Goal: Transaction & Acquisition: Book appointment/travel/reservation

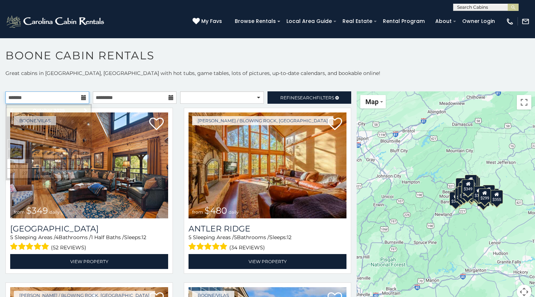
click at [80, 97] on input "text" at bounding box center [47, 97] width 84 height 12
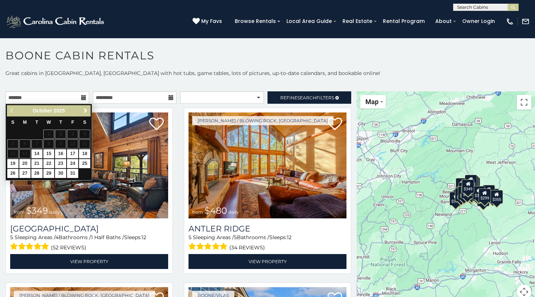
click at [88, 109] on span "Next" at bounding box center [86, 111] width 6 height 6
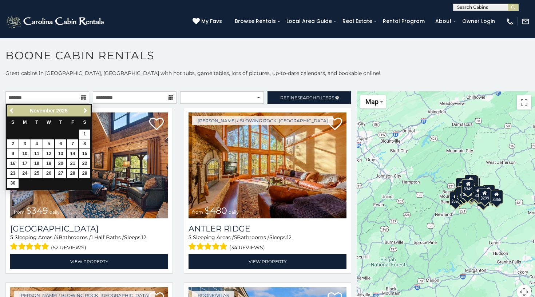
click at [73, 151] on link "14" at bounding box center [72, 153] width 11 height 9
type input "**********"
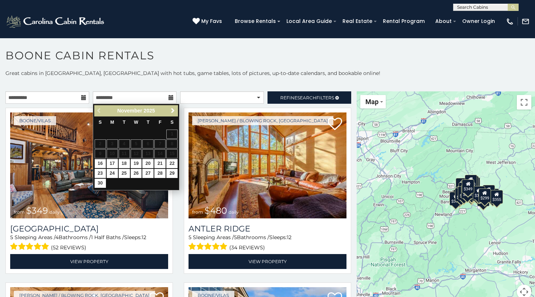
click at [99, 164] on link "16" at bounding box center [100, 163] width 11 height 9
type input "**********"
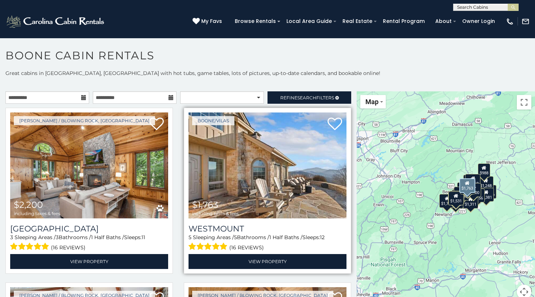
click at [240, 178] on img at bounding box center [267, 165] width 158 height 106
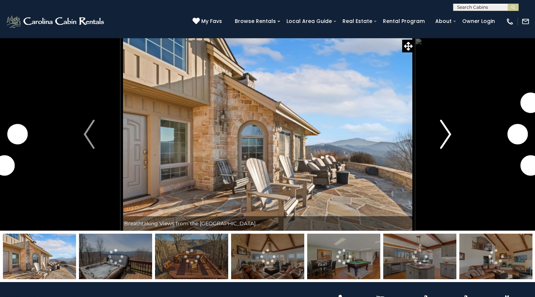
click at [449, 133] on img "Next" at bounding box center [445, 134] width 11 height 29
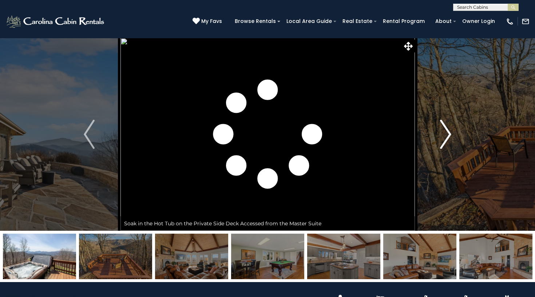
click at [449, 133] on img "Next" at bounding box center [445, 134] width 11 height 29
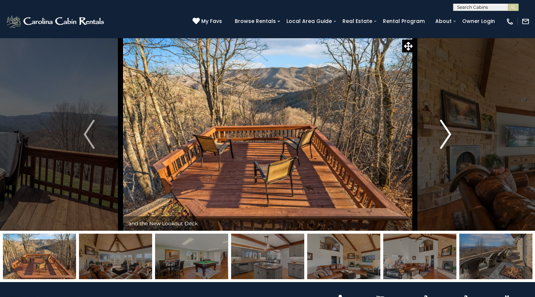
click at [449, 133] on img "Next" at bounding box center [445, 134] width 11 height 29
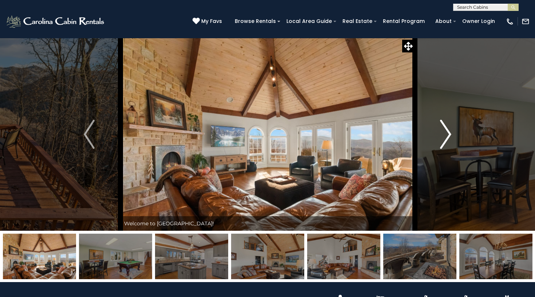
click at [449, 133] on img "Next" at bounding box center [445, 134] width 11 height 29
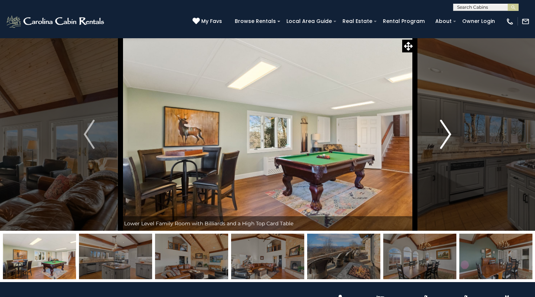
click at [449, 133] on img "Next" at bounding box center [445, 134] width 11 height 29
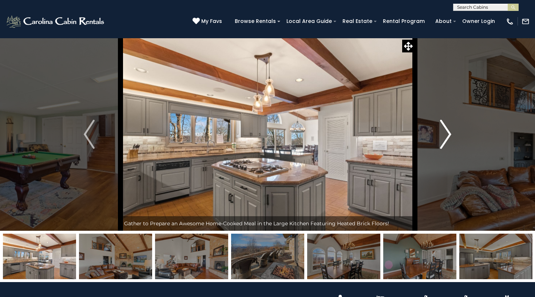
click at [449, 133] on img "Next" at bounding box center [445, 134] width 11 height 29
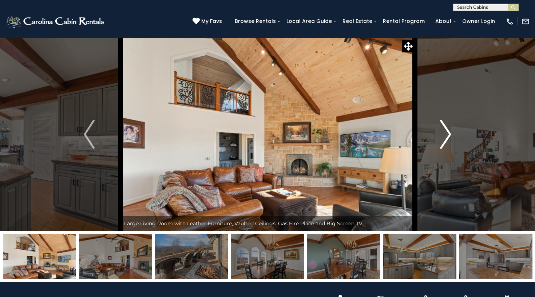
click at [449, 133] on img "Next" at bounding box center [445, 134] width 11 height 29
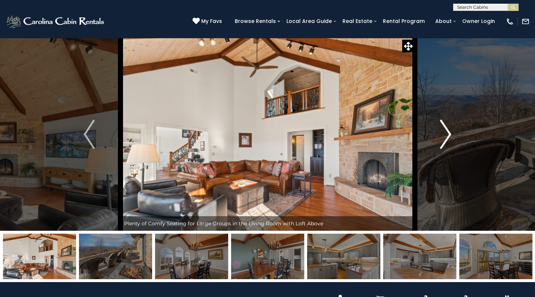
click at [449, 133] on img "Next" at bounding box center [445, 134] width 11 height 29
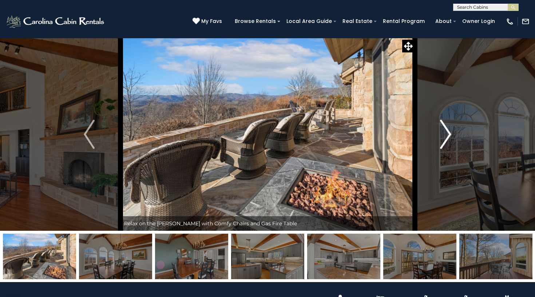
click at [449, 133] on img "Next" at bounding box center [445, 134] width 11 height 29
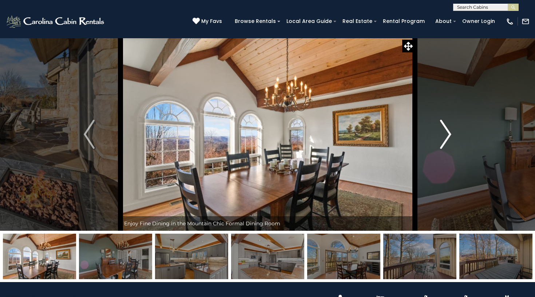
click at [449, 133] on img "Next" at bounding box center [445, 134] width 11 height 29
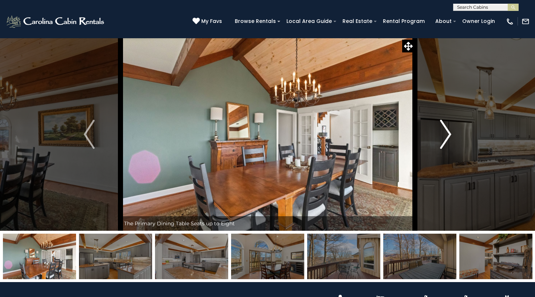
click at [449, 133] on img "Next" at bounding box center [445, 134] width 11 height 29
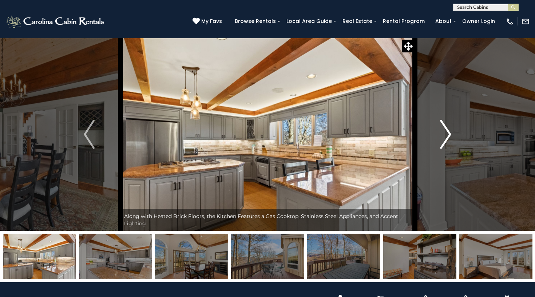
click at [449, 133] on img "Next" at bounding box center [445, 134] width 11 height 29
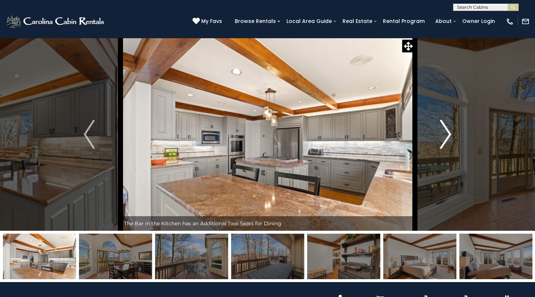
click at [449, 133] on img "Next" at bounding box center [445, 134] width 11 height 29
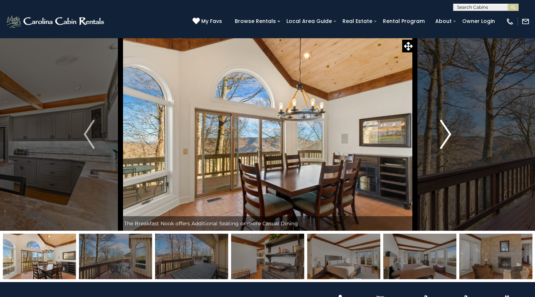
click at [449, 133] on img "Next" at bounding box center [445, 134] width 11 height 29
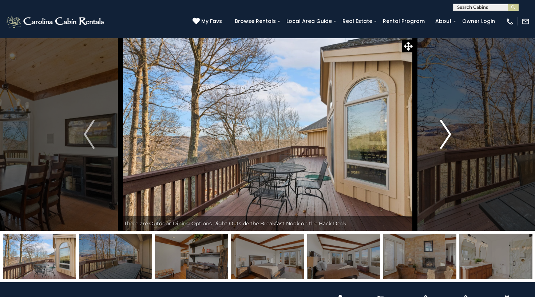
click at [449, 133] on img "Next" at bounding box center [445, 134] width 11 height 29
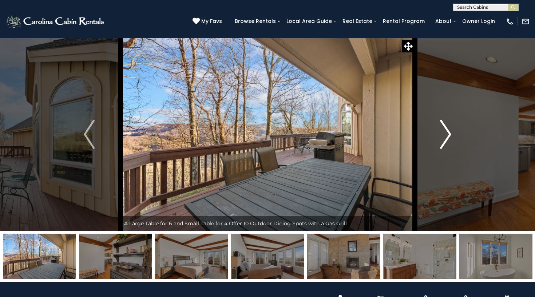
click at [449, 133] on img "Next" at bounding box center [445, 134] width 11 height 29
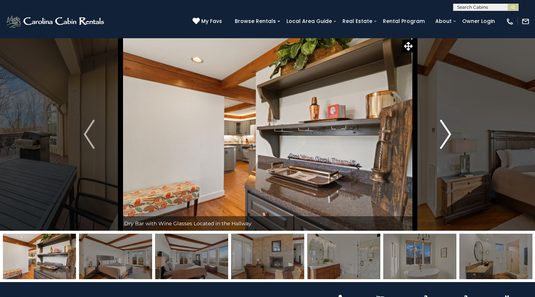
click at [449, 133] on img "Next" at bounding box center [445, 134] width 11 height 29
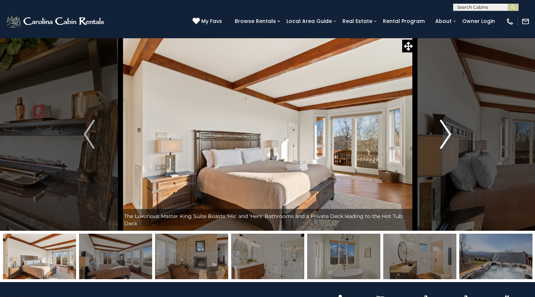
click at [449, 133] on img "Next" at bounding box center [445, 134] width 11 height 29
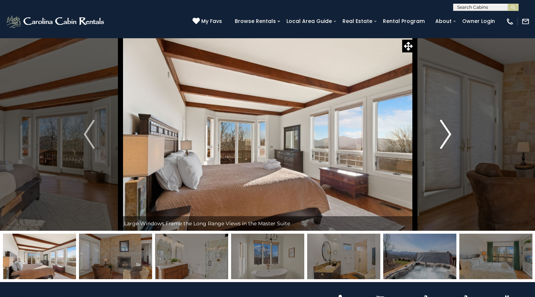
click at [449, 133] on img "Next" at bounding box center [445, 134] width 11 height 29
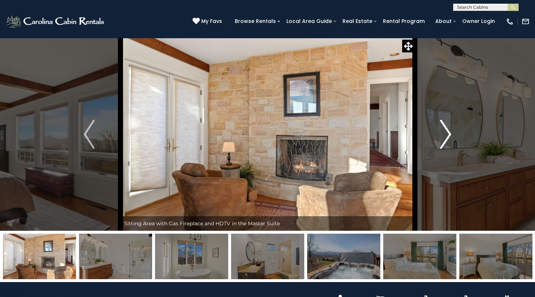
click at [449, 133] on img "Next" at bounding box center [445, 134] width 11 height 29
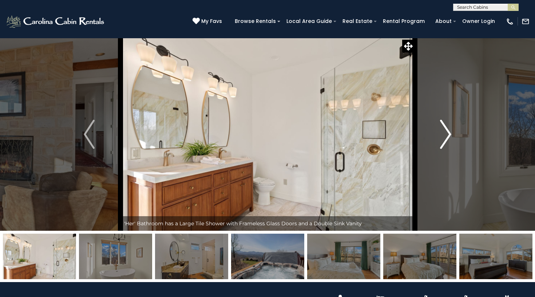
click at [449, 133] on img "Next" at bounding box center [445, 134] width 11 height 29
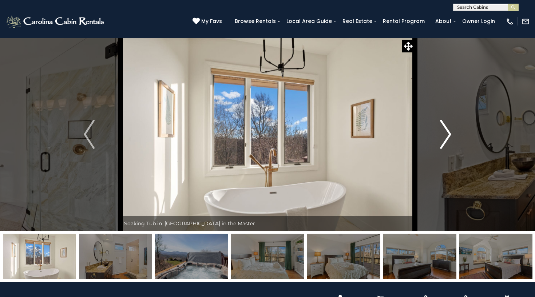
click at [449, 133] on img "Next" at bounding box center [445, 134] width 11 height 29
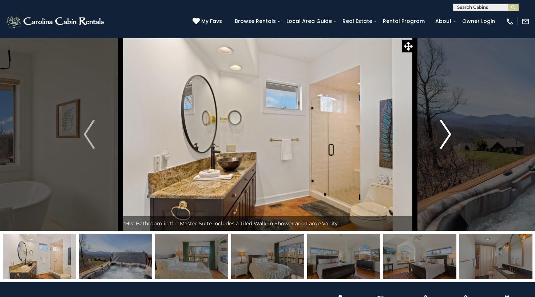
click at [449, 133] on img "Next" at bounding box center [445, 134] width 11 height 29
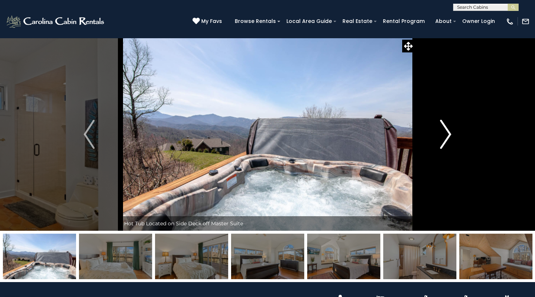
click at [449, 133] on img "Next" at bounding box center [445, 134] width 11 height 29
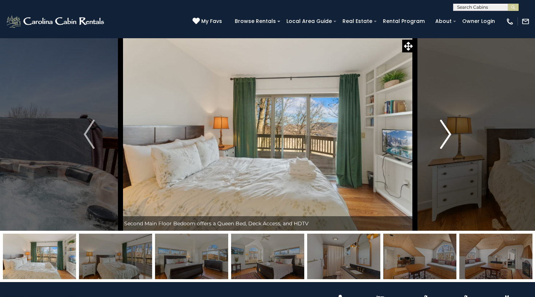
click at [449, 133] on img "Next" at bounding box center [445, 134] width 11 height 29
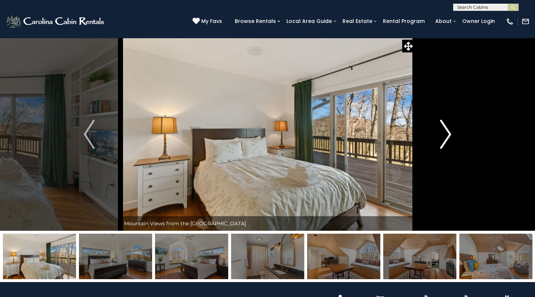
click at [449, 133] on img "Next" at bounding box center [445, 134] width 11 height 29
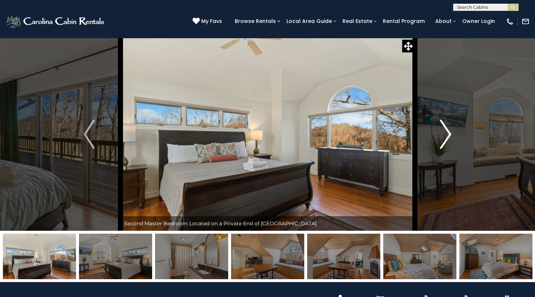
click at [449, 133] on img "Next" at bounding box center [445, 134] width 11 height 29
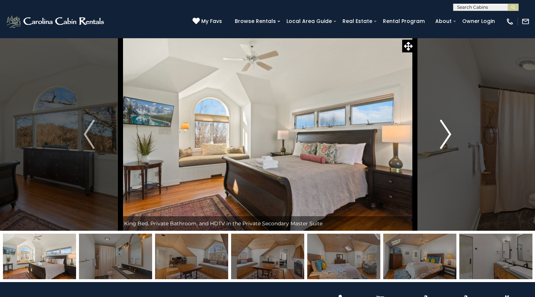
click at [449, 133] on img "Next" at bounding box center [445, 134] width 11 height 29
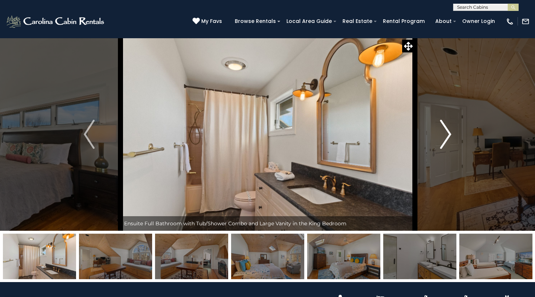
click at [449, 133] on img "Next" at bounding box center [445, 134] width 11 height 29
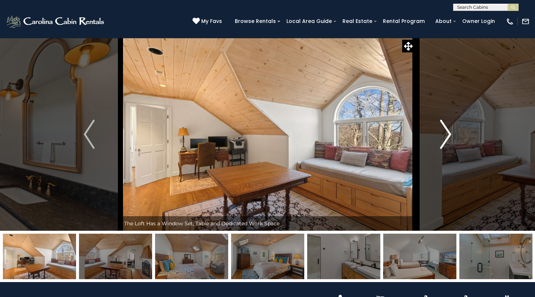
click at [449, 133] on img "Next" at bounding box center [445, 134] width 11 height 29
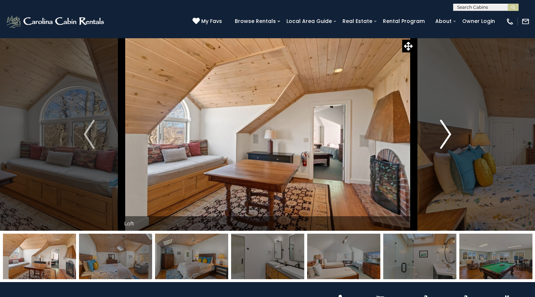
click at [449, 133] on img "Next" at bounding box center [445, 134] width 11 height 29
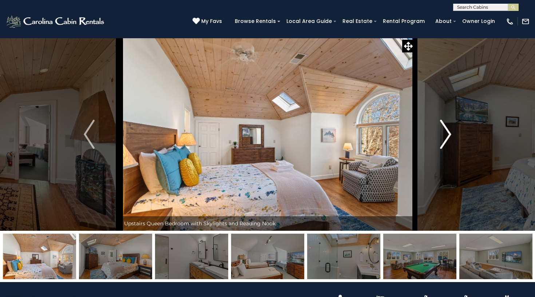
click at [449, 133] on img "Next" at bounding box center [445, 134] width 11 height 29
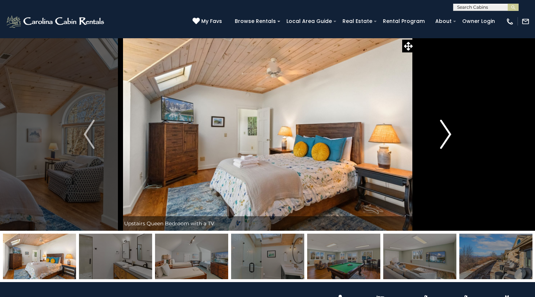
click at [449, 133] on img "Next" at bounding box center [445, 134] width 11 height 29
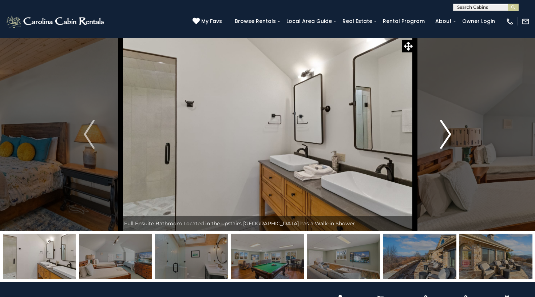
click at [449, 133] on img "Next" at bounding box center [445, 134] width 11 height 29
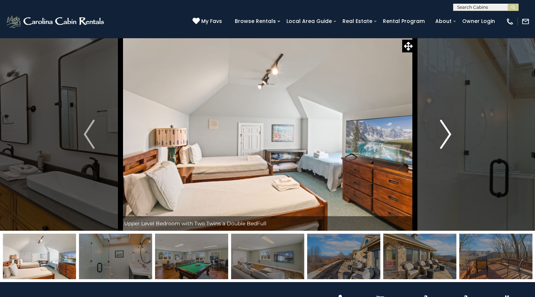
click at [449, 133] on img "Next" at bounding box center [445, 134] width 11 height 29
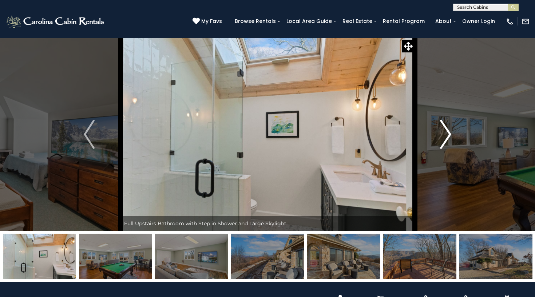
click at [449, 133] on img "Next" at bounding box center [445, 134] width 11 height 29
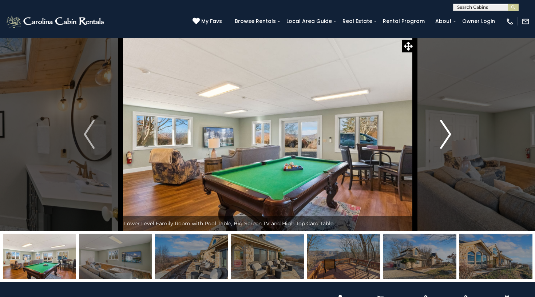
click at [449, 133] on img "Next" at bounding box center [445, 134] width 11 height 29
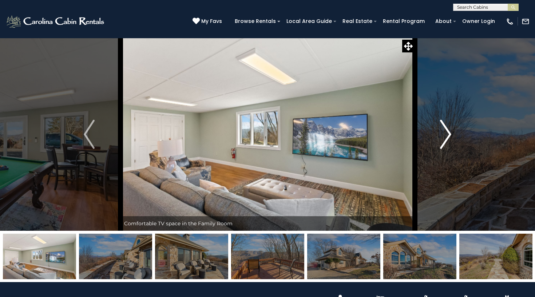
click at [449, 133] on img "Next" at bounding box center [445, 134] width 11 height 29
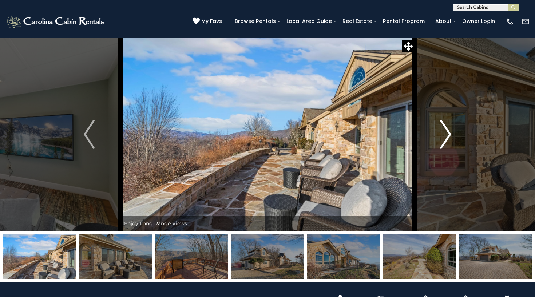
click at [449, 133] on img "Next" at bounding box center [445, 134] width 11 height 29
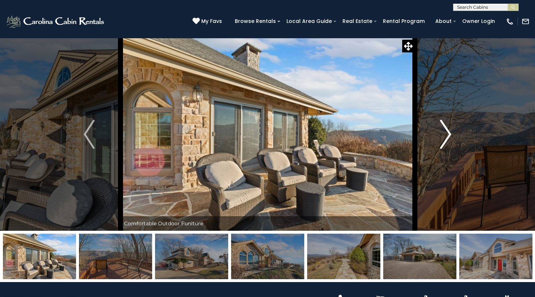
click at [449, 133] on img "Next" at bounding box center [445, 134] width 11 height 29
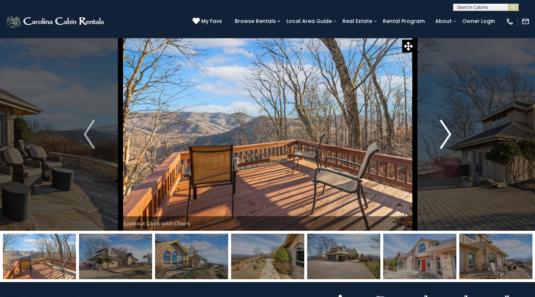
click at [449, 133] on img "Next" at bounding box center [445, 134] width 11 height 29
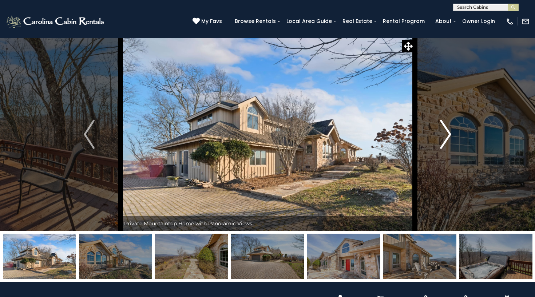
click at [449, 133] on img "Next" at bounding box center [445, 134] width 11 height 29
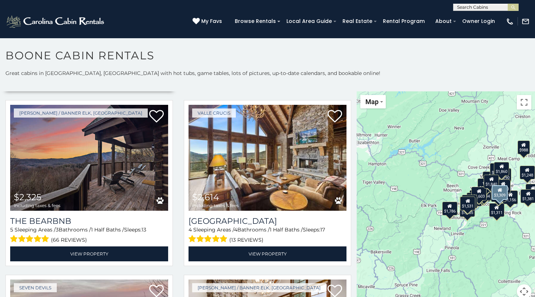
scroll to position [359, 0]
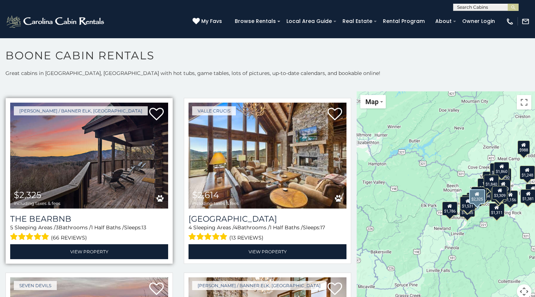
click at [107, 190] on img at bounding box center [89, 156] width 158 height 106
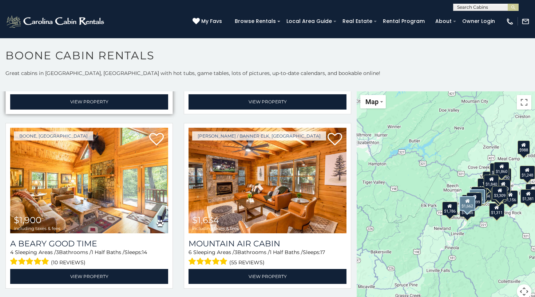
scroll to position [875, 0]
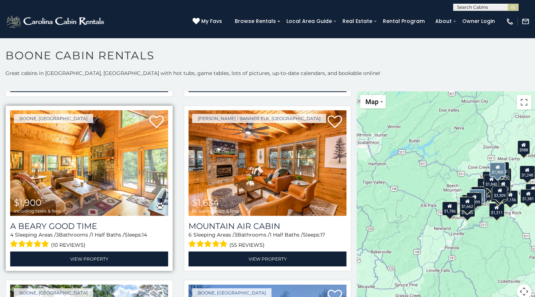
click at [77, 179] on img at bounding box center [89, 163] width 158 height 106
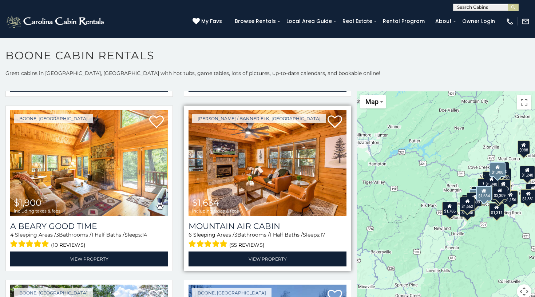
click at [231, 192] on img at bounding box center [267, 163] width 158 height 106
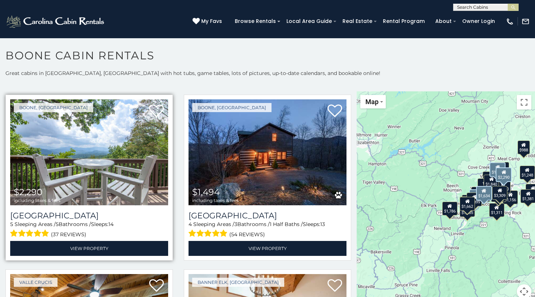
scroll to position [1063, 0]
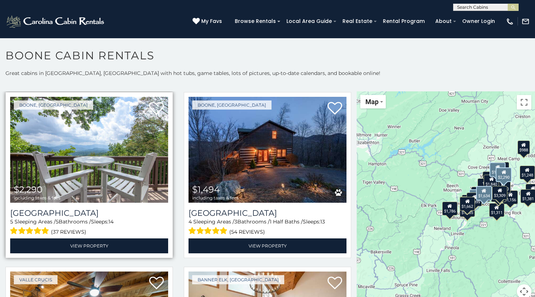
click at [95, 177] on img at bounding box center [89, 150] width 158 height 106
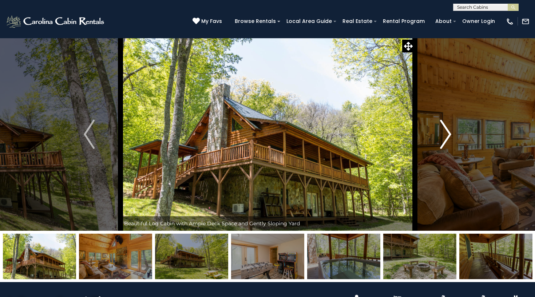
click at [451, 133] on img "Next" at bounding box center [445, 134] width 11 height 29
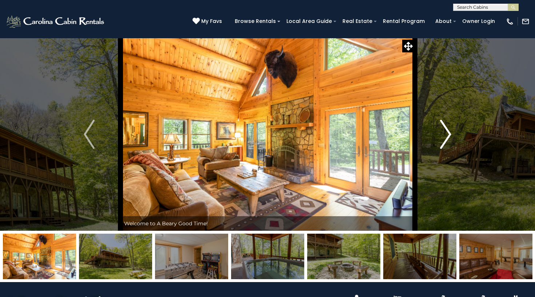
click at [451, 133] on img "Next" at bounding box center [445, 134] width 11 height 29
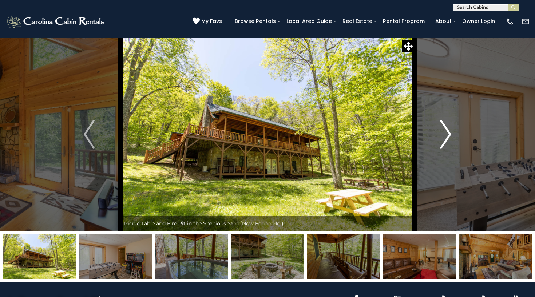
click at [451, 133] on img "Next" at bounding box center [445, 134] width 11 height 29
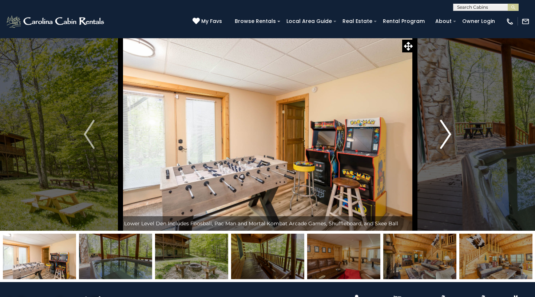
click at [451, 133] on img "Next" at bounding box center [445, 134] width 11 height 29
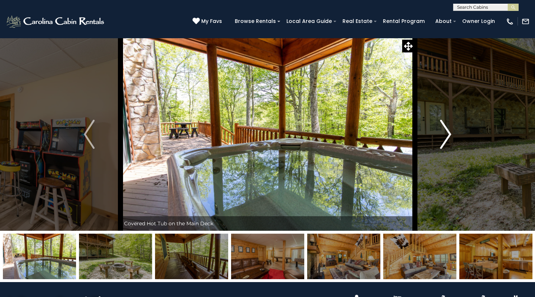
click at [451, 133] on img "Next" at bounding box center [445, 134] width 11 height 29
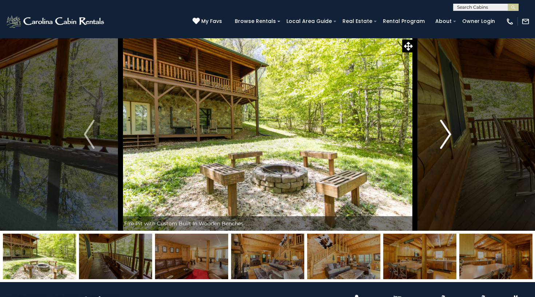
click at [451, 133] on img "Next" at bounding box center [445, 134] width 11 height 29
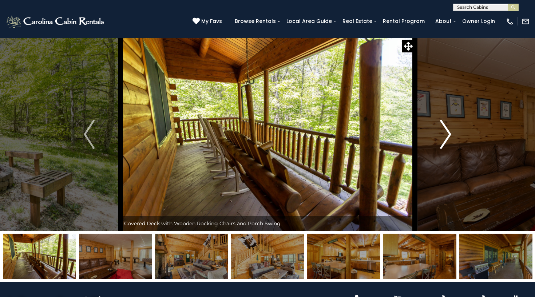
click at [451, 133] on img "Next" at bounding box center [445, 134] width 11 height 29
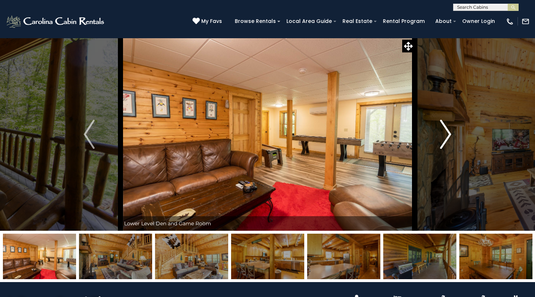
click at [451, 133] on img "Next" at bounding box center [445, 134] width 11 height 29
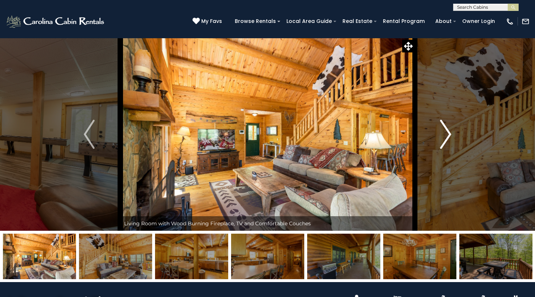
click at [451, 133] on img "Next" at bounding box center [445, 134] width 11 height 29
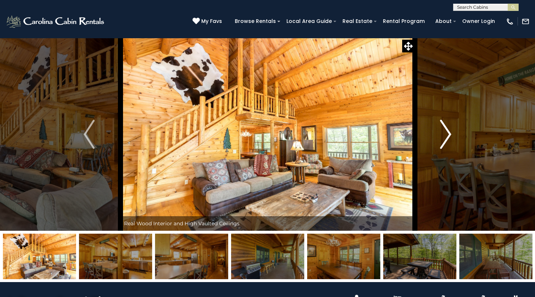
click at [451, 133] on img "Next" at bounding box center [445, 134] width 11 height 29
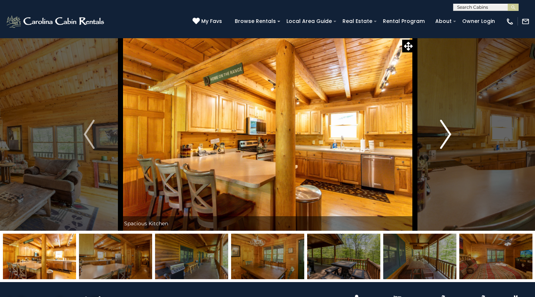
click at [451, 133] on img "Next" at bounding box center [445, 134] width 11 height 29
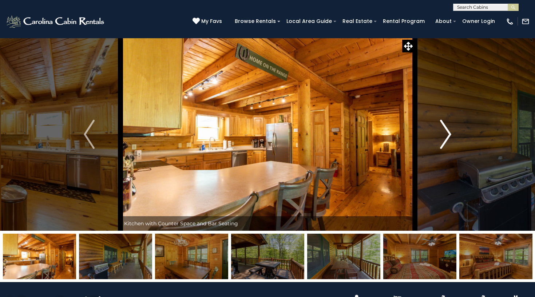
click at [451, 133] on img "Next" at bounding box center [445, 134] width 11 height 29
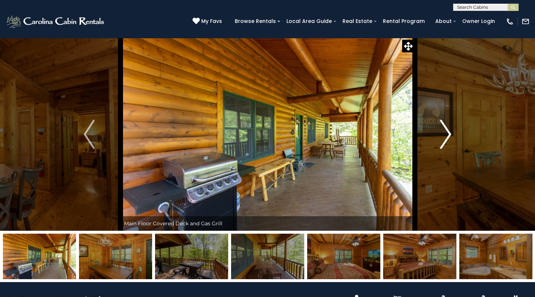
click at [451, 133] on img "Next" at bounding box center [445, 134] width 11 height 29
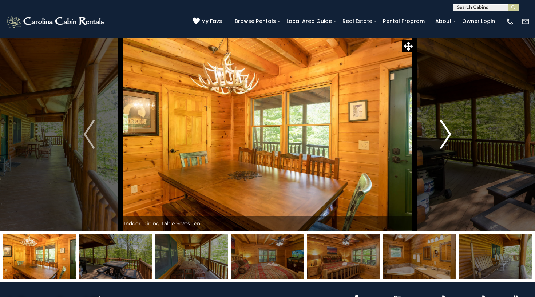
click at [451, 133] on img "Next" at bounding box center [445, 134] width 11 height 29
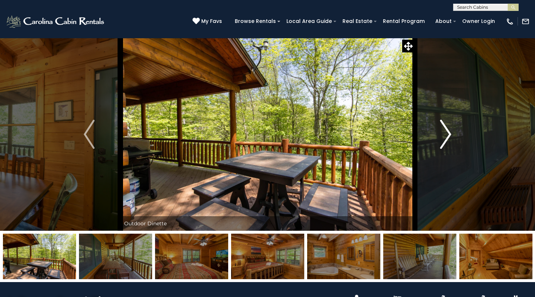
click at [451, 133] on img "Next" at bounding box center [445, 134] width 11 height 29
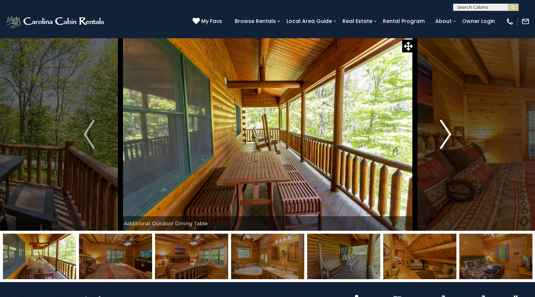
click at [451, 133] on img "Next" at bounding box center [445, 134] width 11 height 29
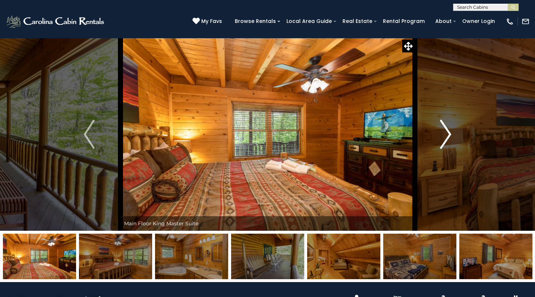
click at [451, 133] on img "Next" at bounding box center [445, 134] width 11 height 29
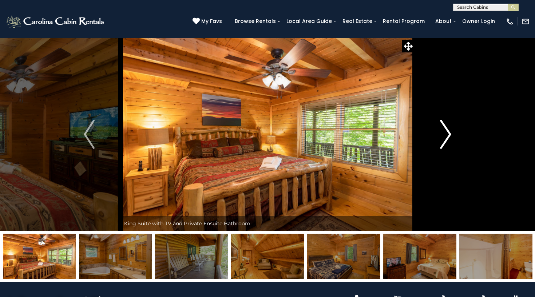
click at [451, 133] on img "Next" at bounding box center [445, 134] width 11 height 29
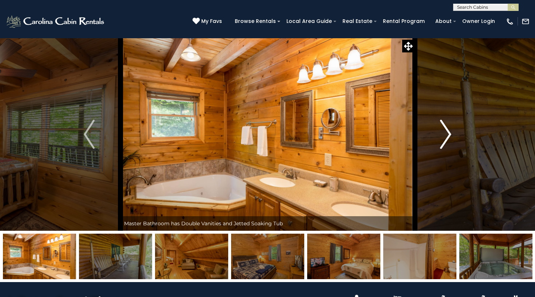
click at [451, 133] on img "Next" at bounding box center [445, 134] width 11 height 29
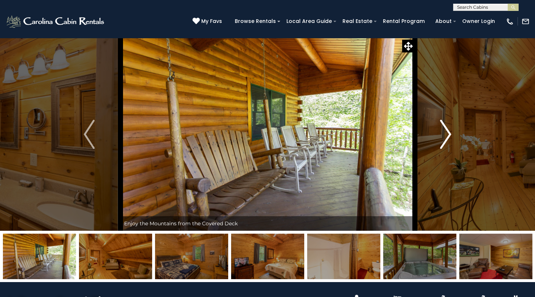
click at [451, 133] on img "Next" at bounding box center [445, 134] width 11 height 29
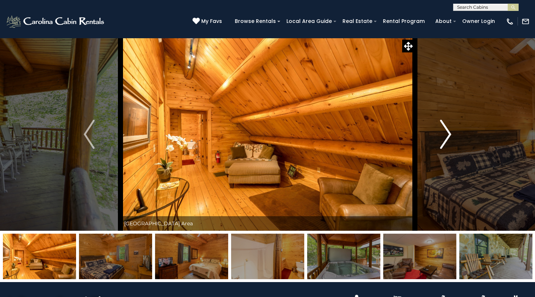
click at [451, 133] on img "Next" at bounding box center [445, 134] width 11 height 29
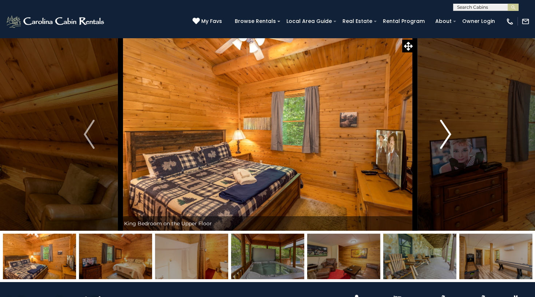
click at [451, 133] on img "Next" at bounding box center [445, 134] width 11 height 29
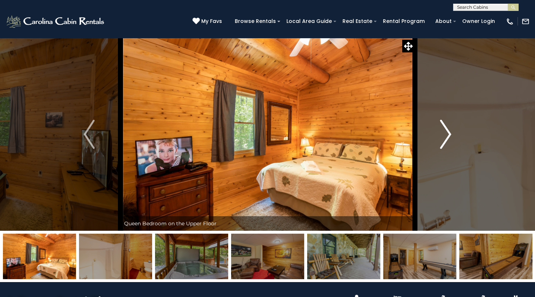
click at [451, 133] on img "Next" at bounding box center [445, 134] width 11 height 29
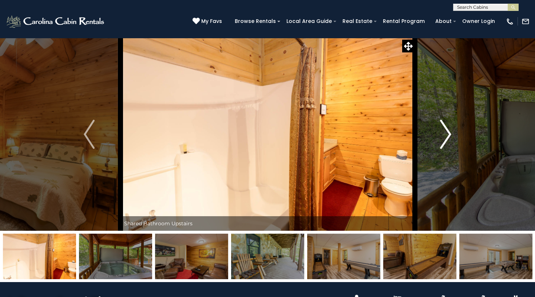
click at [451, 133] on img "Next" at bounding box center [445, 134] width 11 height 29
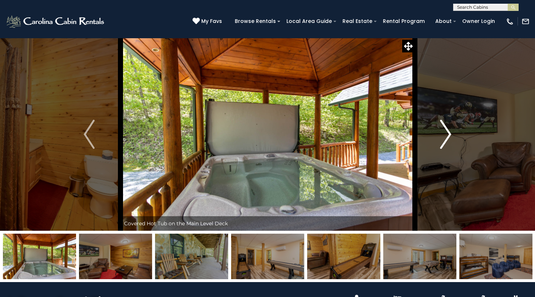
click at [451, 133] on img "Next" at bounding box center [445, 134] width 11 height 29
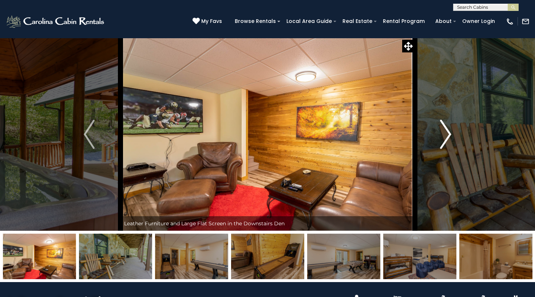
click at [451, 133] on img "Next" at bounding box center [445, 134] width 11 height 29
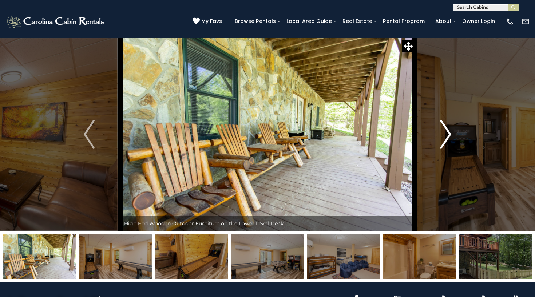
click at [451, 133] on img "Next" at bounding box center [445, 134] width 11 height 29
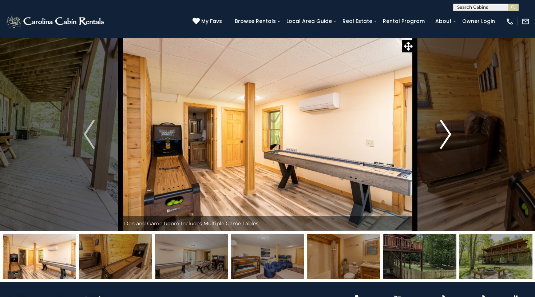
click at [451, 133] on img "Next" at bounding box center [445, 134] width 11 height 29
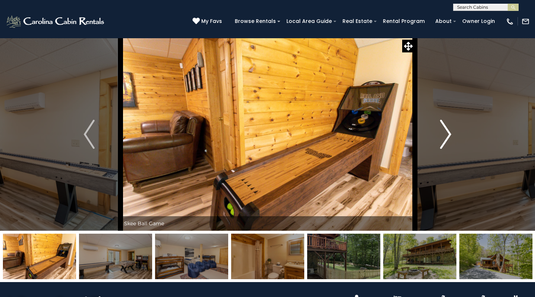
click at [451, 133] on img "Next" at bounding box center [445, 134] width 11 height 29
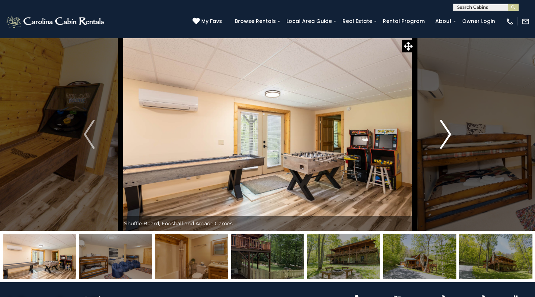
click at [451, 133] on img "Next" at bounding box center [445, 134] width 11 height 29
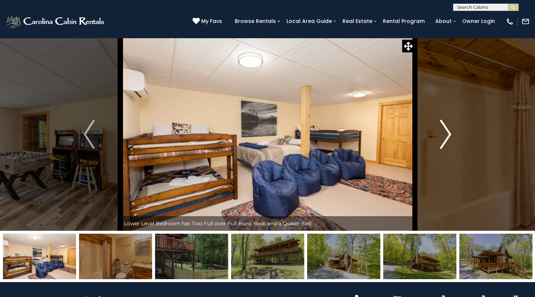
click at [451, 133] on img "Next" at bounding box center [445, 134] width 11 height 29
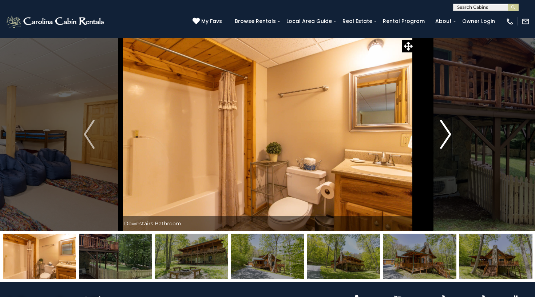
click at [451, 133] on img "Next" at bounding box center [445, 134] width 11 height 29
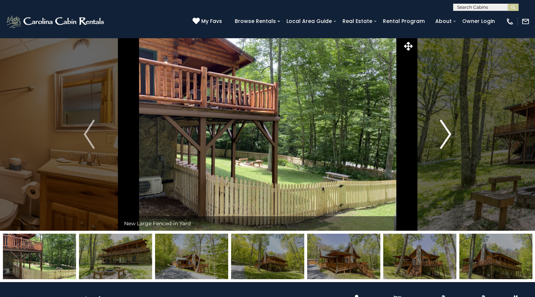
click at [451, 133] on img "Next" at bounding box center [445, 134] width 11 height 29
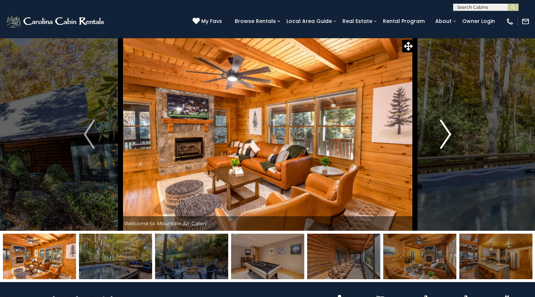
click at [449, 134] on img "Next" at bounding box center [445, 134] width 11 height 29
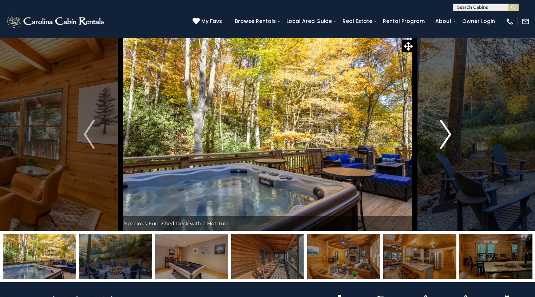
click at [449, 134] on img "Next" at bounding box center [445, 134] width 11 height 29
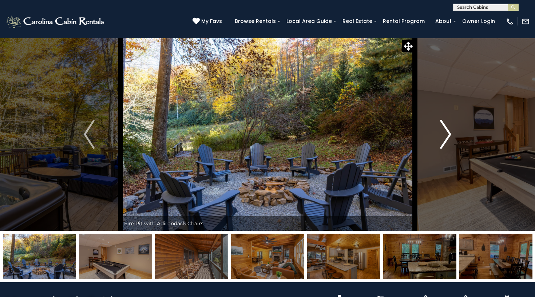
click at [449, 134] on img "Next" at bounding box center [445, 134] width 11 height 29
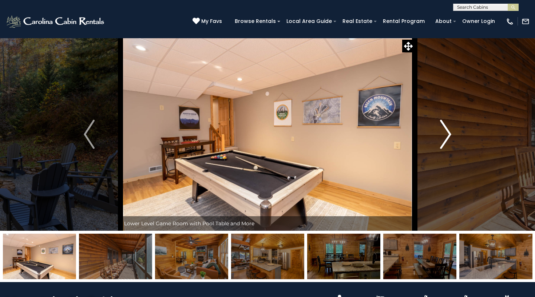
click at [449, 134] on img "Next" at bounding box center [445, 134] width 11 height 29
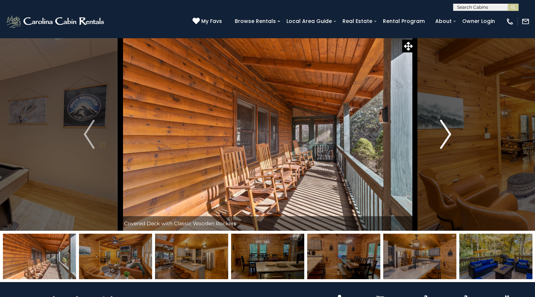
click at [449, 134] on img "Next" at bounding box center [445, 134] width 11 height 29
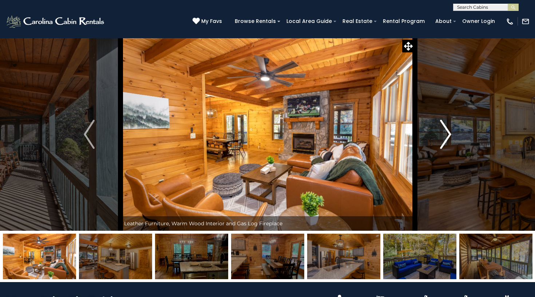
click at [449, 134] on img "Next" at bounding box center [445, 134] width 11 height 29
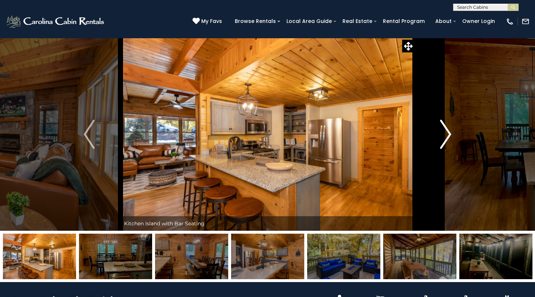
click at [449, 134] on img "Next" at bounding box center [445, 134] width 11 height 29
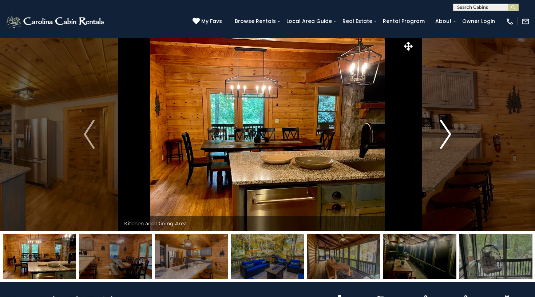
click at [449, 134] on img "Next" at bounding box center [445, 134] width 11 height 29
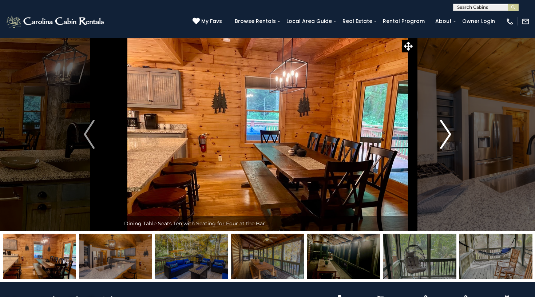
click at [449, 134] on img "Next" at bounding box center [445, 134] width 11 height 29
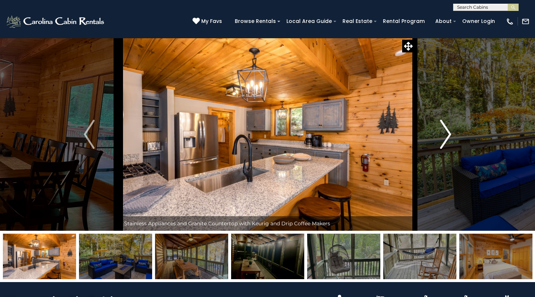
click at [449, 134] on img "Next" at bounding box center [445, 134] width 11 height 29
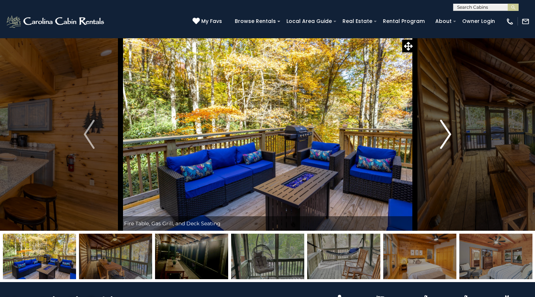
click at [449, 134] on img "Next" at bounding box center [445, 134] width 11 height 29
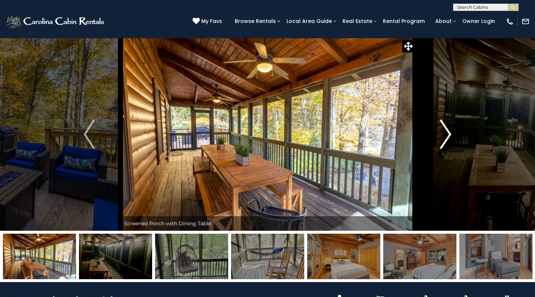
click at [449, 134] on img "Next" at bounding box center [445, 134] width 11 height 29
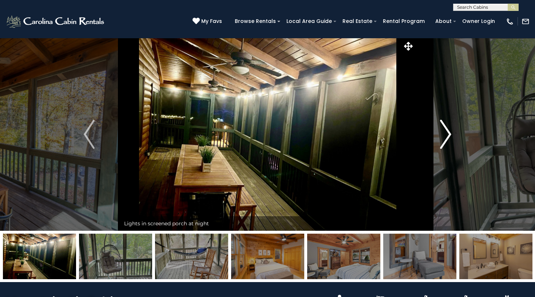
click at [449, 134] on img "Next" at bounding box center [445, 134] width 11 height 29
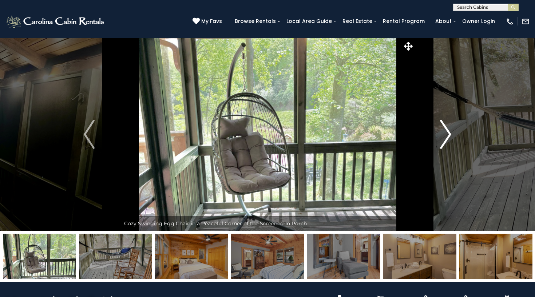
click at [449, 134] on img "Next" at bounding box center [445, 134] width 11 height 29
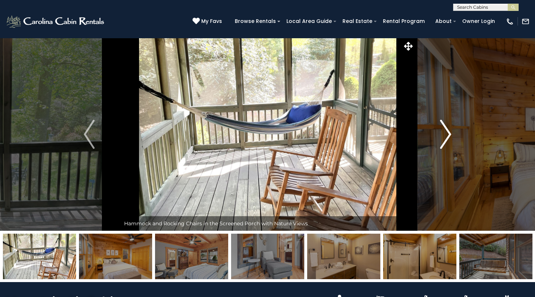
click at [449, 134] on img "Next" at bounding box center [445, 134] width 11 height 29
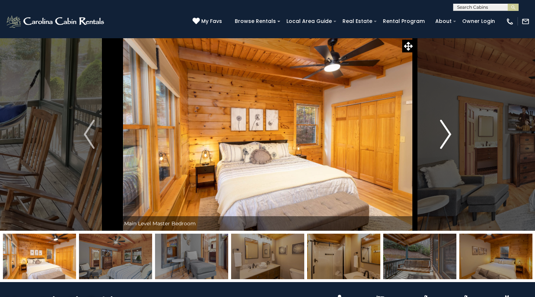
click at [449, 134] on img "Next" at bounding box center [445, 134] width 11 height 29
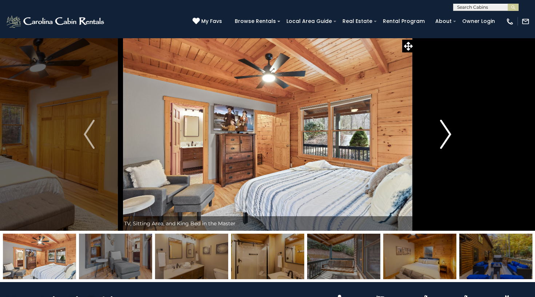
click at [449, 134] on img "Next" at bounding box center [445, 134] width 11 height 29
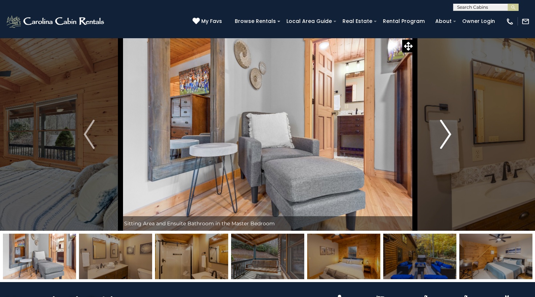
click at [449, 134] on img "Next" at bounding box center [445, 134] width 11 height 29
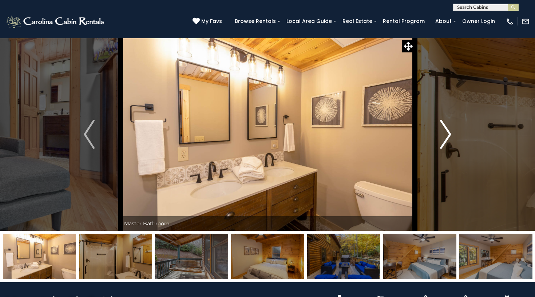
click at [449, 134] on img "Next" at bounding box center [445, 134] width 11 height 29
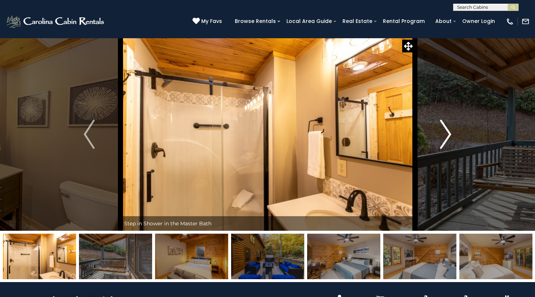
click at [449, 134] on img "Next" at bounding box center [445, 134] width 11 height 29
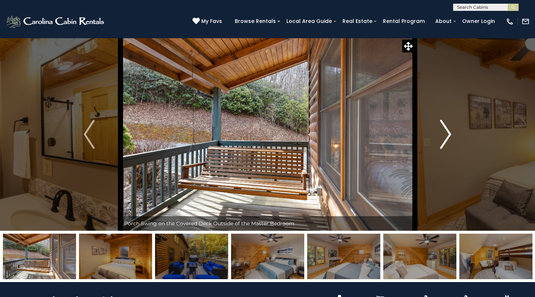
click at [449, 134] on img "Next" at bounding box center [445, 134] width 11 height 29
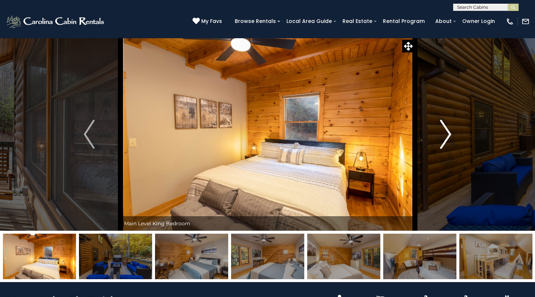
click at [449, 134] on img "Next" at bounding box center [445, 134] width 11 height 29
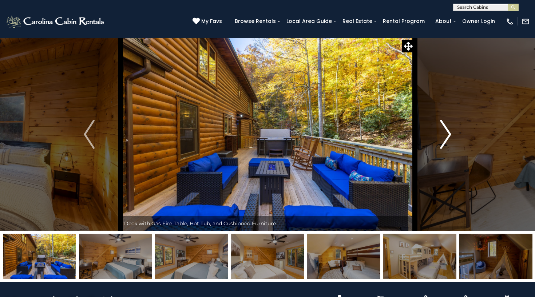
click at [449, 134] on img "Next" at bounding box center [445, 134] width 11 height 29
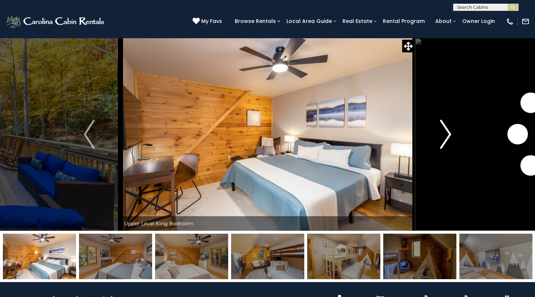
click at [449, 134] on img "Next" at bounding box center [445, 134] width 11 height 29
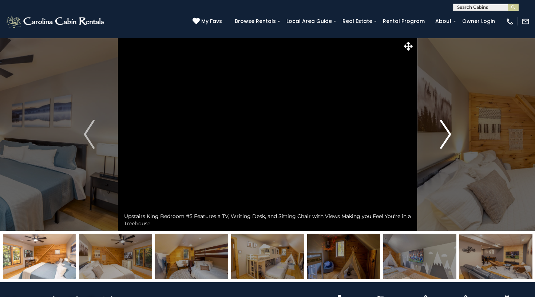
click at [449, 134] on img "Next" at bounding box center [445, 134] width 11 height 29
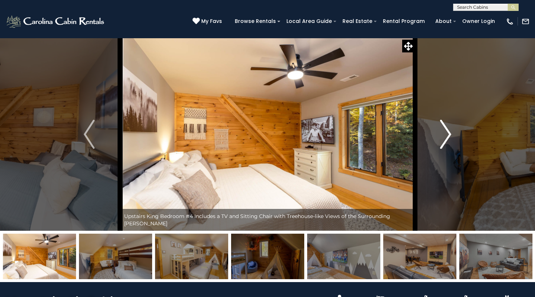
click at [449, 134] on img "Next" at bounding box center [445, 134] width 11 height 29
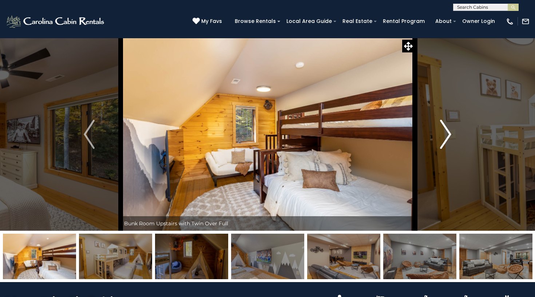
click at [449, 134] on img "Next" at bounding box center [445, 134] width 11 height 29
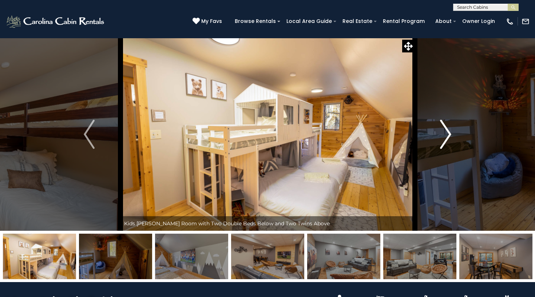
click at [448, 135] on img "Next" at bounding box center [445, 134] width 11 height 29
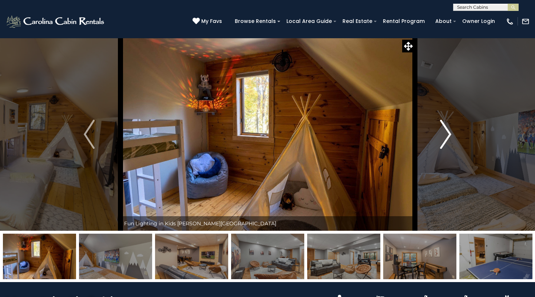
click at [448, 135] on img "Next" at bounding box center [445, 134] width 11 height 29
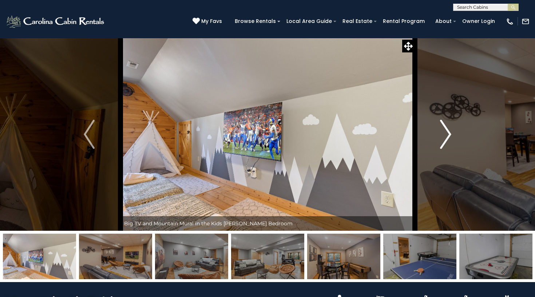
click at [448, 135] on img "Next" at bounding box center [445, 134] width 11 height 29
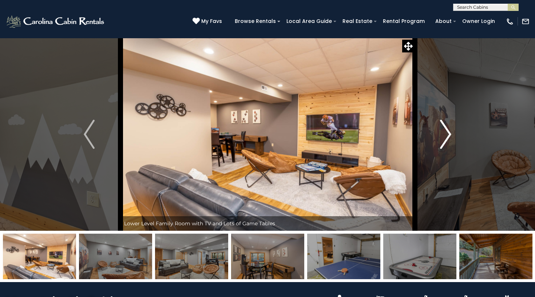
click at [448, 136] on img "Next" at bounding box center [445, 134] width 11 height 29
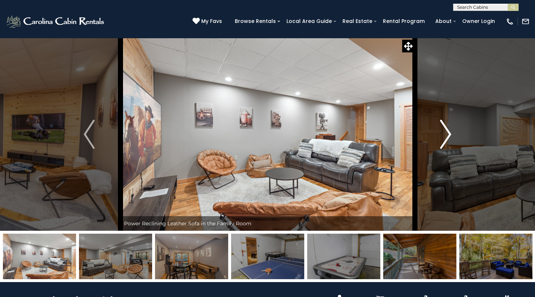
click at [448, 136] on img "Next" at bounding box center [445, 134] width 11 height 29
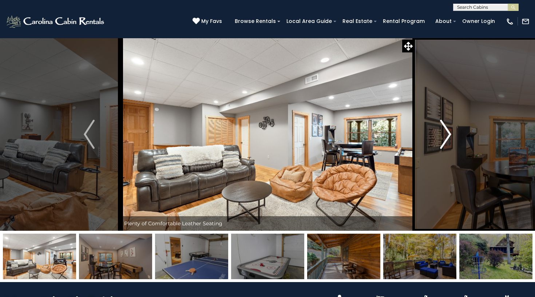
click at [448, 136] on img "Next" at bounding box center [445, 134] width 11 height 29
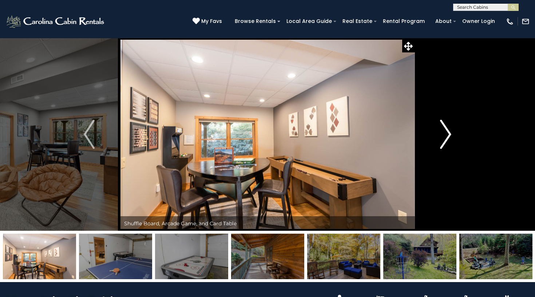
click at [448, 136] on img "Next" at bounding box center [445, 134] width 11 height 29
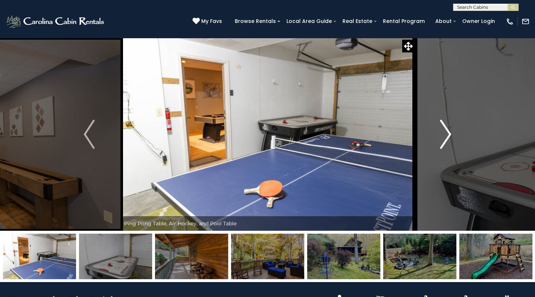
click at [448, 136] on img "Next" at bounding box center [445, 134] width 11 height 29
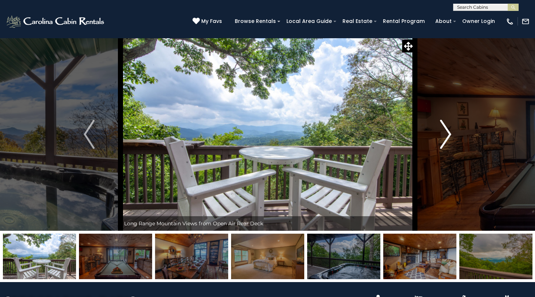
click at [449, 134] on img "Next" at bounding box center [445, 134] width 11 height 29
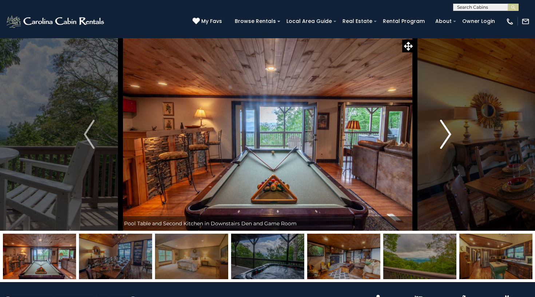
click at [449, 135] on img "Next" at bounding box center [445, 134] width 11 height 29
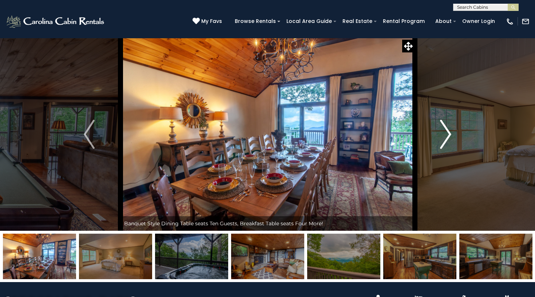
click at [449, 135] on img "Next" at bounding box center [445, 134] width 11 height 29
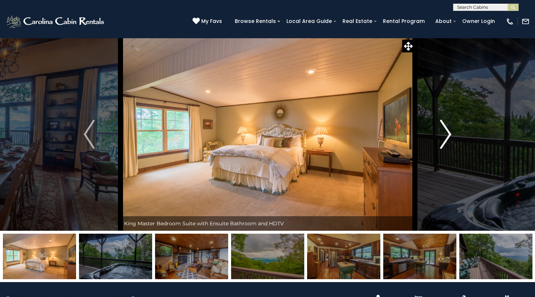
click at [449, 135] on img "Next" at bounding box center [445, 134] width 11 height 29
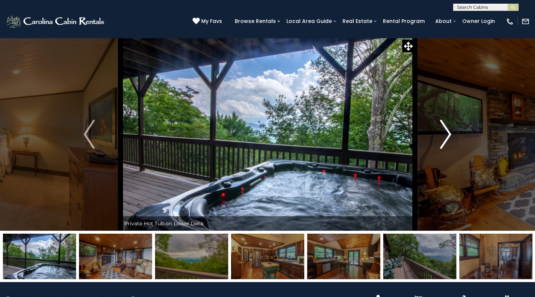
click at [449, 135] on img "Next" at bounding box center [445, 134] width 11 height 29
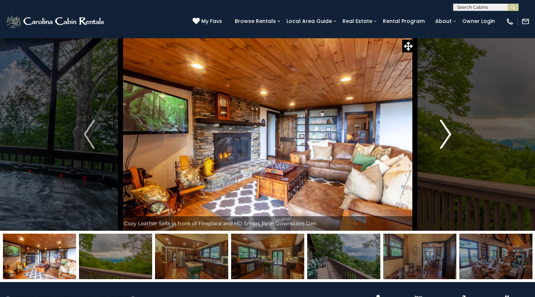
click at [449, 135] on img "Next" at bounding box center [445, 134] width 11 height 29
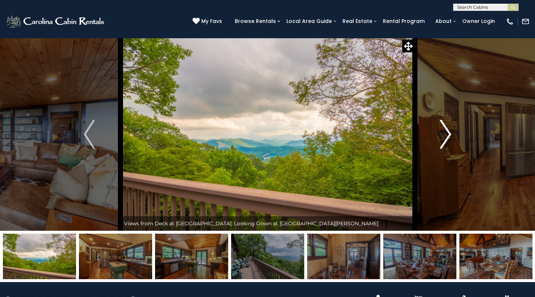
click at [449, 135] on img "Next" at bounding box center [445, 134] width 11 height 29
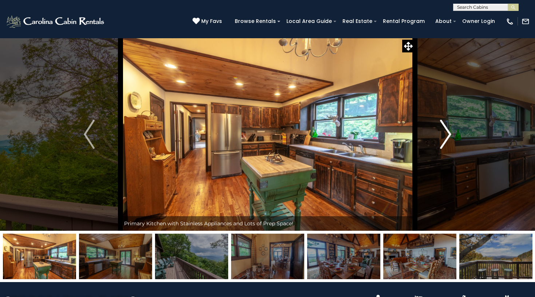
click at [449, 135] on img "Next" at bounding box center [445, 134] width 11 height 29
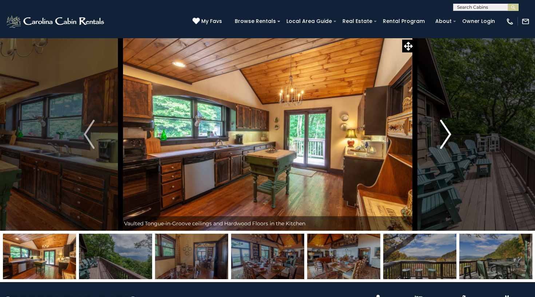
click at [449, 135] on img "Next" at bounding box center [445, 134] width 11 height 29
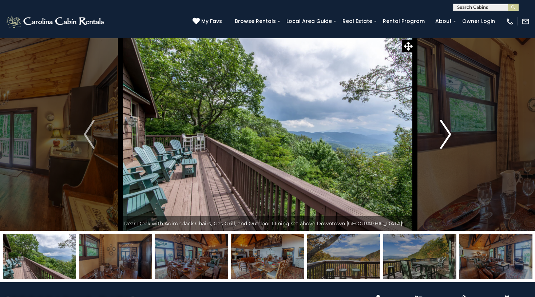
click at [449, 135] on img "Next" at bounding box center [445, 134] width 11 height 29
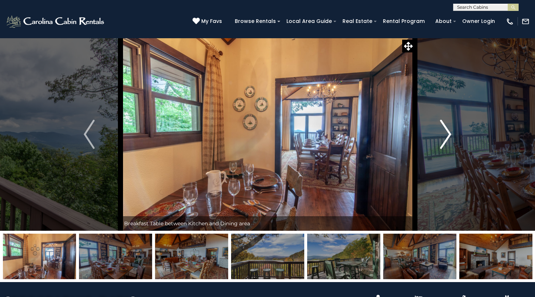
click at [449, 135] on img "Next" at bounding box center [445, 134] width 11 height 29
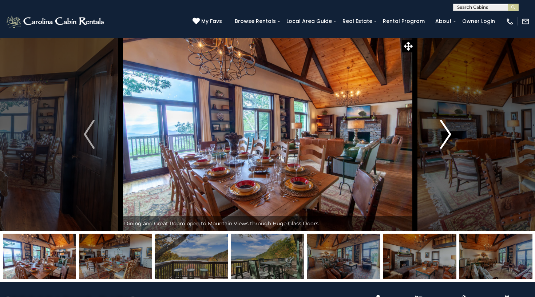
click at [449, 135] on img "Next" at bounding box center [445, 134] width 11 height 29
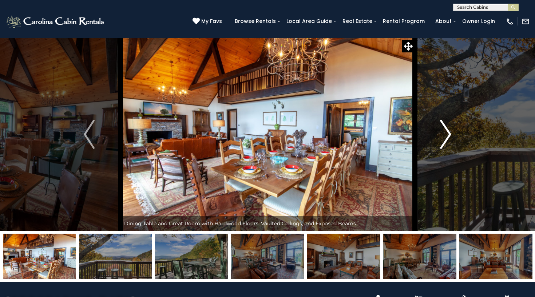
click at [449, 135] on img "Next" at bounding box center [445, 134] width 11 height 29
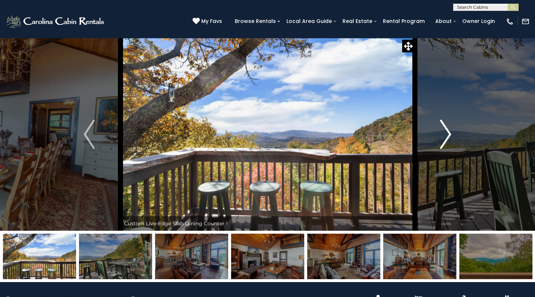
click at [449, 135] on img "Next" at bounding box center [445, 134] width 11 height 29
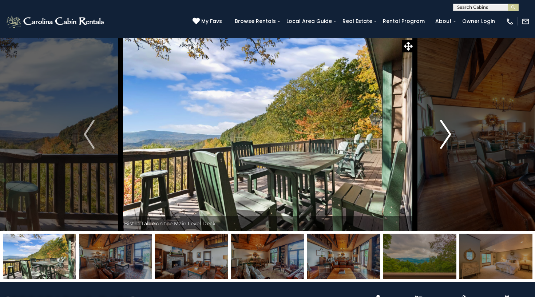
click at [449, 135] on img "Next" at bounding box center [445, 134] width 11 height 29
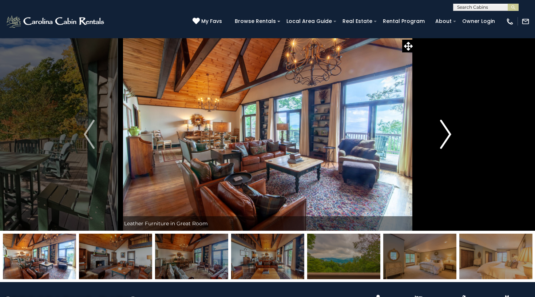
click at [449, 134] on img "Next" at bounding box center [445, 134] width 11 height 29
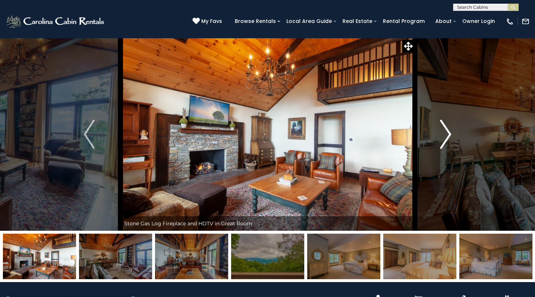
click at [449, 134] on img "Next" at bounding box center [445, 134] width 11 height 29
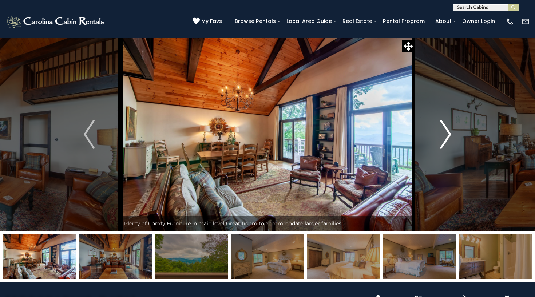
click at [449, 134] on img "Next" at bounding box center [445, 134] width 11 height 29
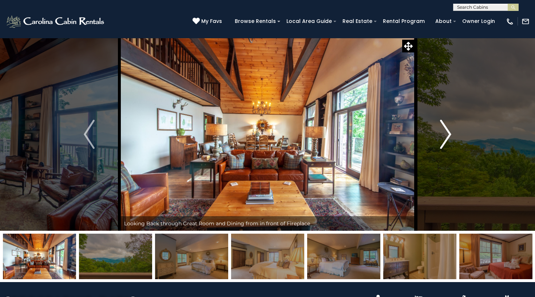
click at [449, 134] on img "Next" at bounding box center [445, 134] width 11 height 29
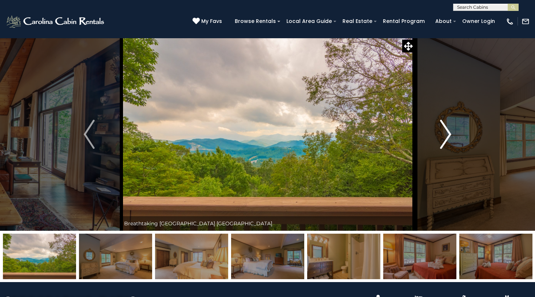
click at [449, 134] on img "Next" at bounding box center [445, 134] width 11 height 29
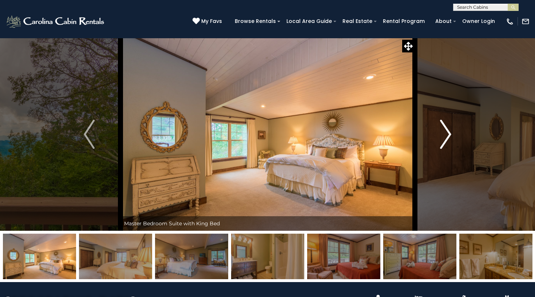
click at [449, 134] on img "Next" at bounding box center [445, 134] width 11 height 29
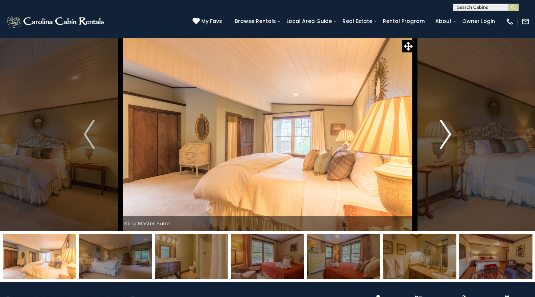
click at [449, 134] on img "Next" at bounding box center [445, 134] width 11 height 29
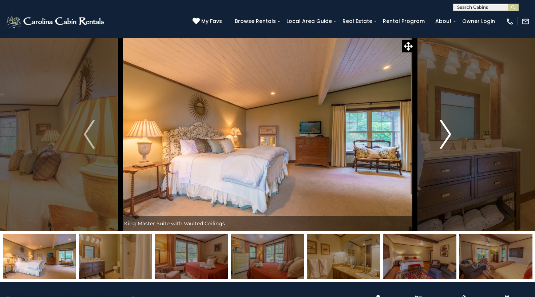
click at [449, 134] on img "Next" at bounding box center [445, 134] width 11 height 29
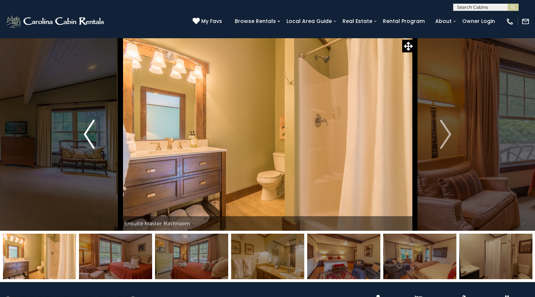
click at [88, 133] on img "Previous" at bounding box center [89, 134] width 11 height 29
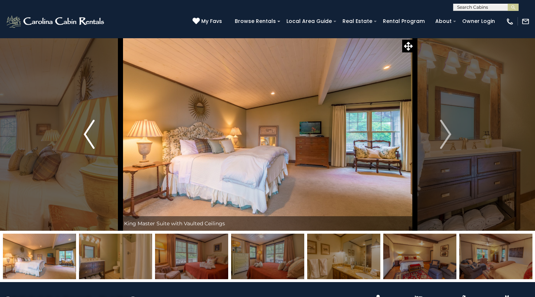
click at [88, 133] on img "Previous" at bounding box center [89, 134] width 11 height 29
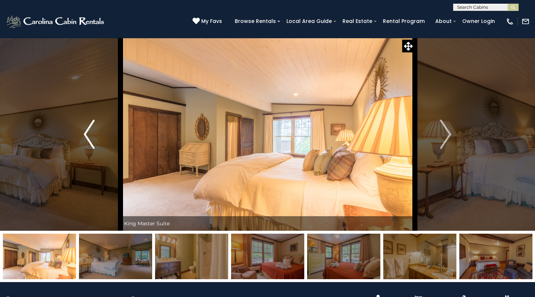
click at [88, 133] on img "Previous" at bounding box center [89, 134] width 11 height 29
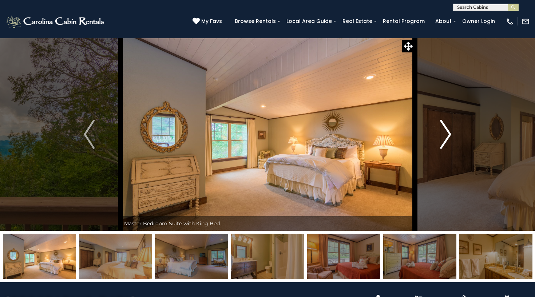
click at [446, 135] on img "Next" at bounding box center [445, 134] width 11 height 29
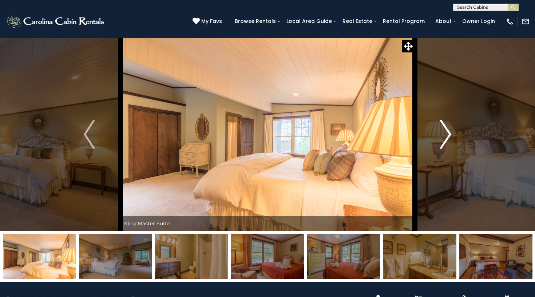
click at [446, 135] on img "Next" at bounding box center [445, 134] width 11 height 29
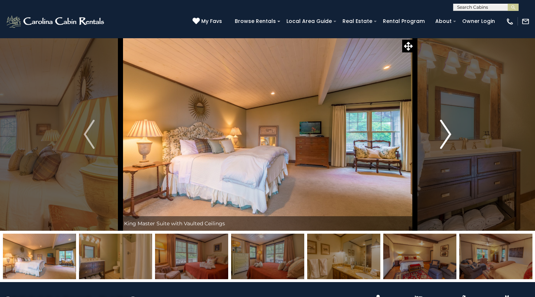
click at [446, 135] on img "Next" at bounding box center [445, 134] width 11 height 29
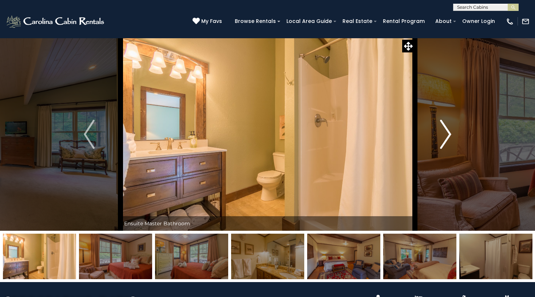
click at [446, 135] on img "Next" at bounding box center [445, 134] width 11 height 29
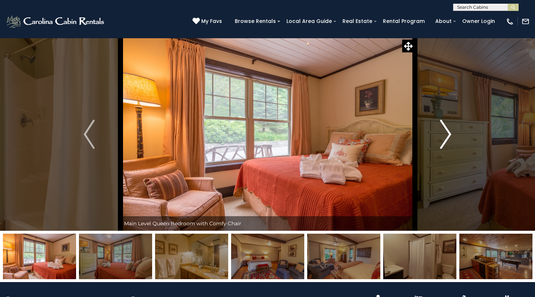
click at [446, 135] on img "Next" at bounding box center [445, 134] width 11 height 29
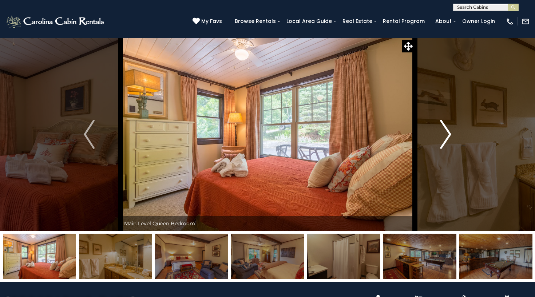
click at [446, 135] on img "Next" at bounding box center [445, 134] width 11 height 29
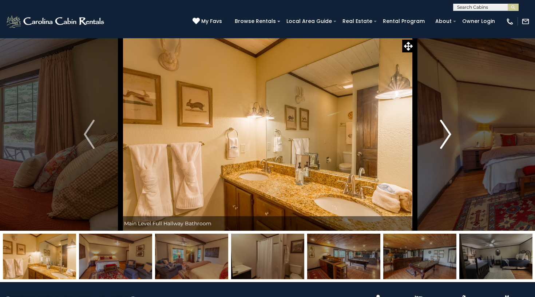
click at [446, 135] on img "Next" at bounding box center [445, 134] width 11 height 29
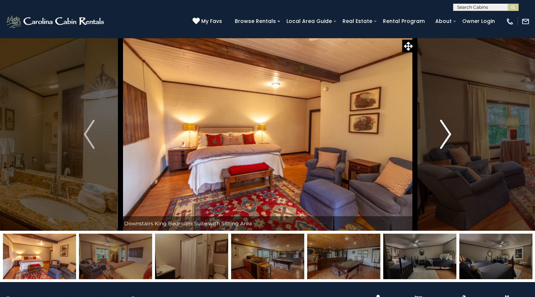
click at [446, 135] on img "Next" at bounding box center [445, 134] width 11 height 29
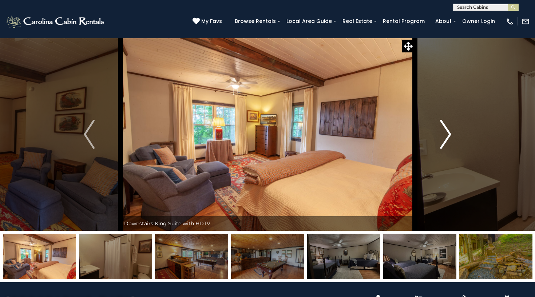
click at [446, 135] on img "Next" at bounding box center [445, 134] width 11 height 29
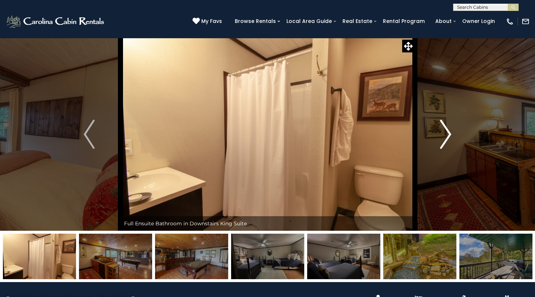
click at [446, 135] on img "Next" at bounding box center [445, 134] width 11 height 29
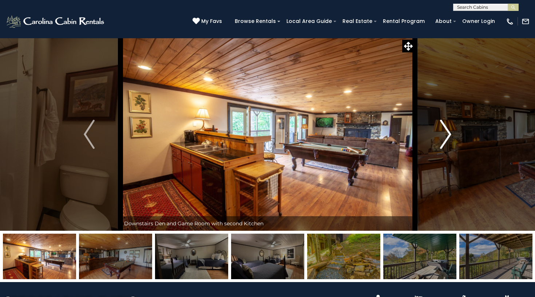
click at [446, 135] on img "Next" at bounding box center [445, 134] width 11 height 29
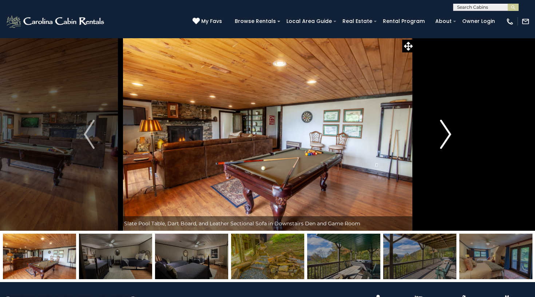
click at [446, 135] on img "Next" at bounding box center [445, 134] width 11 height 29
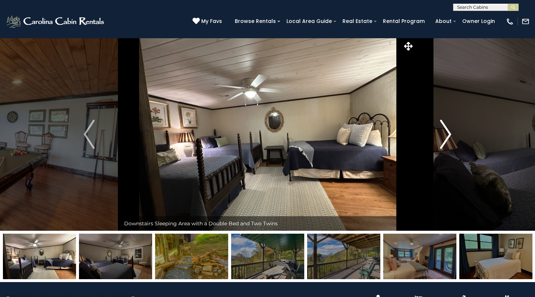
click at [446, 135] on img "Next" at bounding box center [445, 134] width 11 height 29
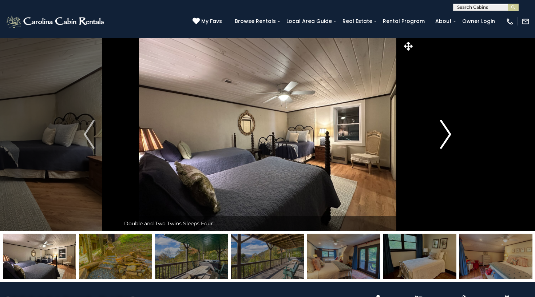
click at [446, 135] on img "Next" at bounding box center [445, 134] width 11 height 29
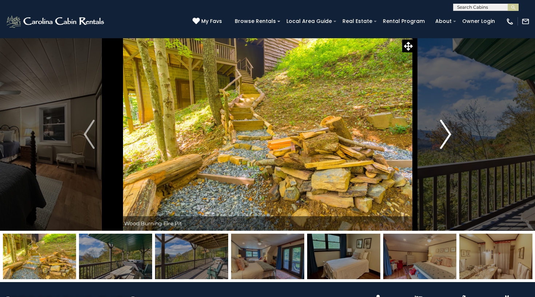
click at [446, 135] on img "Next" at bounding box center [445, 134] width 11 height 29
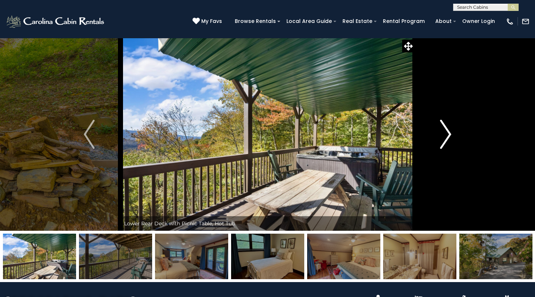
click at [446, 135] on img "Next" at bounding box center [445, 134] width 11 height 29
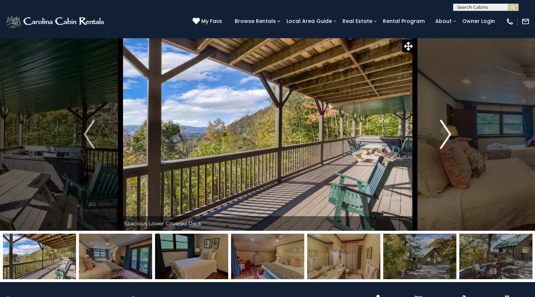
click at [446, 135] on img "Next" at bounding box center [445, 134] width 11 height 29
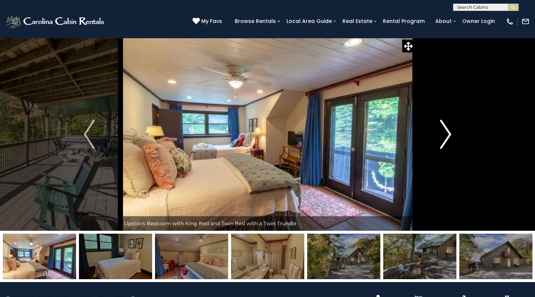
click at [446, 135] on img "Next" at bounding box center [445, 134] width 11 height 29
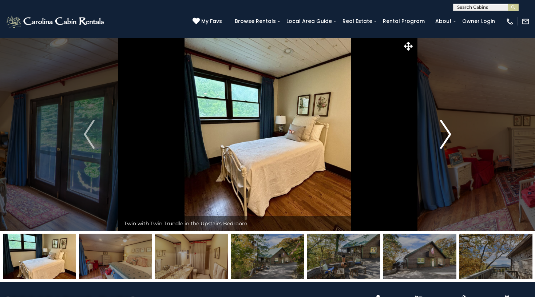
click at [446, 135] on img "Next" at bounding box center [445, 134] width 11 height 29
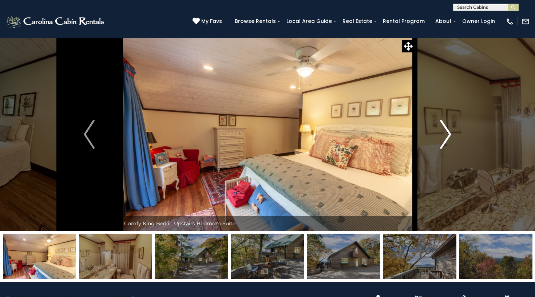
click at [446, 135] on img "Next" at bounding box center [445, 134] width 11 height 29
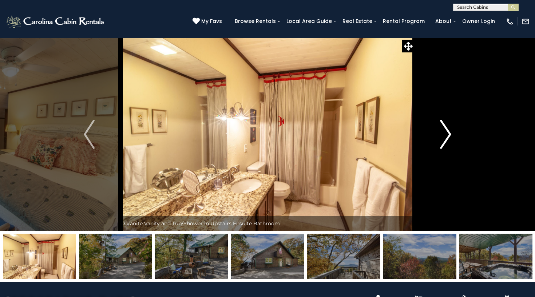
click at [446, 135] on img "Next" at bounding box center [445, 134] width 11 height 29
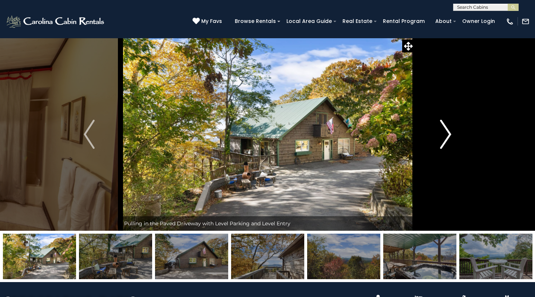
click at [446, 135] on img "Next" at bounding box center [445, 134] width 11 height 29
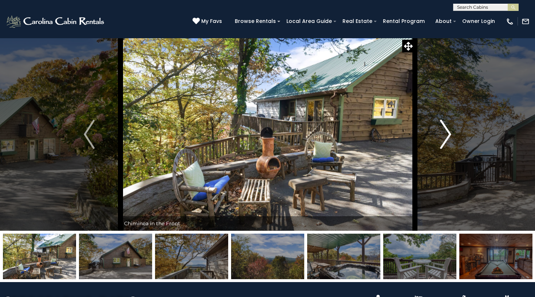
click at [446, 135] on img "Next" at bounding box center [445, 134] width 11 height 29
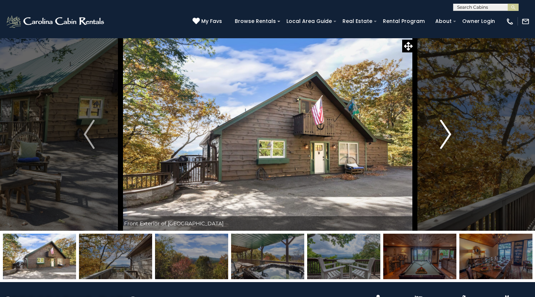
click at [446, 135] on img "Next" at bounding box center [445, 134] width 11 height 29
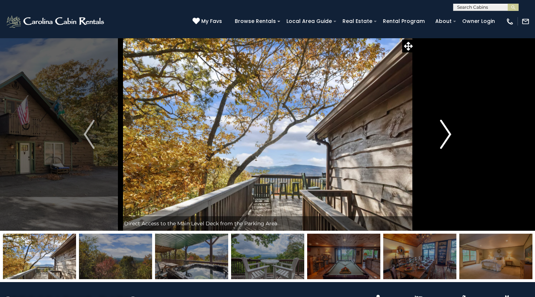
click at [446, 135] on img "Next" at bounding box center [445, 134] width 11 height 29
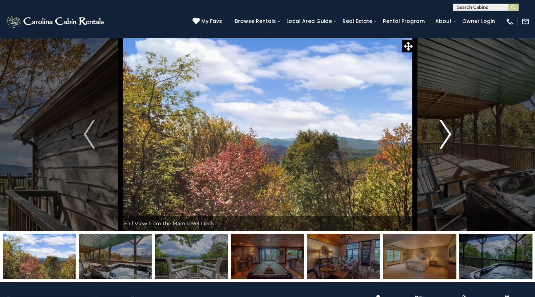
click at [446, 135] on img "Next" at bounding box center [445, 134] width 11 height 29
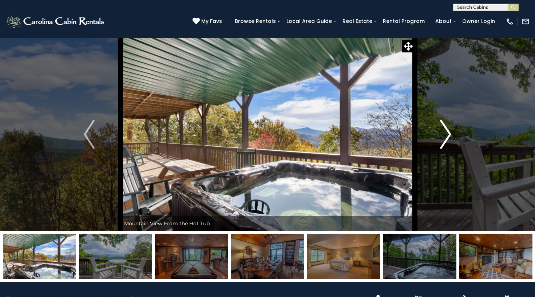
click at [446, 135] on img "Next" at bounding box center [445, 134] width 11 height 29
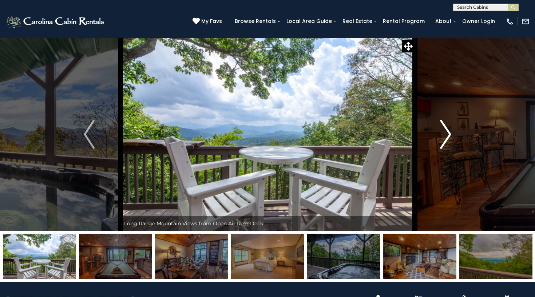
click at [446, 135] on img "Next" at bounding box center [445, 134] width 11 height 29
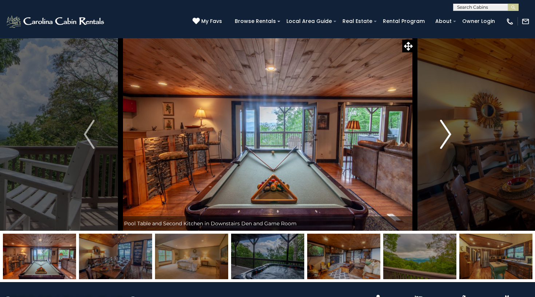
click at [446, 135] on img "Next" at bounding box center [445, 134] width 11 height 29
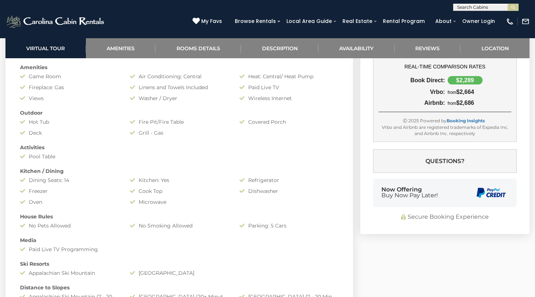
scroll to position [549, 0]
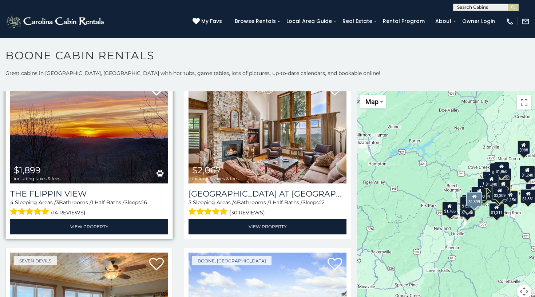
scroll to position [557, 0]
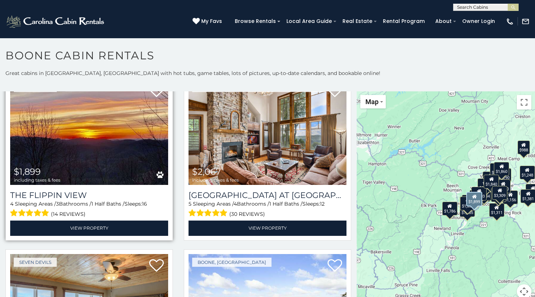
click at [94, 160] on img at bounding box center [89, 132] width 158 height 106
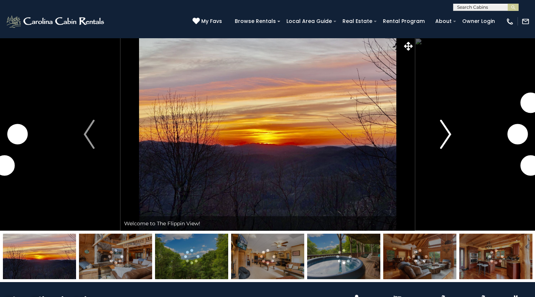
click at [450, 133] on img "Next" at bounding box center [445, 134] width 11 height 29
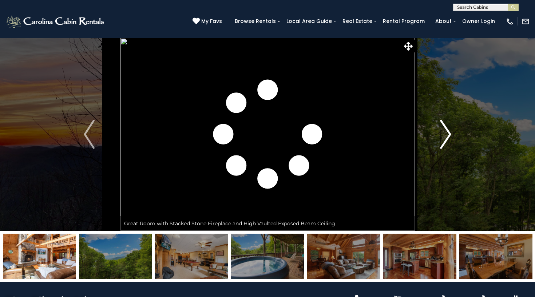
click at [450, 133] on img "Next" at bounding box center [445, 134] width 11 height 29
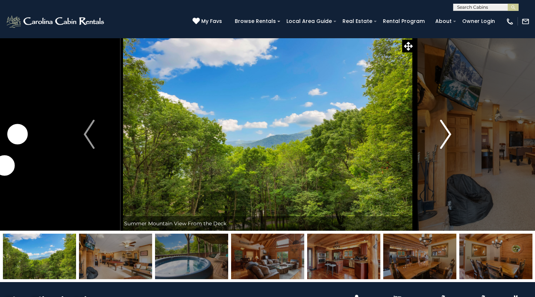
click at [450, 133] on img "Next" at bounding box center [445, 134] width 11 height 29
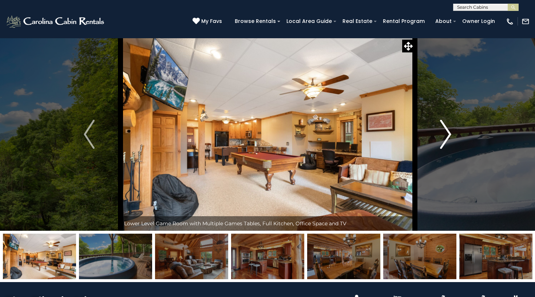
click at [450, 133] on img "Next" at bounding box center [445, 134] width 11 height 29
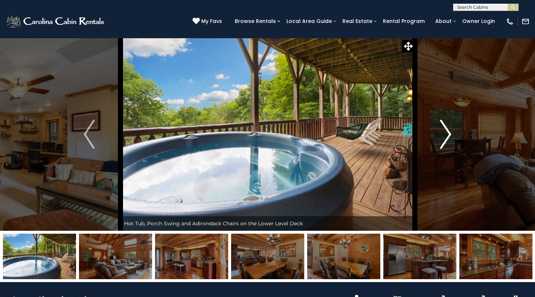
click at [450, 133] on img "Next" at bounding box center [445, 134] width 11 height 29
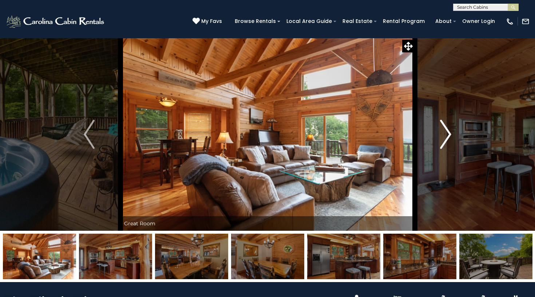
click at [450, 133] on img "Next" at bounding box center [445, 134] width 11 height 29
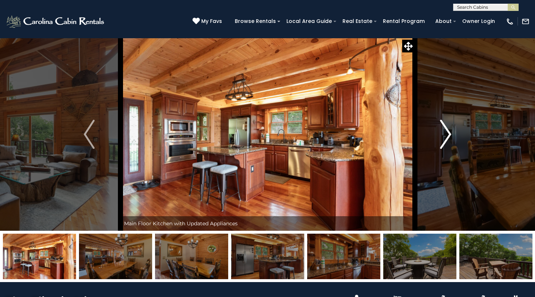
click at [450, 133] on img "Next" at bounding box center [445, 134] width 11 height 29
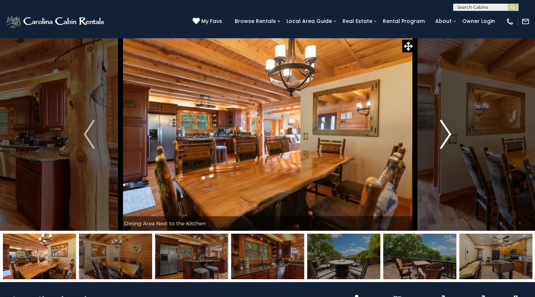
click at [450, 133] on img "Next" at bounding box center [445, 134] width 11 height 29
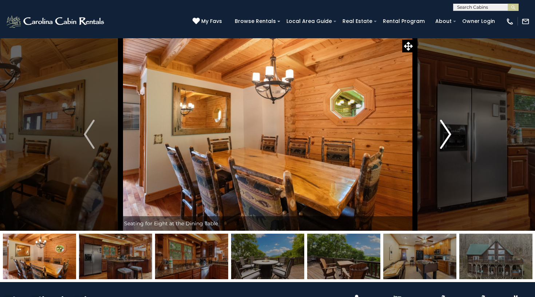
click at [450, 133] on img "Next" at bounding box center [445, 134] width 11 height 29
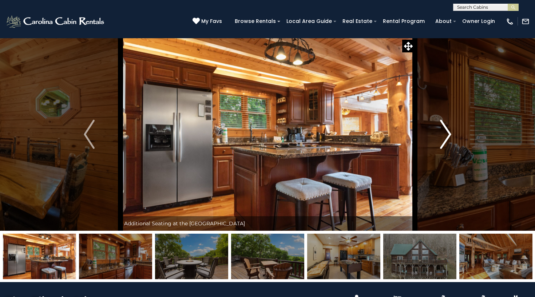
click at [450, 133] on img "Next" at bounding box center [445, 134] width 11 height 29
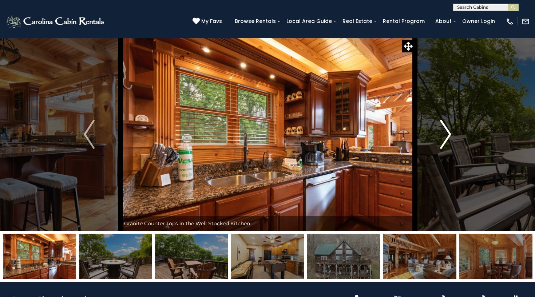
click at [450, 133] on img "Next" at bounding box center [445, 134] width 11 height 29
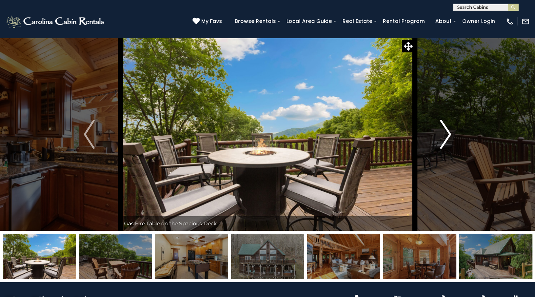
click at [450, 133] on img "Next" at bounding box center [445, 134] width 11 height 29
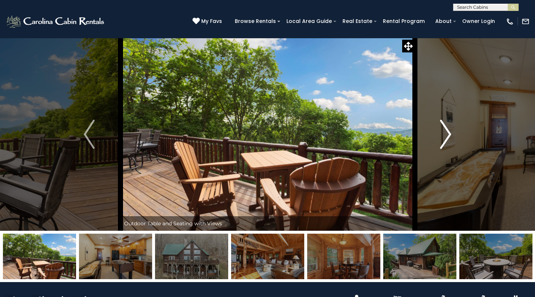
click at [450, 133] on img "Next" at bounding box center [445, 134] width 11 height 29
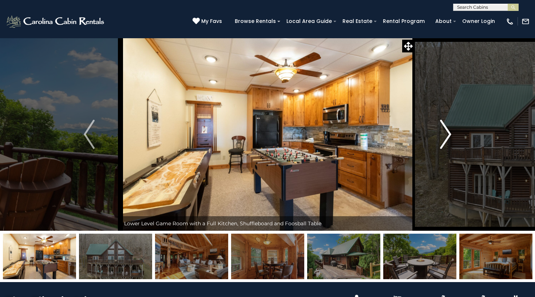
click at [450, 133] on img "Next" at bounding box center [445, 134] width 11 height 29
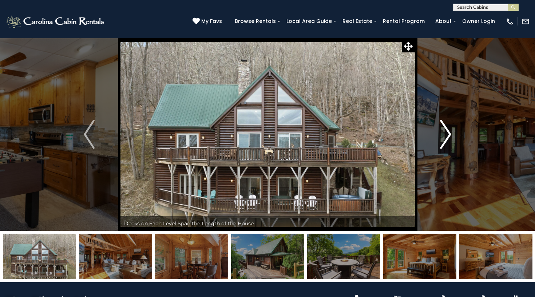
click at [450, 133] on img "Next" at bounding box center [445, 134] width 11 height 29
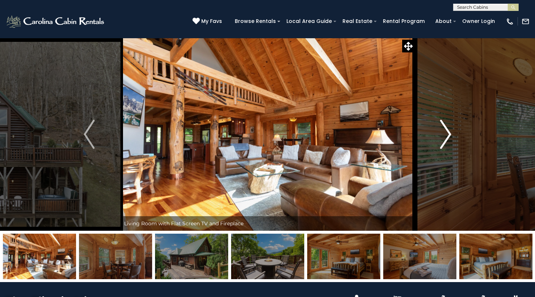
click at [450, 133] on img "Next" at bounding box center [445, 134] width 11 height 29
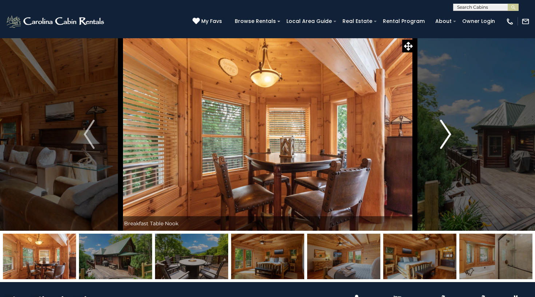
click at [450, 133] on img "Next" at bounding box center [445, 134] width 11 height 29
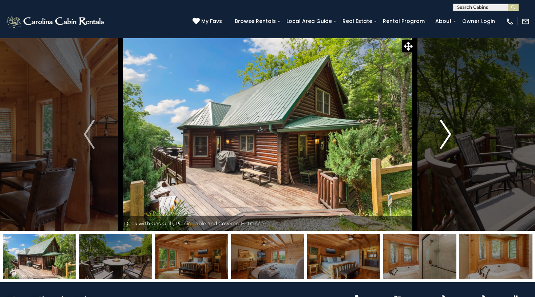
click at [450, 133] on img "Next" at bounding box center [445, 134] width 11 height 29
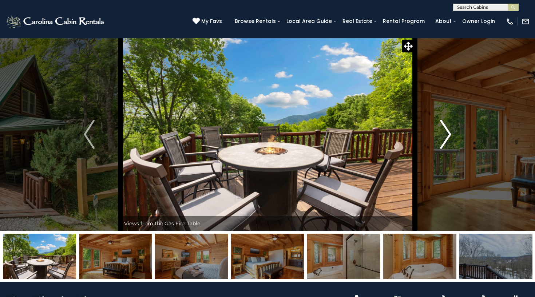
click at [450, 133] on img "Next" at bounding box center [445, 134] width 11 height 29
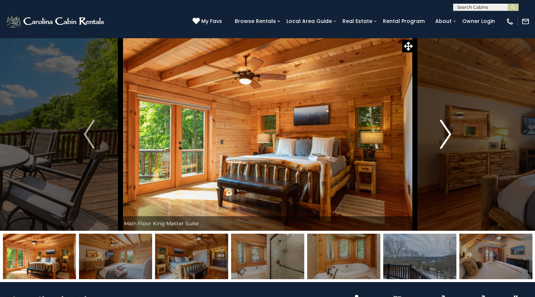
click at [450, 134] on img "Next" at bounding box center [445, 134] width 11 height 29
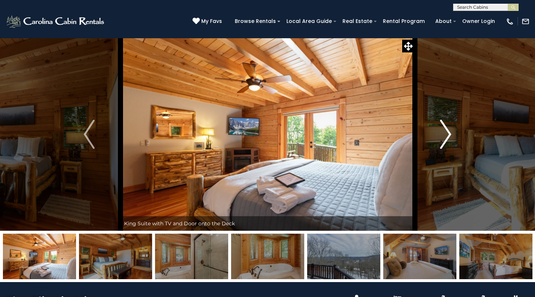
click at [450, 134] on img "Next" at bounding box center [445, 134] width 11 height 29
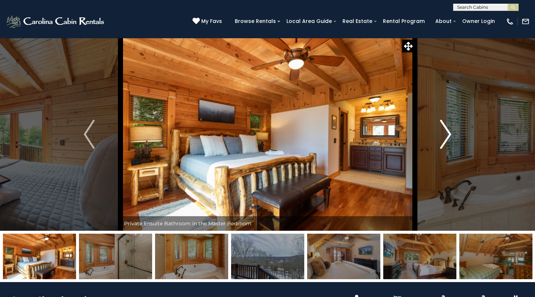
click at [450, 134] on img "Next" at bounding box center [445, 134] width 11 height 29
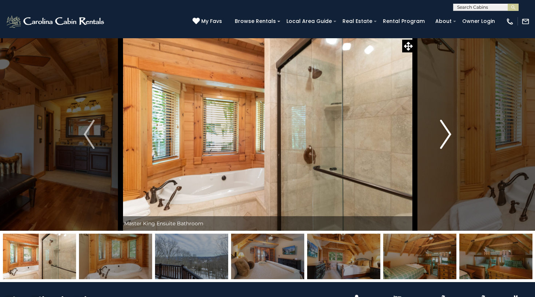
click at [450, 134] on img "Next" at bounding box center [445, 134] width 11 height 29
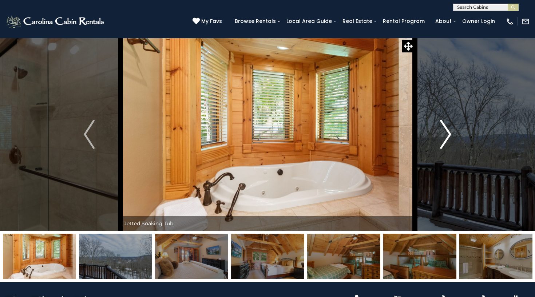
click at [450, 134] on img "Next" at bounding box center [445, 134] width 11 height 29
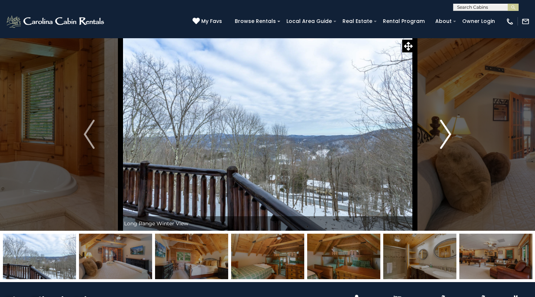
click at [450, 134] on img "Next" at bounding box center [445, 134] width 11 height 29
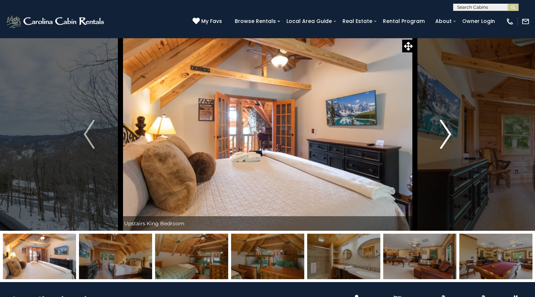
click at [450, 134] on img "Next" at bounding box center [445, 134] width 11 height 29
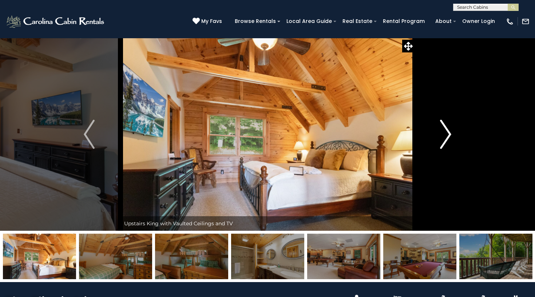
click at [450, 134] on img "Next" at bounding box center [445, 134] width 11 height 29
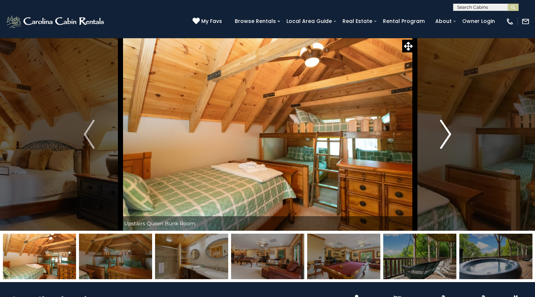
click at [450, 134] on img "Next" at bounding box center [445, 134] width 11 height 29
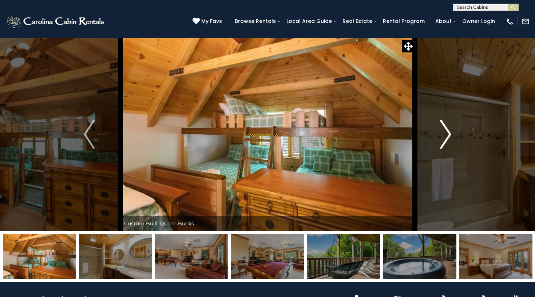
click at [451, 133] on img "Next" at bounding box center [445, 134] width 11 height 29
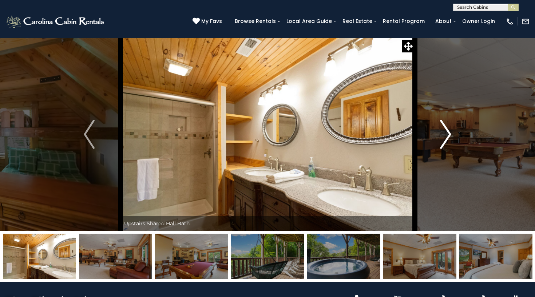
click at [451, 133] on img "Next" at bounding box center [445, 134] width 11 height 29
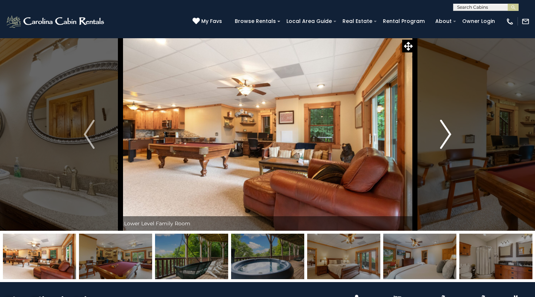
click at [451, 133] on img "Next" at bounding box center [445, 134] width 11 height 29
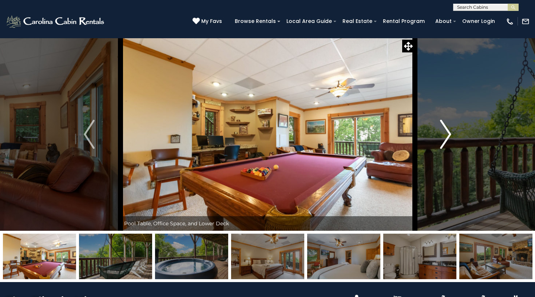
click at [451, 133] on img "Next" at bounding box center [445, 134] width 11 height 29
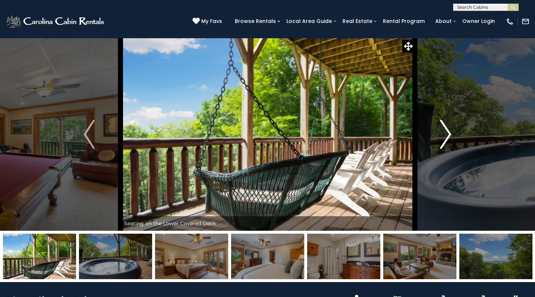
click at [451, 133] on img "Next" at bounding box center [445, 134] width 11 height 29
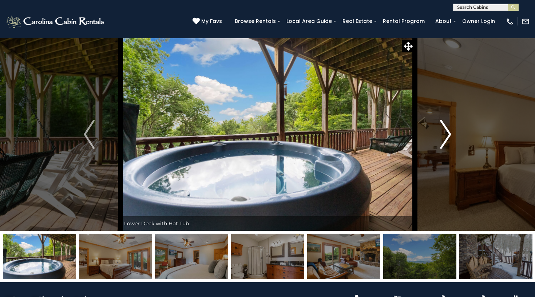
click at [451, 133] on img "Next" at bounding box center [445, 134] width 11 height 29
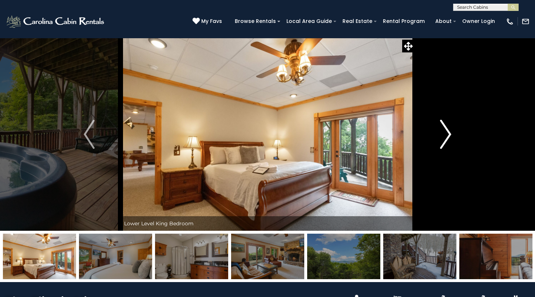
click at [451, 133] on img "Next" at bounding box center [445, 134] width 11 height 29
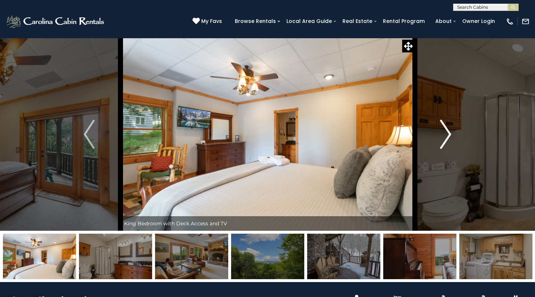
click at [451, 133] on img "Next" at bounding box center [445, 134] width 11 height 29
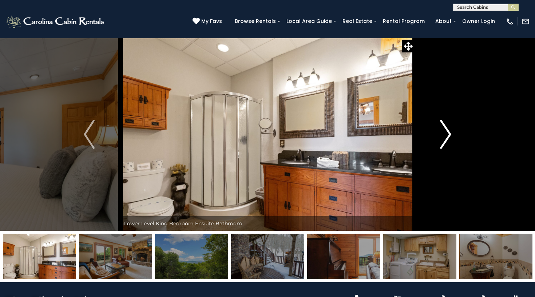
click at [451, 133] on img "Next" at bounding box center [445, 134] width 11 height 29
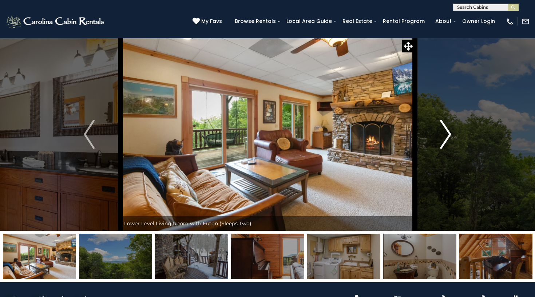
click at [451, 133] on img "Next" at bounding box center [445, 134] width 11 height 29
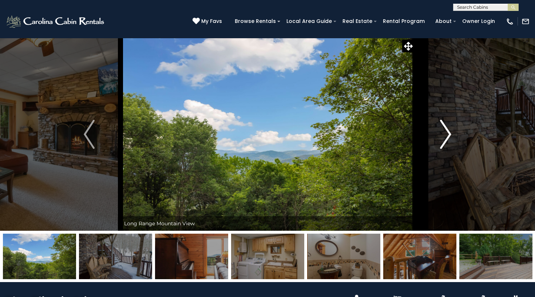
click at [451, 133] on img "Next" at bounding box center [445, 134] width 11 height 29
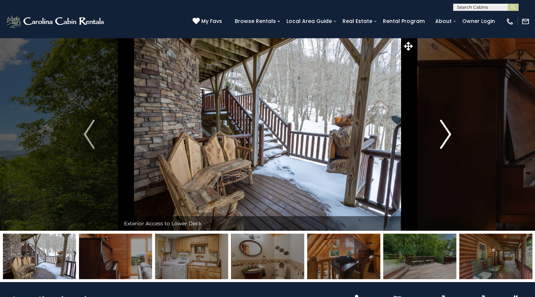
click at [451, 133] on img "Next" at bounding box center [445, 134] width 11 height 29
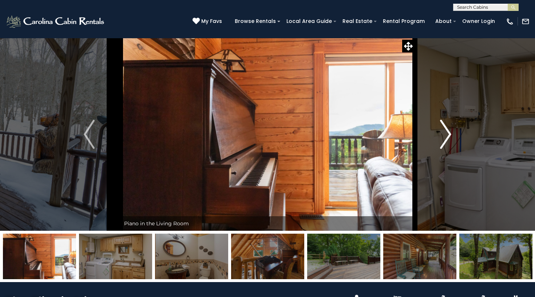
click at [451, 133] on img "Next" at bounding box center [445, 134] width 11 height 29
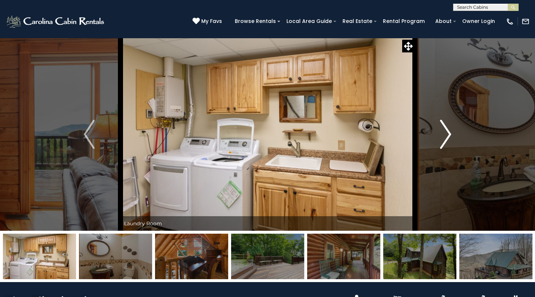
click at [451, 133] on img "Next" at bounding box center [445, 134] width 11 height 29
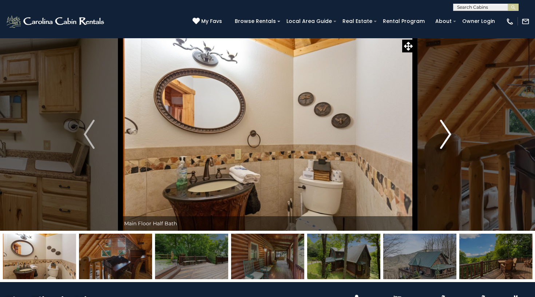
click at [451, 133] on img "Next" at bounding box center [445, 134] width 11 height 29
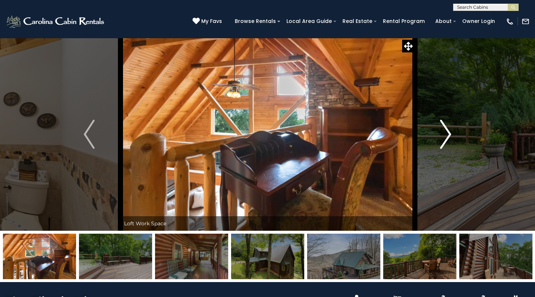
click at [451, 133] on img "Next" at bounding box center [445, 134] width 11 height 29
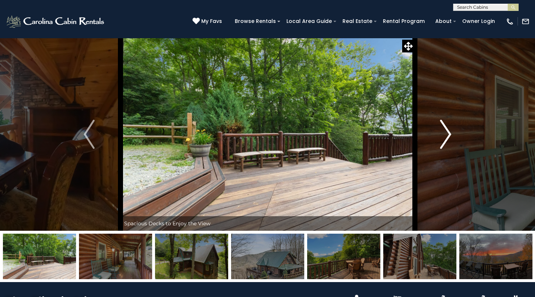
click at [451, 133] on img "Next" at bounding box center [445, 134] width 11 height 29
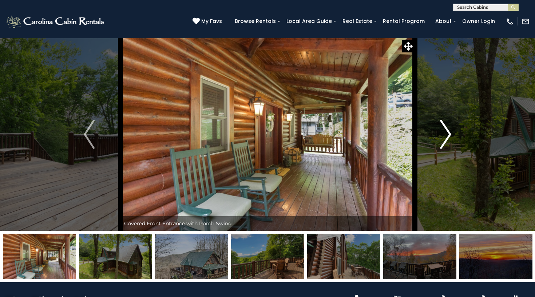
click at [451, 133] on img "Next" at bounding box center [445, 134] width 11 height 29
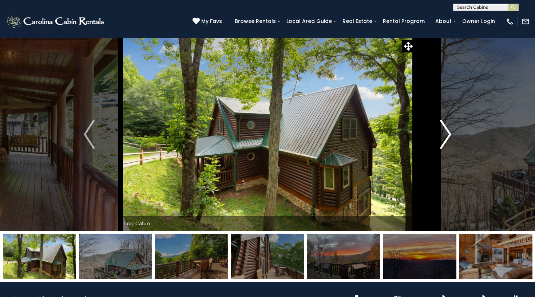
click at [451, 133] on img "Next" at bounding box center [445, 134] width 11 height 29
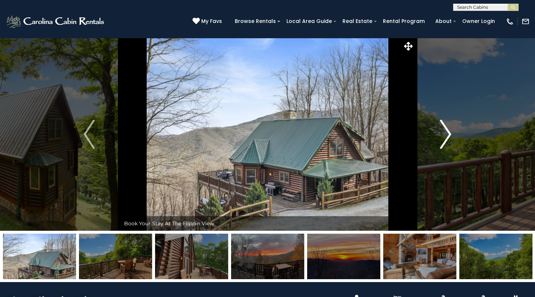
click at [451, 133] on img "Next" at bounding box center [445, 134] width 11 height 29
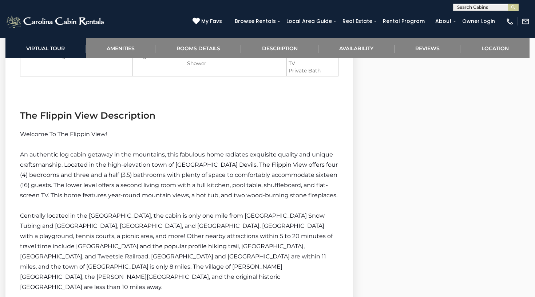
scroll to position [942, 0]
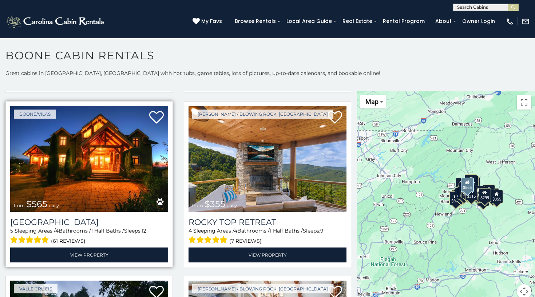
scroll to position [357, 0]
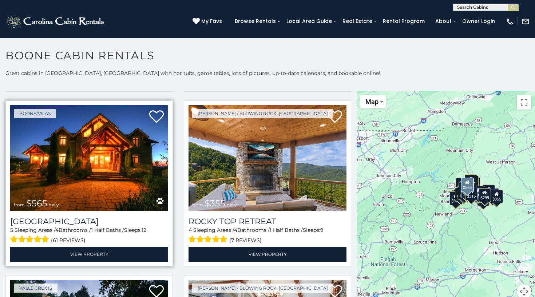
click at [77, 167] on img at bounding box center [89, 158] width 158 height 106
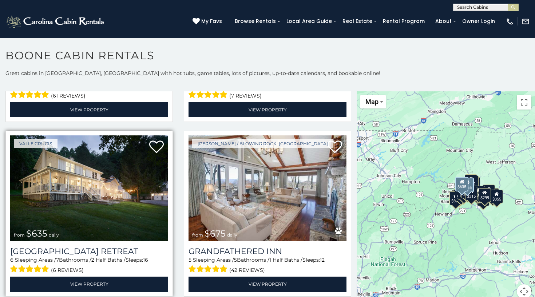
scroll to position [503, 0]
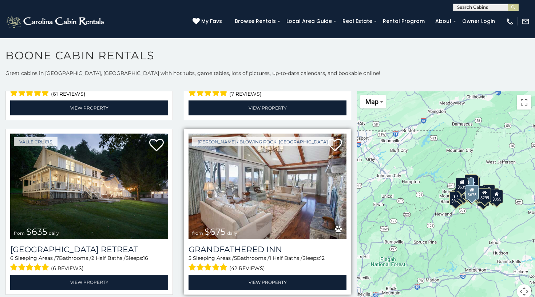
click at [244, 199] on img at bounding box center [267, 187] width 158 height 106
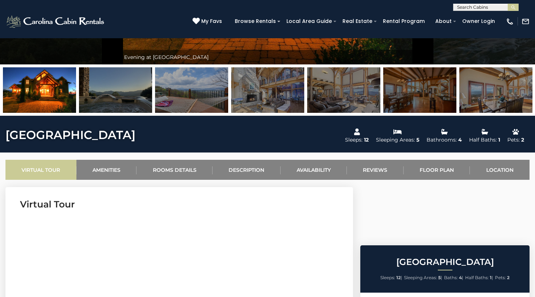
scroll to position [167, 0]
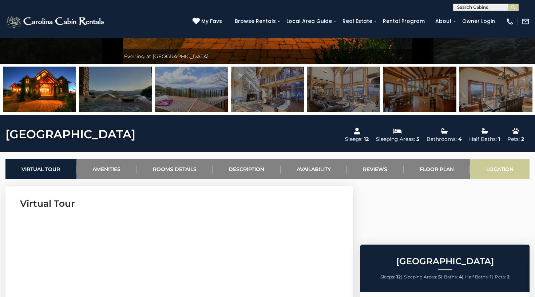
click at [503, 168] on link "Location" at bounding box center [500, 169] width 60 height 20
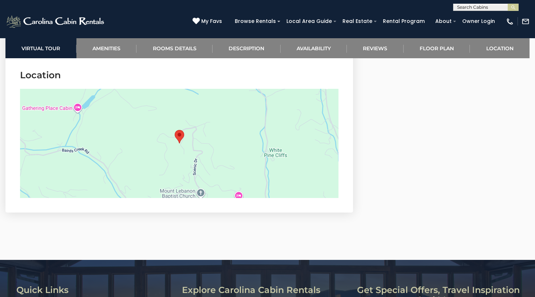
scroll to position [2575, 0]
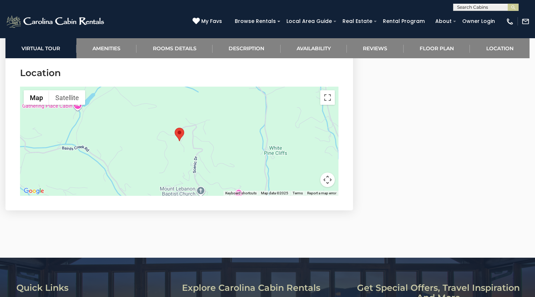
click at [330, 180] on button "Map camera controls" at bounding box center [327, 179] width 15 height 15
click at [311, 178] on button "Zoom out" at bounding box center [309, 179] width 15 height 15
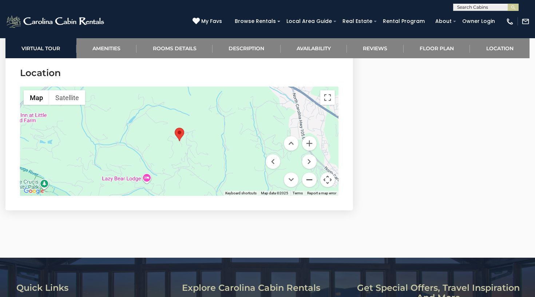
click at [311, 178] on button "Zoom out" at bounding box center [309, 179] width 15 height 15
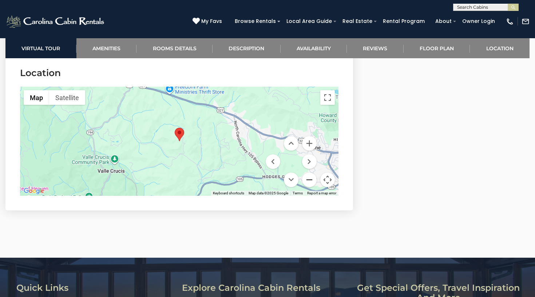
click at [311, 178] on button "Zoom out" at bounding box center [309, 179] width 15 height 15
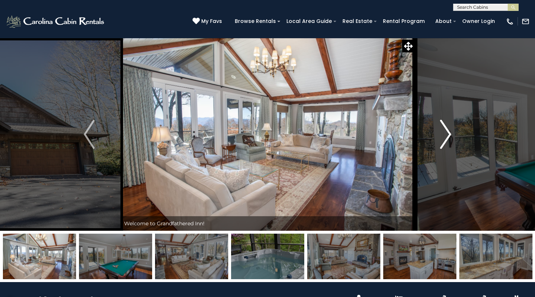
click at [450, 137] on img "Next" at bounding box center [445, 134] width 11 height 29
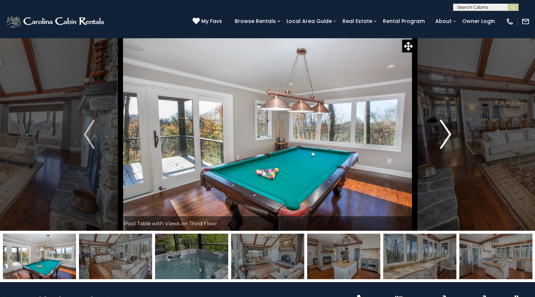
click at [450, 137] on img "Next" at bounding box center [445, 134] width 11 height 29
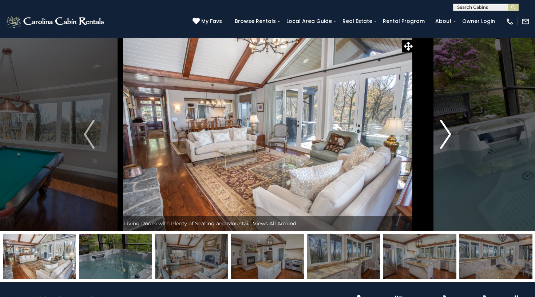
click at [450, 136] on img "Next" at bounding box center [445, 134] width 11 height 29
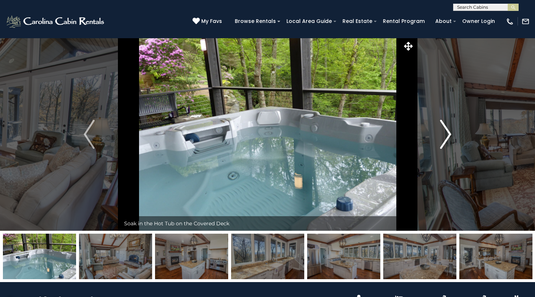
click at [450, 136] on img "Next" at bounding box center [445, 134] width 11 height 29
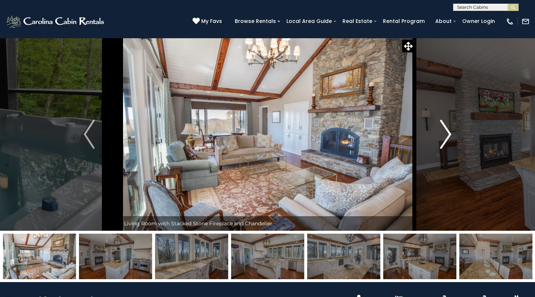
click at [450, 136] on img "Next" at bounding box center [445, 134] width 11 height 29
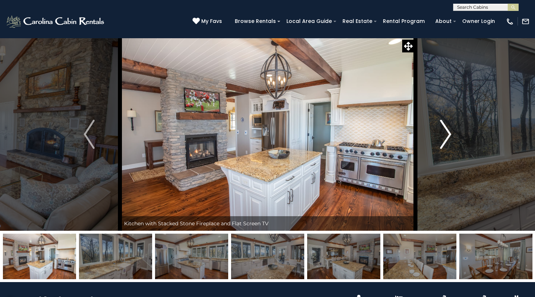
click at [450, 136] on img "Next" at bounding box center [445, 134] width 11 height 29
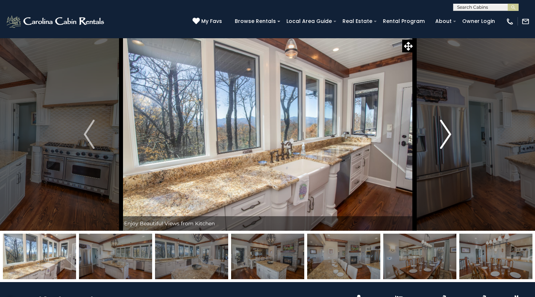
click at [450, 136] on img "Next" at bounding box center [445, 134] width 11 height 29
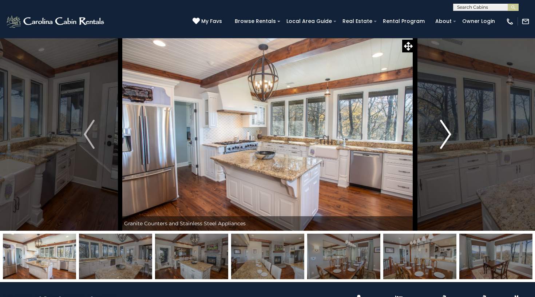
click at [450, 136] on img "Next" at bounding box center [445, 134] width 11 height 29
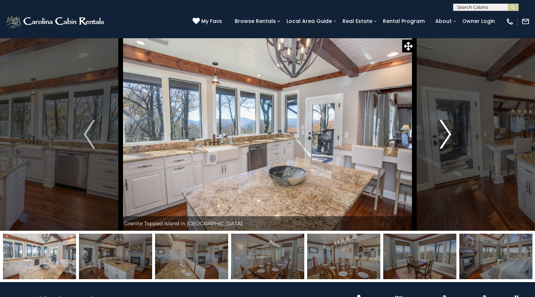
click at [450, 136] on img "Next" at bounding box center [445, 134] width 11 height 29
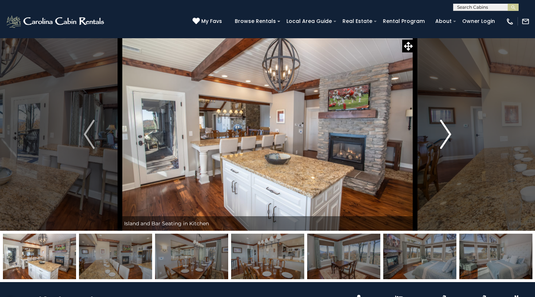
click at [450, 136] on img "Next" at bounding box center [445, 134] width 11 height 29
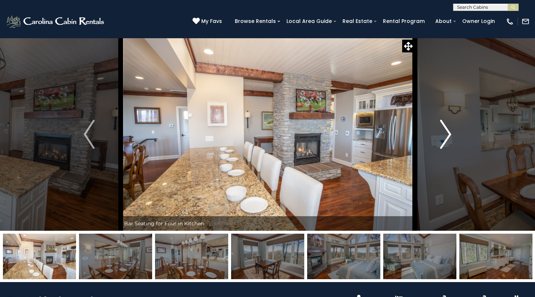
click at [450, 136] on img "Next" at bounding box center [445, 134] width 11 height 29
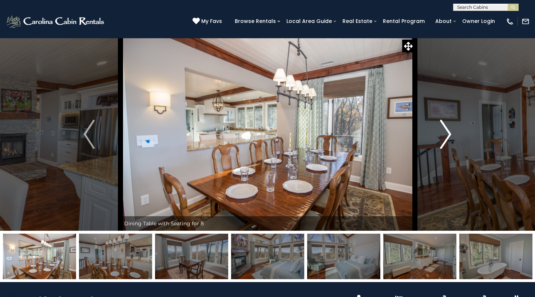
click at [450, 136] on img "Next" at bounding box center [445, 134] width 11 height 29
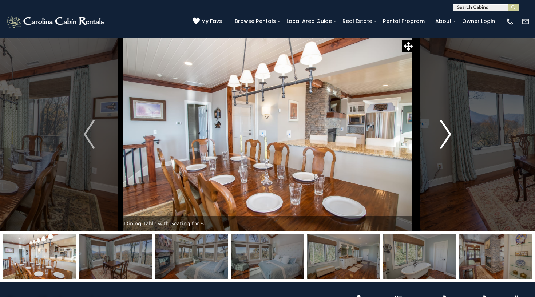
click at [450, 136] on img "Next" at bounding box center [445, 134] width 11 height 29
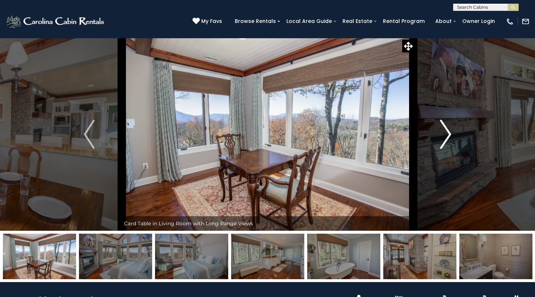
click at [450, 136] on img "Next" at bounding box center [445, 134] width 11 height 29
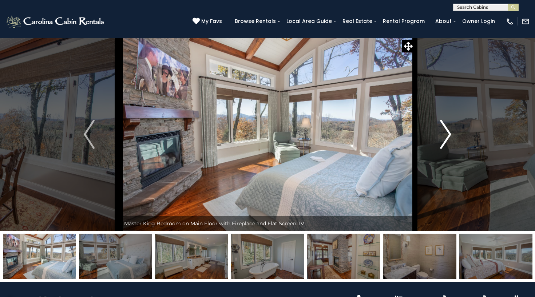
click at [450, 136] on img "Next" at bounding box center [445, 134] width 11 height 29
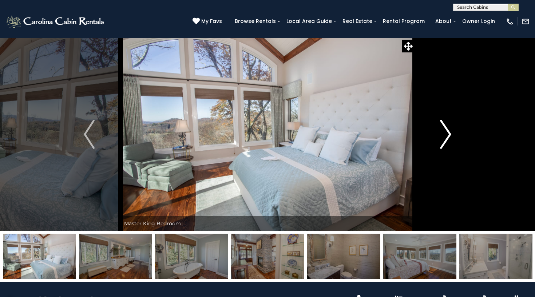
click at [450, 136] on img "Next" at bounding box center [445, 134] width 11 height 29
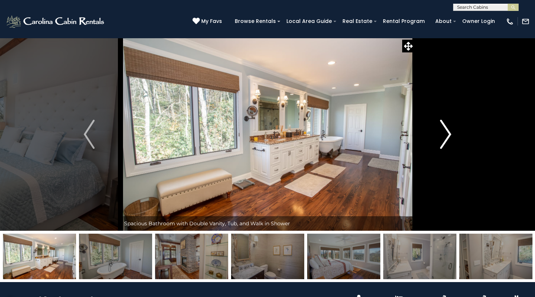
click at [450, 136] on img "Next" at bounding box center [445, 134] width 11 height 29
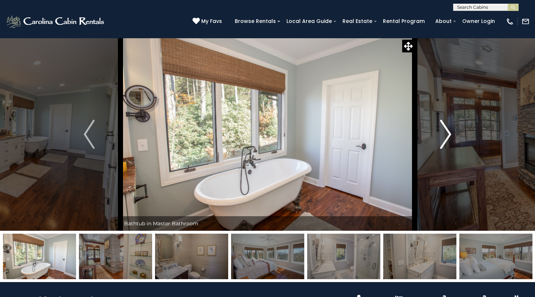
click at [450, 137] on img "Next" at bounding box center [445, 134] width 11 height 29
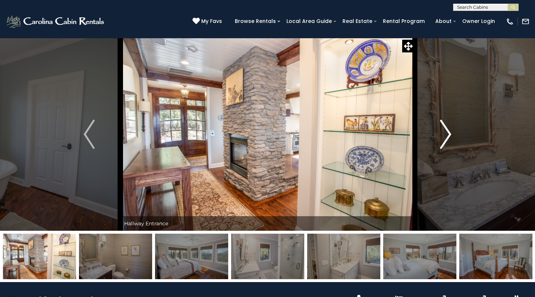
click at [450, 137] on img "Next" at bounding box center [445, 134] width 11 height 29
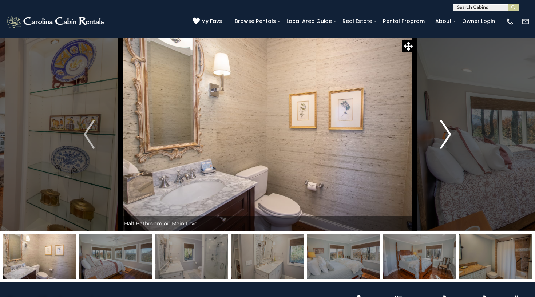
click at [450, 137] on img "Next" at bounding box center [445, 134] width 11 height 29
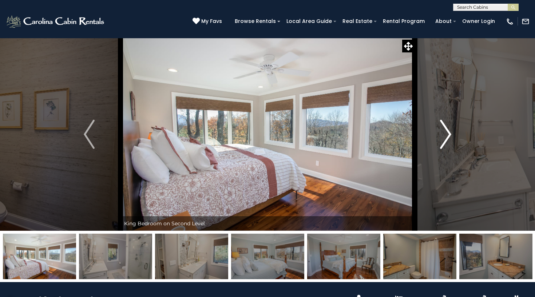
click at [450, 137] on img "Next" at bounding box center [445, 134] width 11 height 29
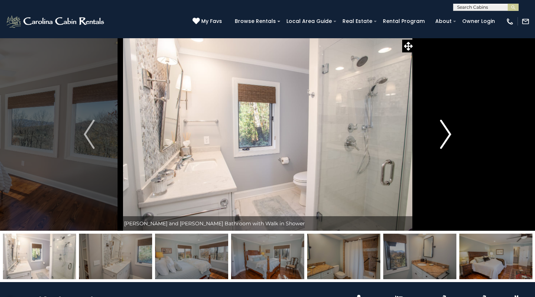
click at [450, 137] on img "Next" at bounding box center [445, 134] width 11 height 29
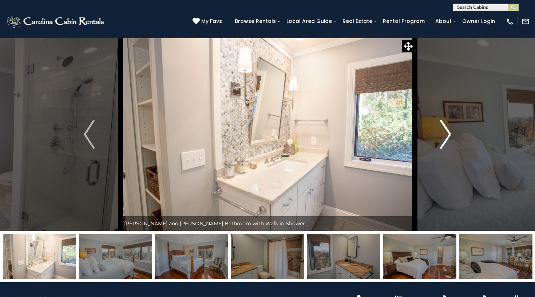
click at [450, 137] on img "Next" at bounding box center [445, 134] width 11 height 29
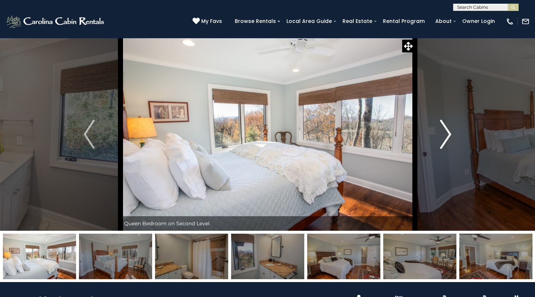
click at [450, 137] on img "Next" at bounding box center [445, 134] width 11 height 29
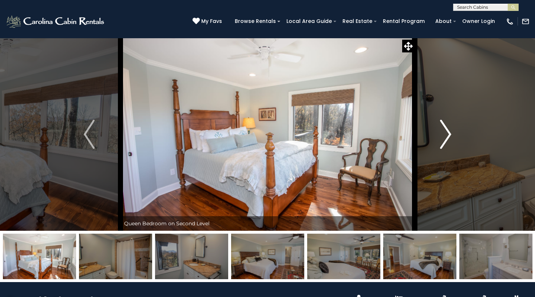
click at [450, 137] on img "Next" at bounding box center [445, 134] width 11 height 29
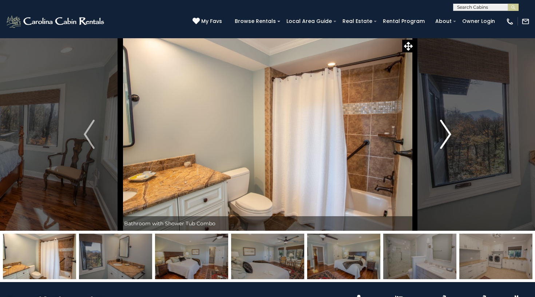
click at [450, 137] on img "Next" at bounding box center [445, 134] width 11 height 29
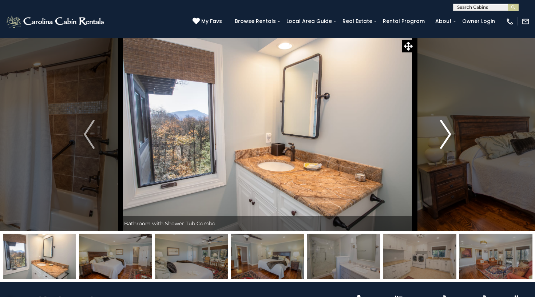
click at [450, 137] on img "Next" at bounding box center [445, 134] width 11 height 29
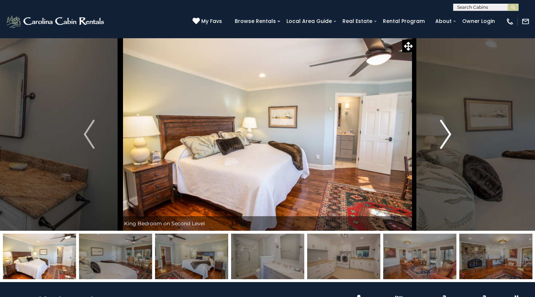
click at [450, 137] on img "Next" at bounding box center [445, 134] width 11 height 29
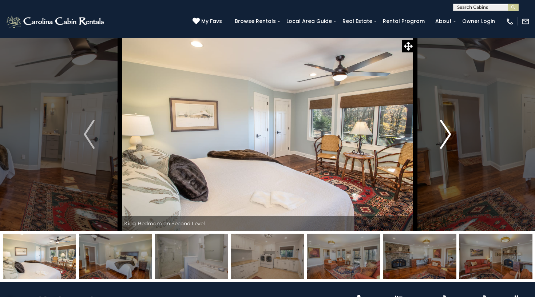
click at [450, 137] on img "Next" at bounding box center [445, 134] width 11 height 29
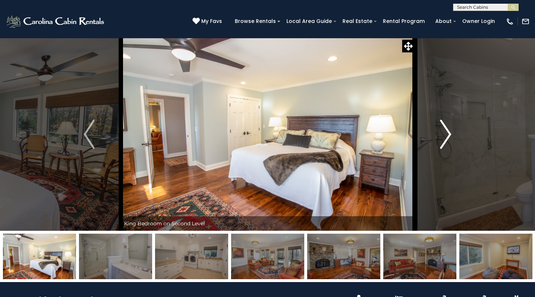
click at [450, 137] on img "Next" at bounding box center [445, 134] width 11 height 29
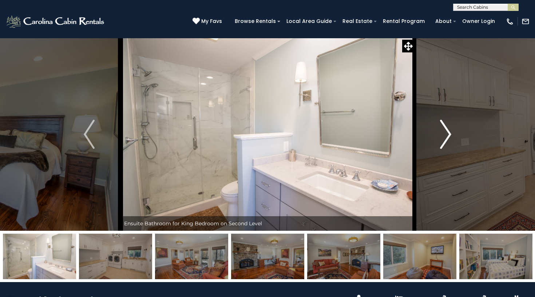
click at [450, 137] on img "Next" at bounding box center [445, 134] width 11 height 29
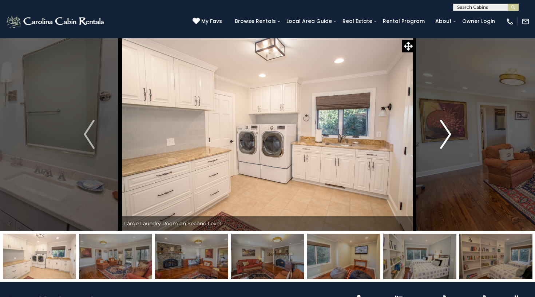
click at [450, 137] on img "Next" at bounding box center [445, 134] width 11 height 29
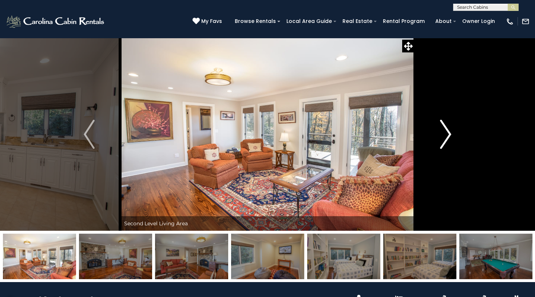
click at [450, 137] on img "Next" at bounding box center [445, 134] width 11 height 29
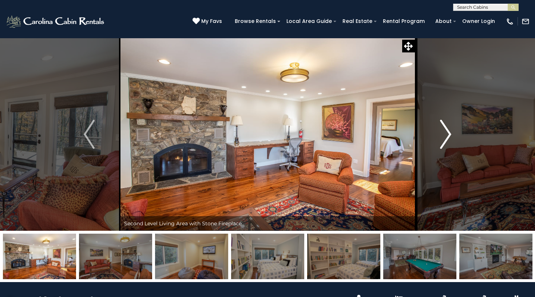
click at [450, 137] on img "Next" at bounding box center [445, 134] width 11 height 29
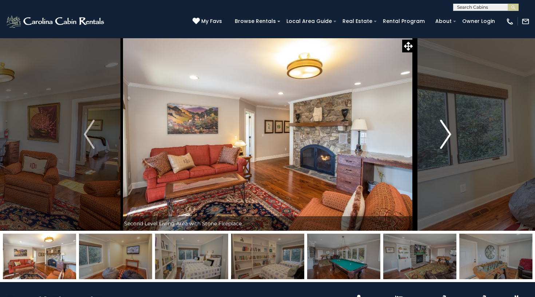
click at [450, 137] on img "Next" at bounding box center [445, 134] width 11 height 29
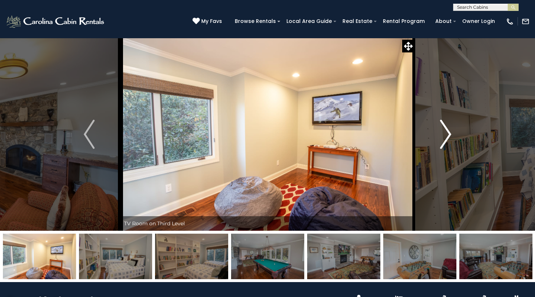
click at [450, 137] on img "Next" at bounding box center [445, 134] width 11 height 29
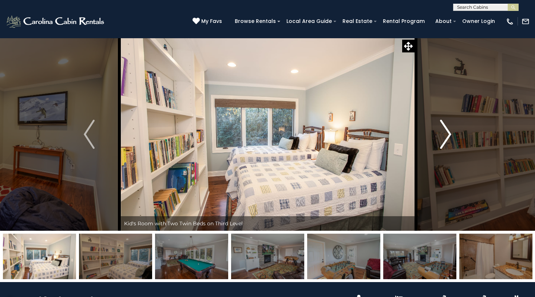
click at [450, 137] on img "Next" at bounding box center [445, 134] width 11 height 29
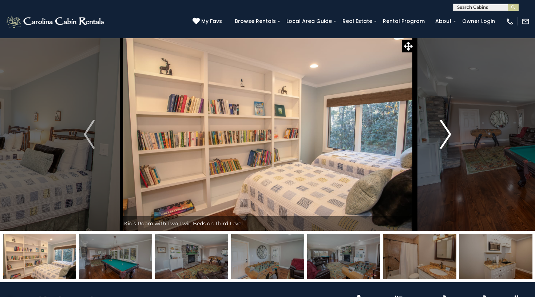
click at [450, 137] on img "Next" at bounding box center [445, 134] width 11 height 29
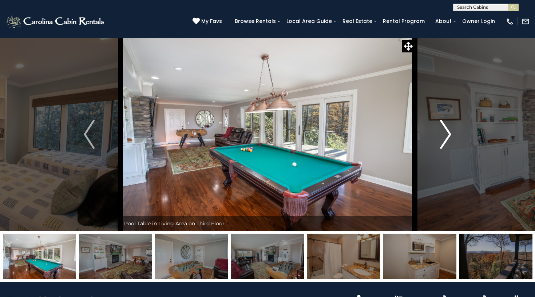
click at [450, 137] on img "Next" at bounding box center [445, 134] width 11 height 29
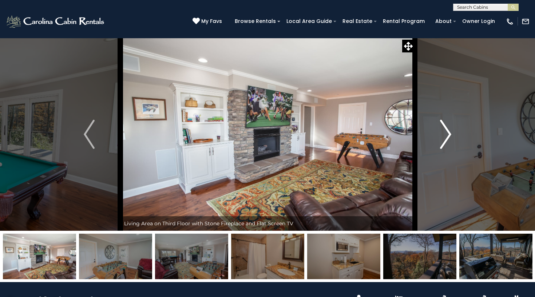
click at [450, 137] on img "Next" at bounding box center [445, 134] width 11 height 29
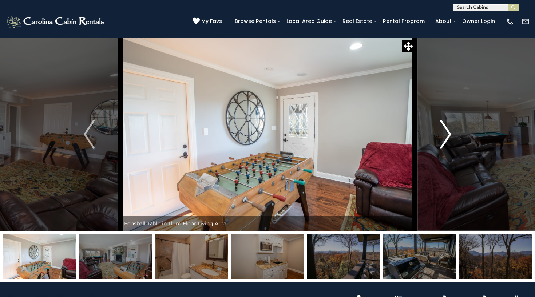
click at [450, 137] on img "Next" at bounding box center [445, 134] width 11 height 29
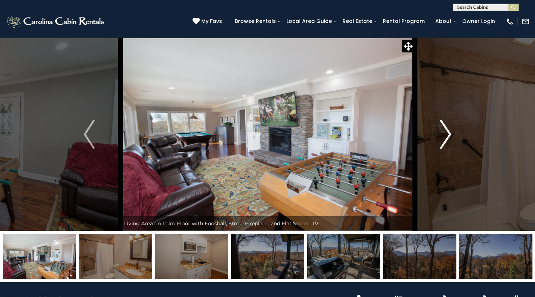
click at [450, 137] on img "Next" at bounding box center [445, 134] width 11 height 29
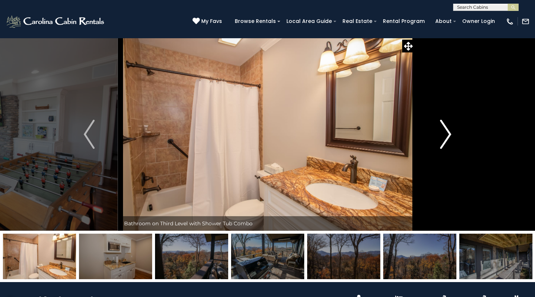
click at [450, 137] on img "Next" at bounding box center [445, 134] width 11 height 29
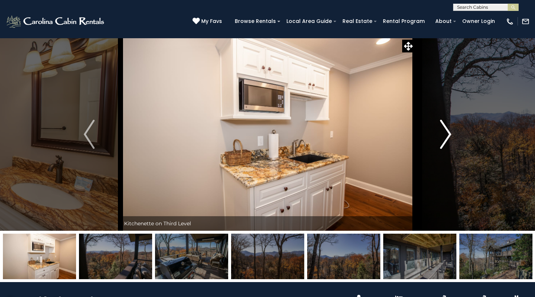
click at [450, 137] on img "Next" at bounding box center [445, 134] width 11 height 29
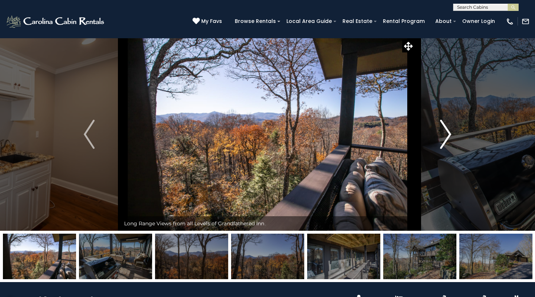
click at [450, 137] on img "Next" at bounding box center [445, 134] width 11 height 29
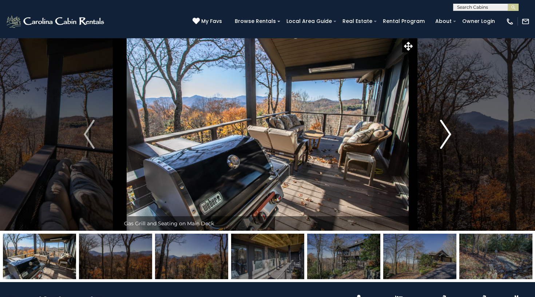
click at [450, 137] on img "Next" at bounding box center [445, 134] width 11 height 29
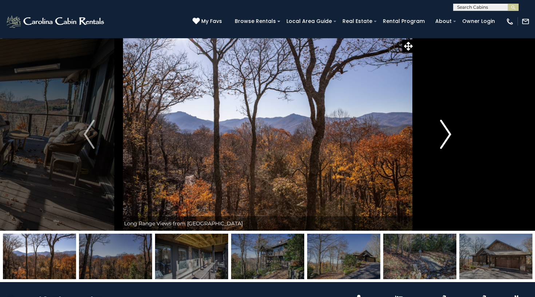
click at [450, 137] on img "Next" at bounding box center [445, 134] width 11 height 29
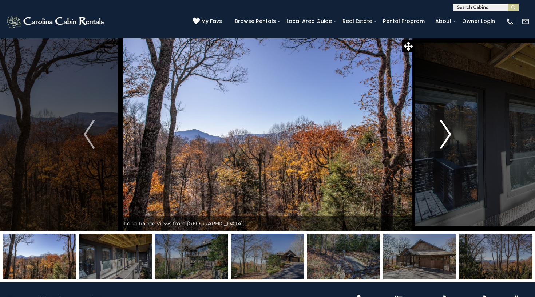
click at [450, 137] on img "Next" at bounding box center [445, 134] width 11 height 29
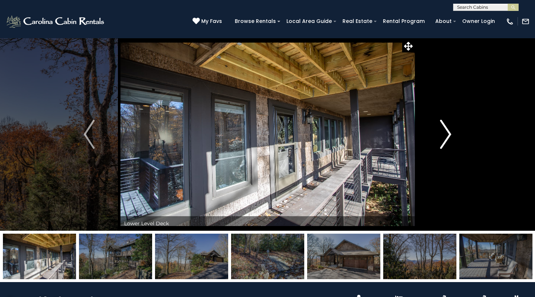
click at [450, 137] on img "Next" at bounding box center [445, 134] width 11 height 29
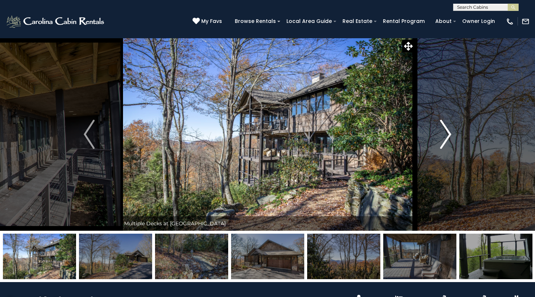
click at [450, 137] on img "Next" at bounding box center [445, 134] width 11 height 29
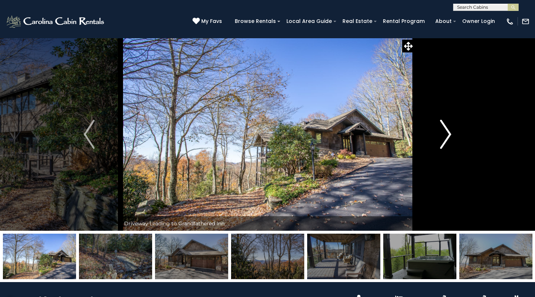
click at [450, 137] on img "Next" at bounding box center [445, 134] width 11 height 29
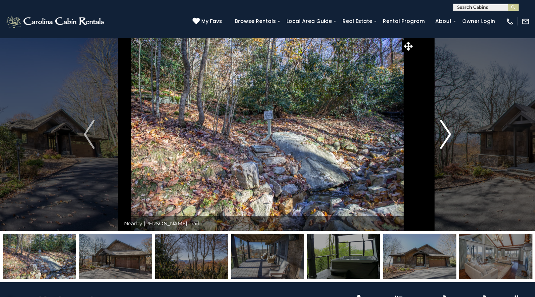
click at [450, 137] on img "Next" at bounding box center [445, 134] width 11 height 29
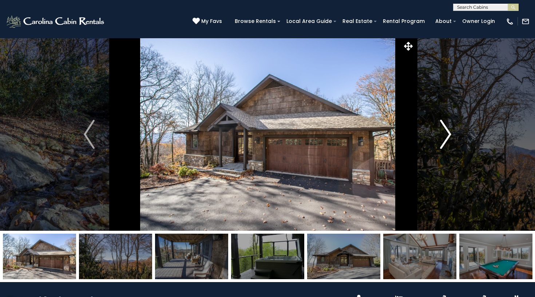
click at [450, 137] on img "Next" at bounding box center [445, 134] width 11 height 29
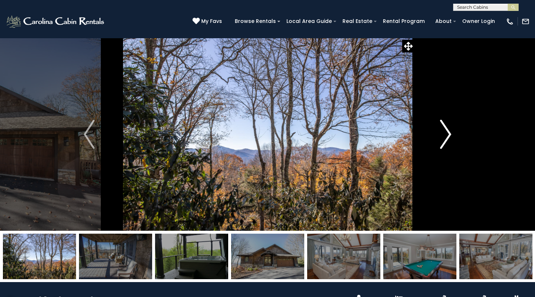
click at [450, 137] on img "Next" at bounding box center [445, 134] width 11 height 29
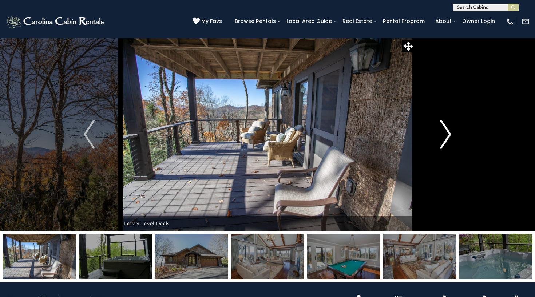
click at [450, 137] on img "Next" at bounding box center [445, 134] width 11 height 29
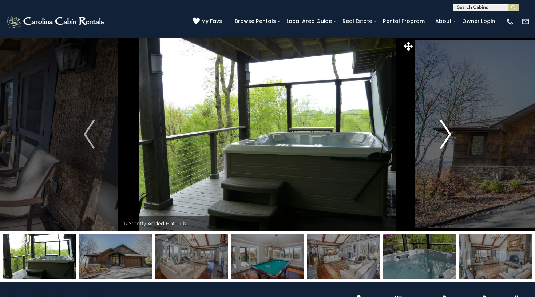
click at [450, 137] on img "Next" at bounding box center [445, 134] width 11 height 29
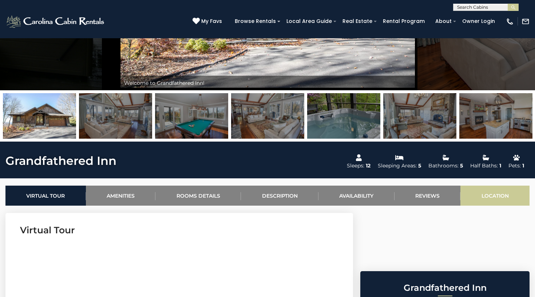
click at [502, 195] on link "Location" at bounding box center [494, 196] width 69 height 20
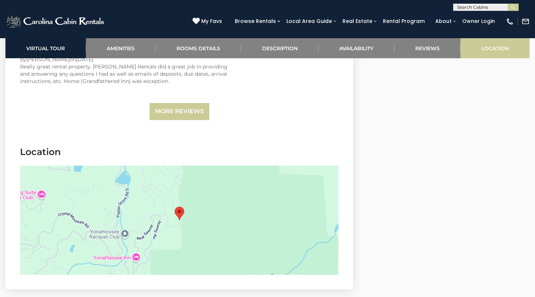
scroll to position [2105, 0]
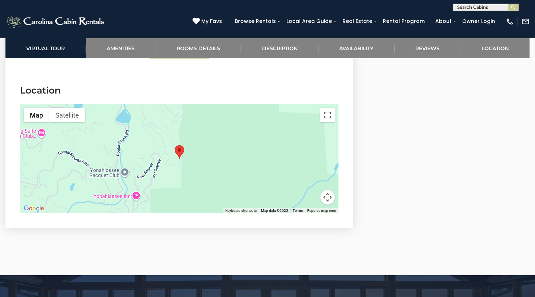
click at [329, 190] on button "Map camera controls" at bounding box center [327, 197] width 15 height 15
click at [307, 190] on button "Zoom out" at bounding box center [309, 197] width 15 height 15
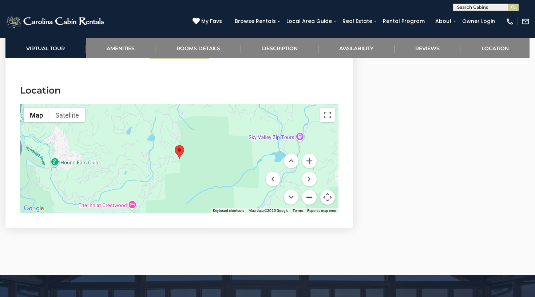
click at [307, 190] on button "Zoom out" at bounding box center [309, 197] width 15 height 15
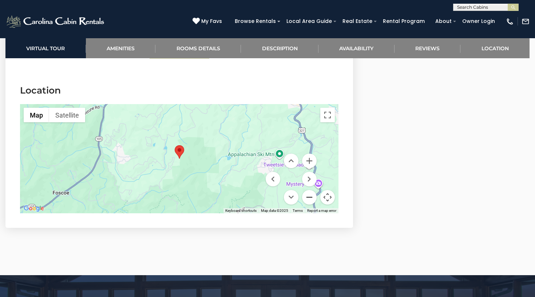
click at [307, 190] on button "Zoom out" at bounding box center [309, 197] width 15 height 15
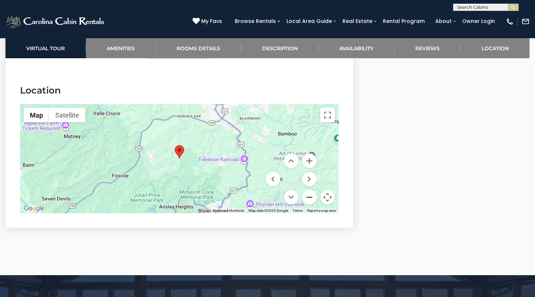
click at [307, 190] on button "Zoom out" at bounding box center [309, 197] width 15 height 15
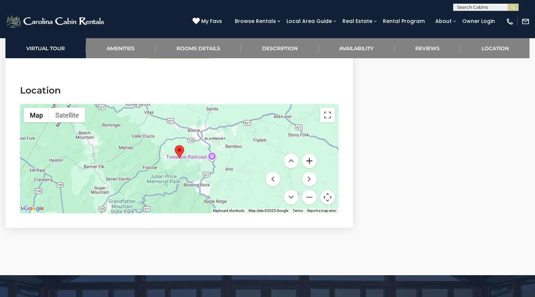
click at [313, 154] on button "Zoom in" at bounding box center [309, 161] width 15 height 15
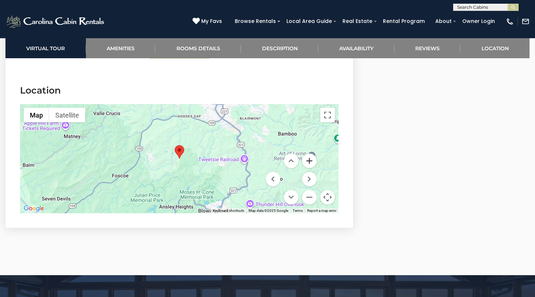
click at [313, 154] on button "Zoom in" at bounding box center [309, 161] width 15 height 15
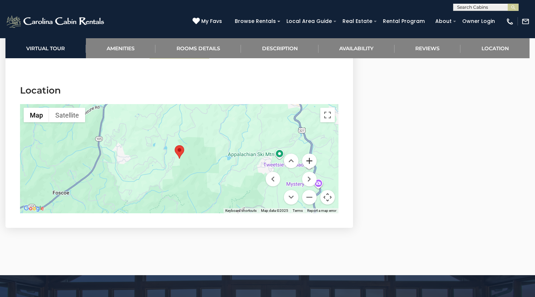
click at [313, 154] on button "Zoom in" at bounding box center [309, 161] width 15 height 15
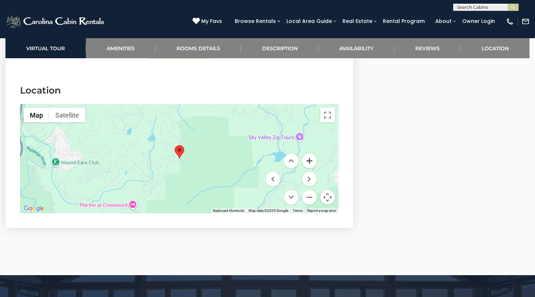
click at [313, 154] on button "Zoom in" at bounding box center [309, 161] width 15 height 15
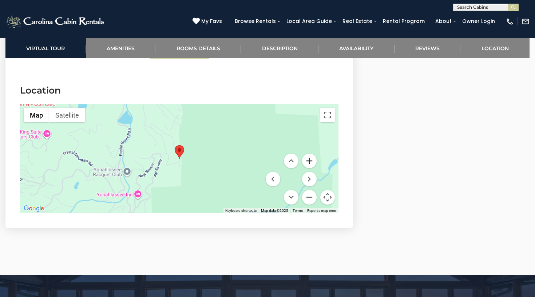
click at [313, 154] on button "Zoom in" at bounding box center [309, 161] width 15 height 15
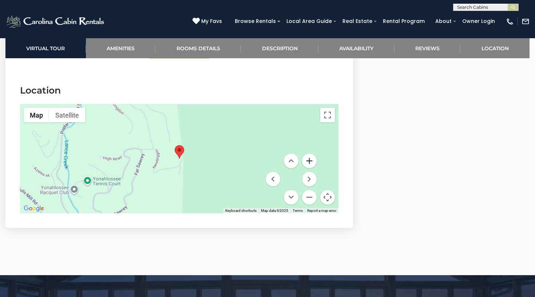
click at [313, 154] on button "Zoom in" at bounding box center [309, 161] width 15 height 15
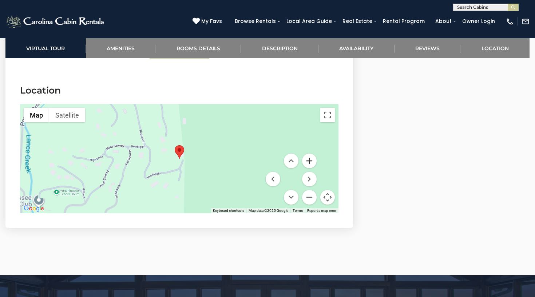
click at [313, 154] on button "Zoom in" at bounding box center [309, 161] width 15 height 15
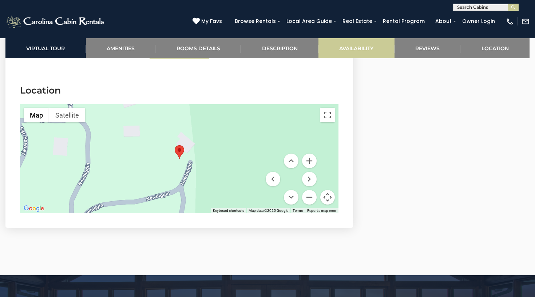
click at [359, 46] on link "Availability" at bounding box center [356, 48] width 76 height 20
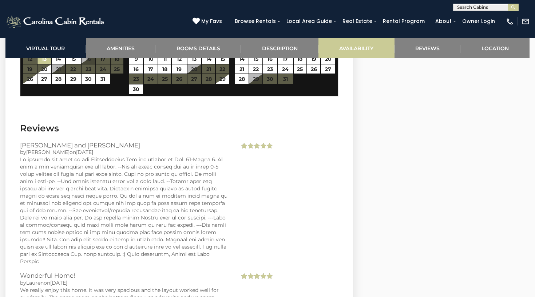
scroll to position [1650, 0]
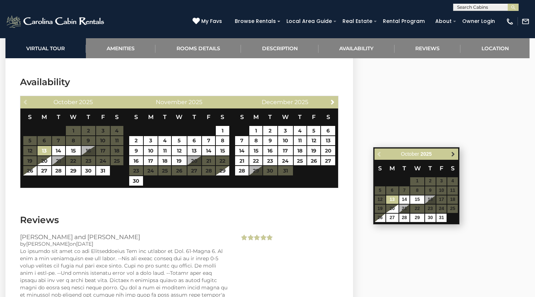
click at [450, 153] on span "Next" at bounding box center [453, 154] width 6 height 6
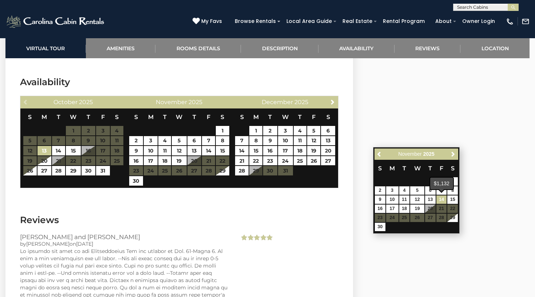
click at [441, 198] on link "14" at bounding box center [441, 199] width 11 height 8
type input "**********"
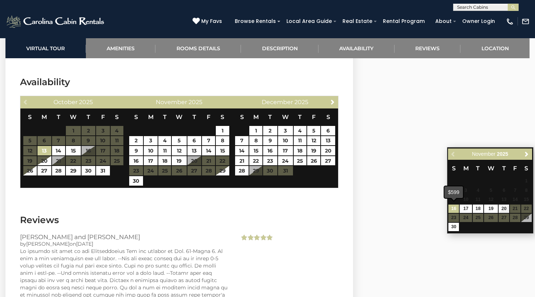
click at [453, 209] on link "16" at bounding box center [453, 208] width 11 height 8
type input "**********"
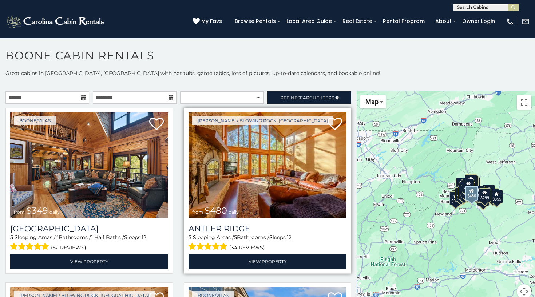
click at [251, 160] on img at bounding box center [267, 165] width 158 height 106
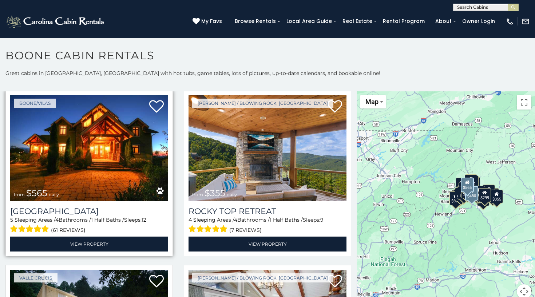
scroll to position [367, 0]
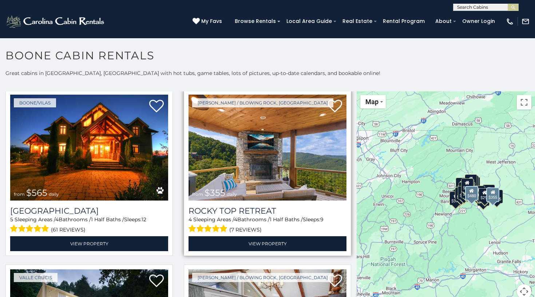
click at [228, 169] on img at bounding box center [267, 148] width 158 height 106
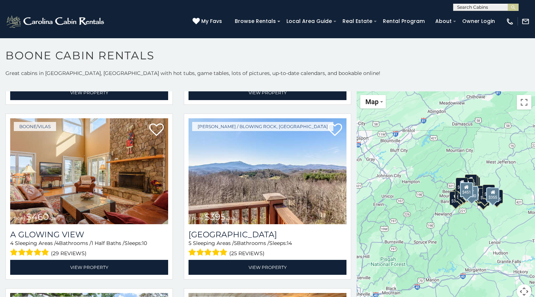
scroll to position [1219, 0]
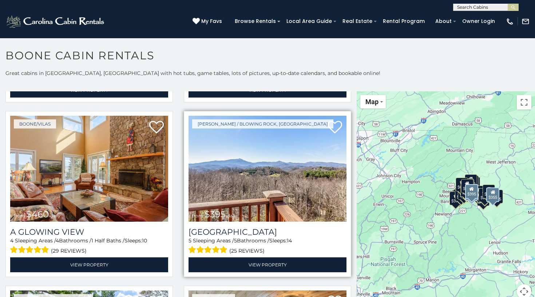
click at [205, 161] on img at bounding box center [267, 169] width 158 height 106
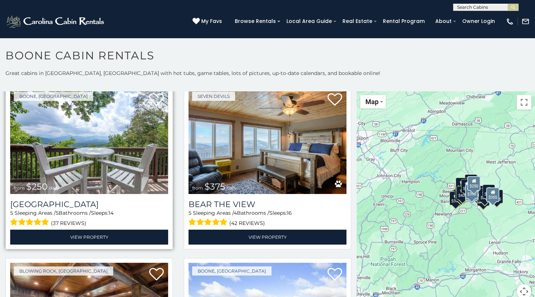
scroll to position [1422, 0]
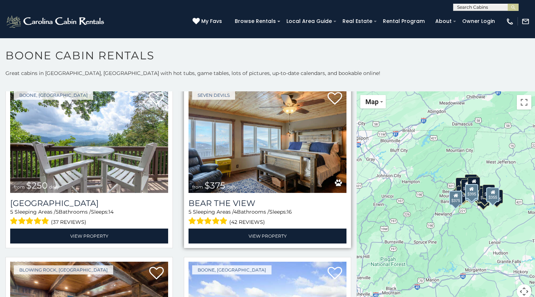
click at [258, 159] on img at bounding box center [267, 140] width 158 height 106
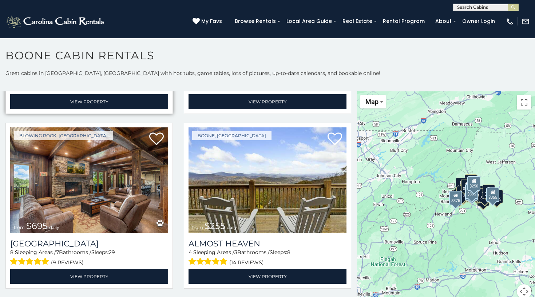
scroll to position [1558, 0]
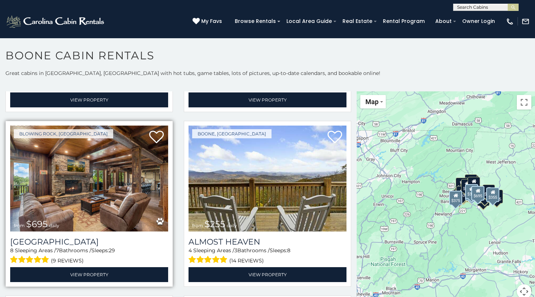
click at [87, 186] on img at bounding box center [89, 179] width 158 height 106
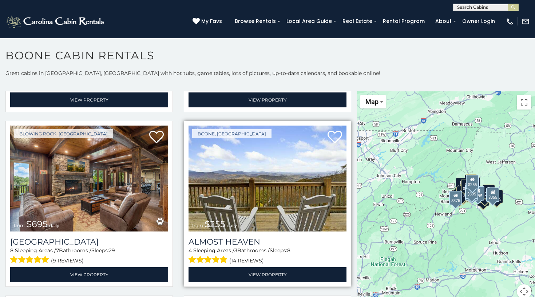
click at [232, 189] on img at bounding box center [267, 179] width 158 height 106
click at [254, 155] on img at bounding box center [267, 179] width 158 height 106
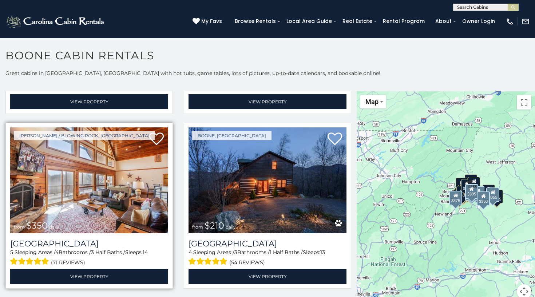
scroll to position [1908, 0]
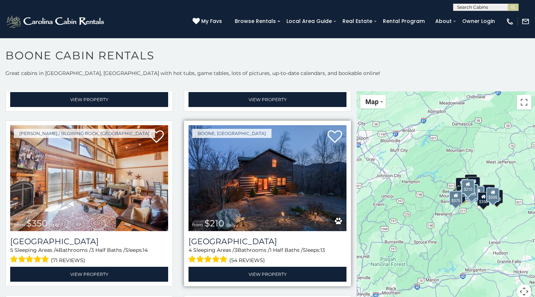
click at [242, 183] on img at bounding box center [267, 178] width 158 height 106
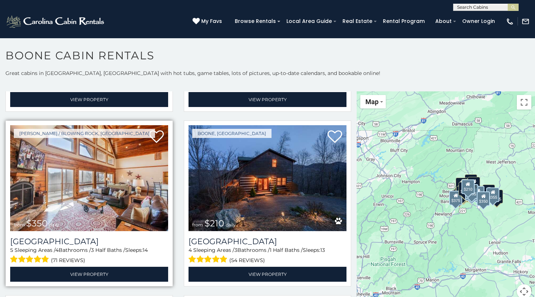
click at [77, 157] on img at bounding box center [89, 178] width 158 height 106
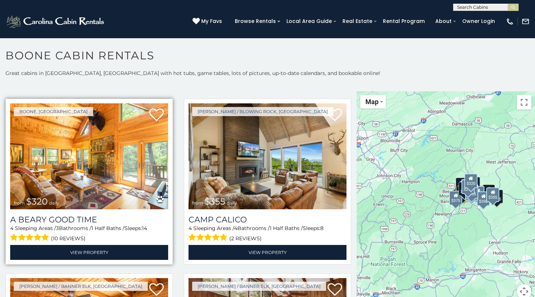
scroll to position [2107, 0]
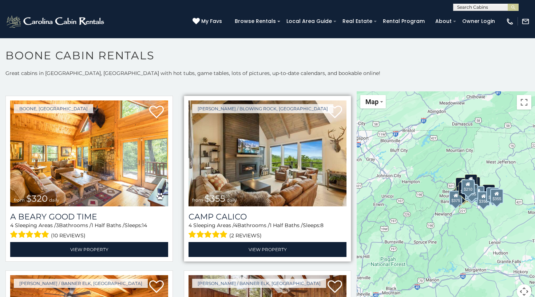
click at [227, 160] on img at bounding box center [267, 153] width 158 height 106
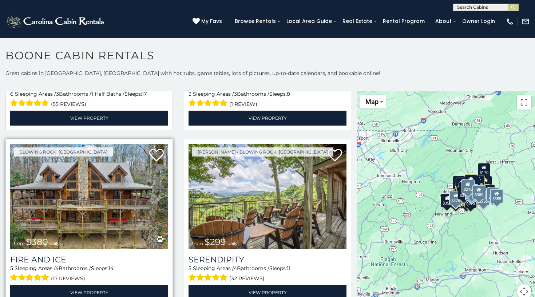
scroll to position [2416, 0]
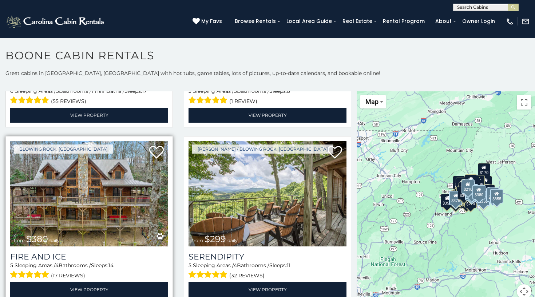
click at [82, 188] on img at bounding box center [89, 194] width 158 height 106
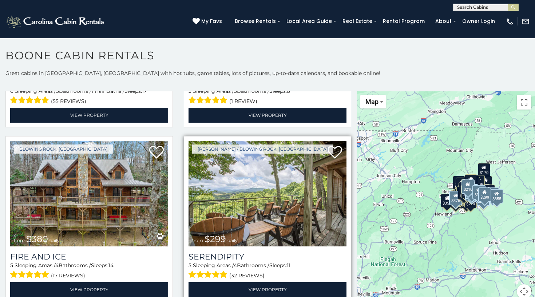
click at [271, 192] on img at bounding box center [267, 194] width 158 height 106
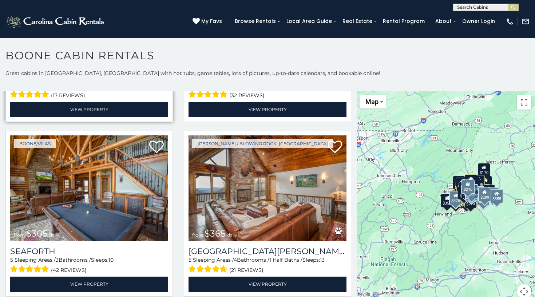
scroll to position [2598, 0]
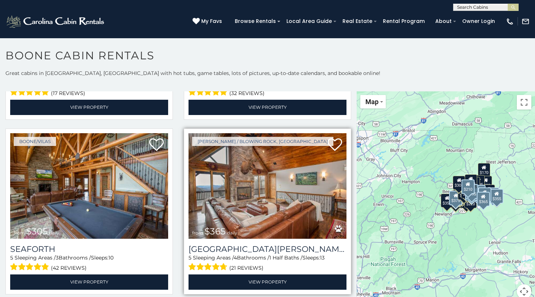
click at [230, 191] on img at bounding box center [267, 186] width 158 height 106
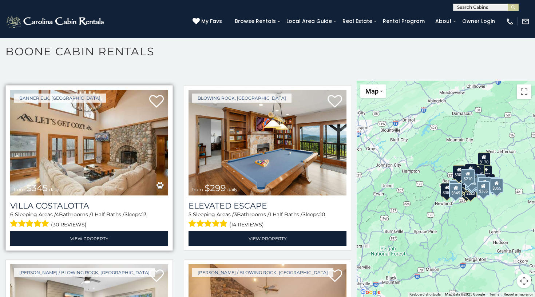
scroll to position [2806, 0]
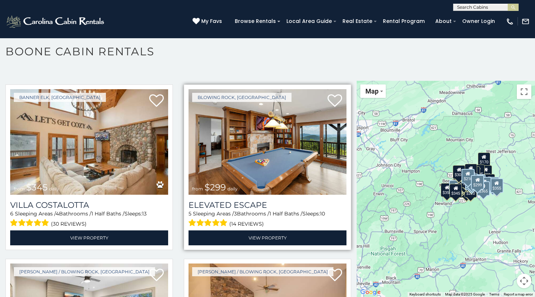
click at [212, 149] on img at bounding box center [267, 142] width 158 height 106
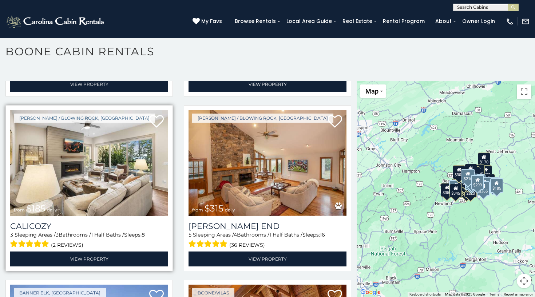
scroll to position [2963, 0]
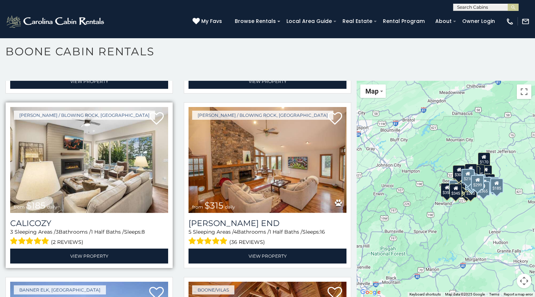
click at [74, 147] on img at bounding box center [89, 160] width 158 height 106
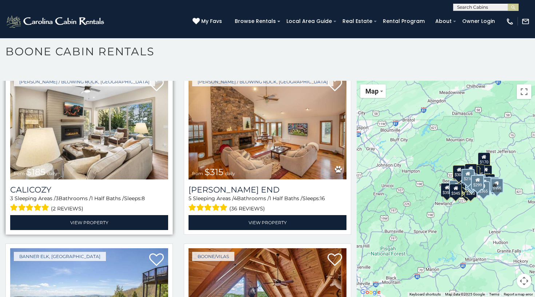
scroll to position [2999, 0]
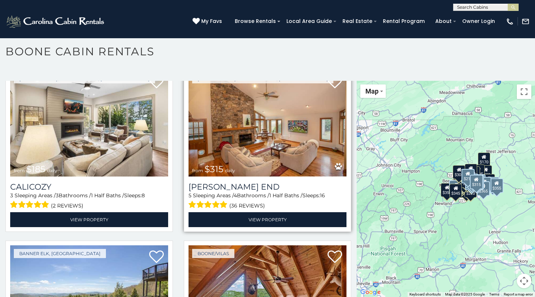
click at [226, 142] on img at bounding box center [267, 124] width 158 height 106
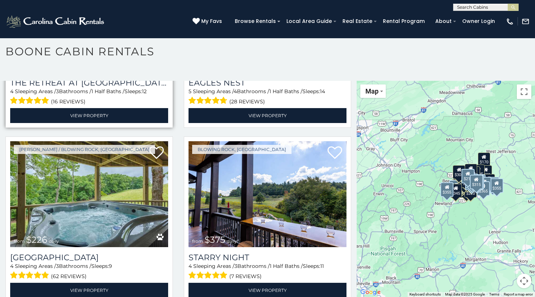
scroll to position [3279, 0]
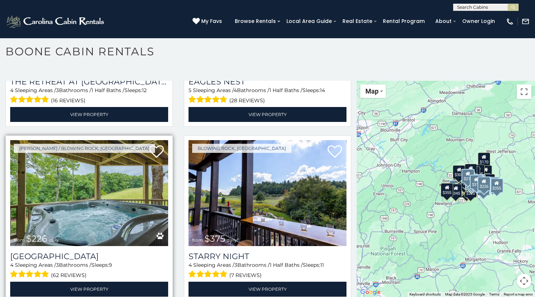
click at [84, 220] on img at bounding box center [89, 193] width 158 height 106
click at [105, 211] on img at bounding box center [89, 193] width 158 height 106
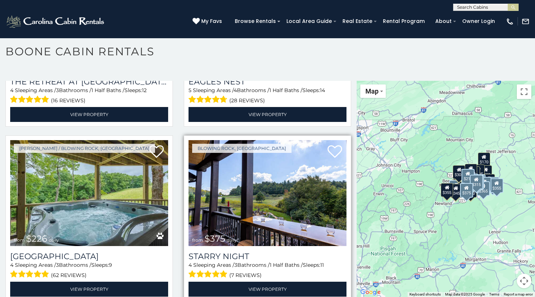
click at [246, 204] on img at bounding box center [267, 193] width 158 height 106
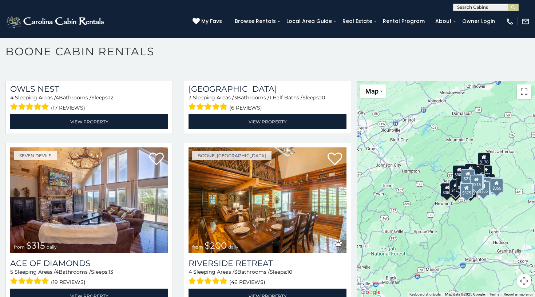
scroll to position [4329, 0]
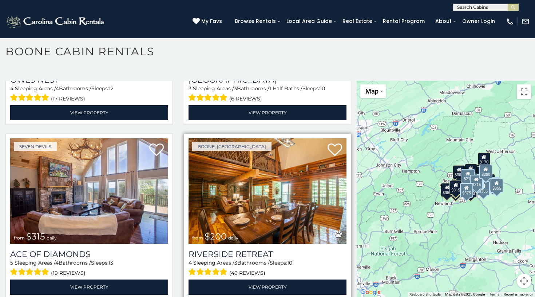
click at [219, 184] on img at bounding box center [267, 191] width 158 height 106
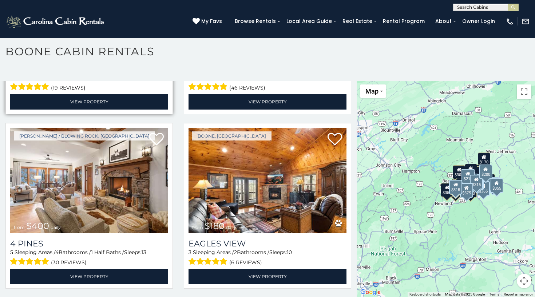
scroll to position [4515, 0]
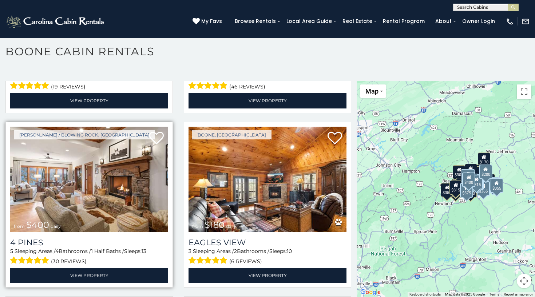
click at [112, 196] on img at bounding box center [89, 180] width 158 height 106
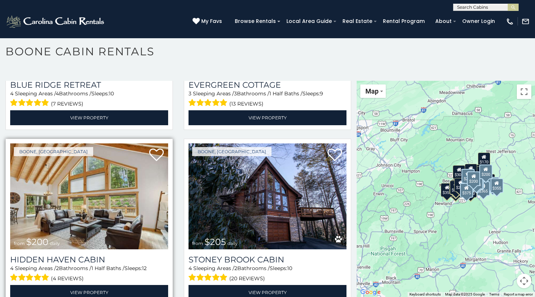
scroll to position [5023, 0]
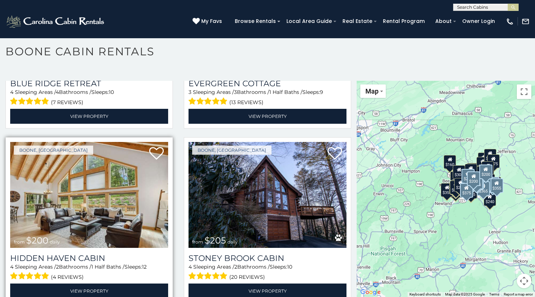
click at [118, 208] on img at bounding box center [89, 195] width 158 height 106
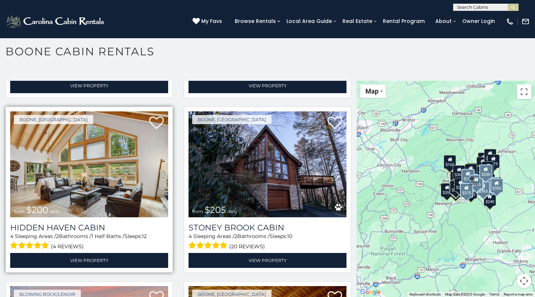
scroll to position [5055, 0]
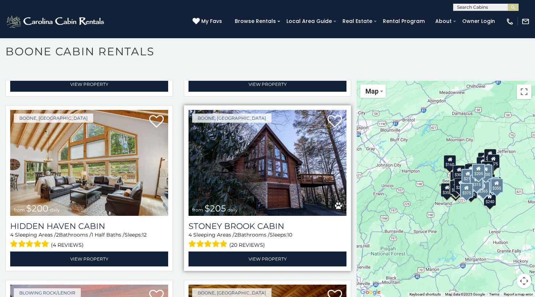
click at [235, 178] on img at bounding box center [267, 163] width 158 height 106
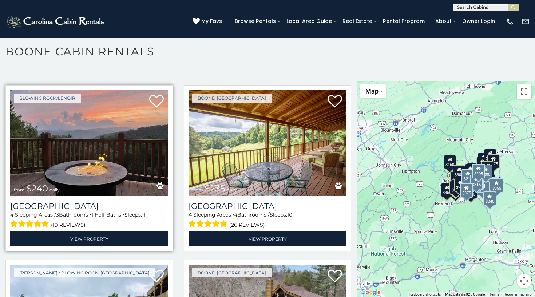
scroll to position [5253, 0]
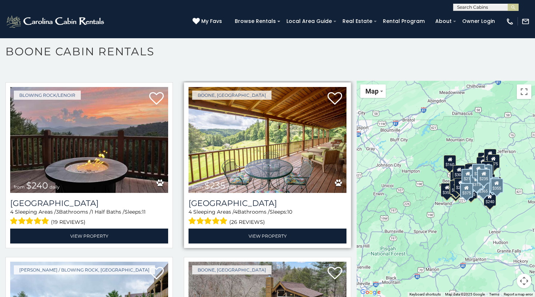
click at [218, 134] on img at bounding box center [267, 140] width 158 height 106
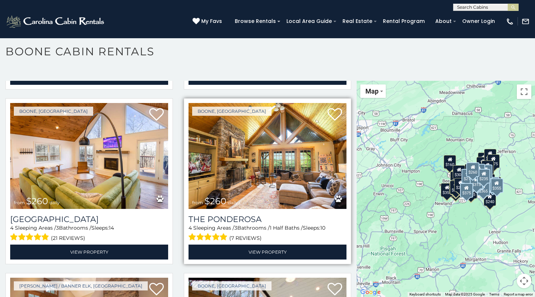
scroll to position [5586, 0]
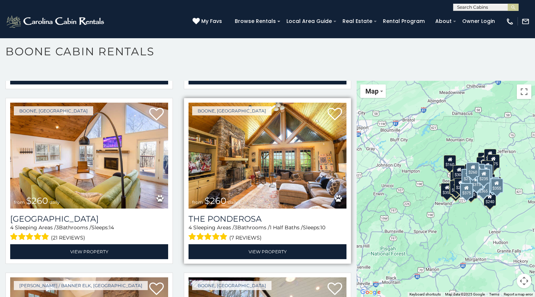
click at [278, 172] on img at bounding box center [267, 156] width 158 height 106
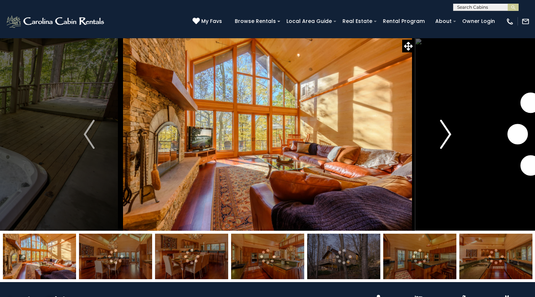
click at [449, 132] on img "Next" at bounding box center [445, 134] width 11 height 29
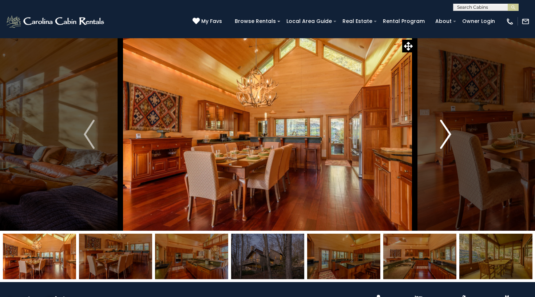
click at [450, 132] on img "Next" at bounding box center [445, 134] width 11 height 29
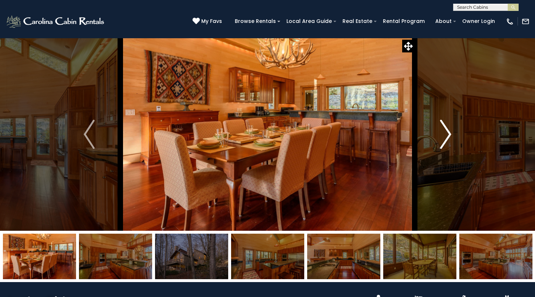
click at [450, 133] on img "Next" at bounding box center [445, 134] width 11 height 29
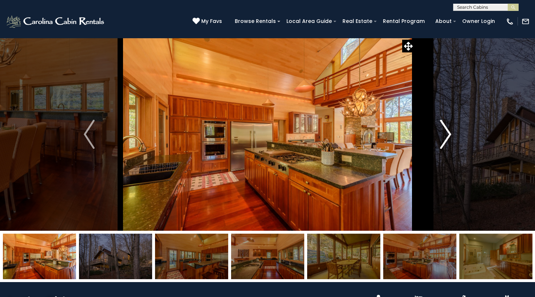
click at [450, 133] on img "Next" at bounding box center [445, 134] width 11 height 29
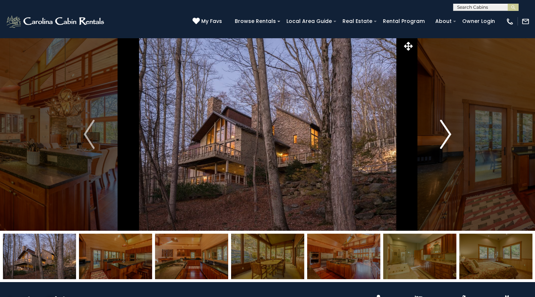
click at [450, 133] on img "Next" at bounding box center [445, 134] width 11 height 29
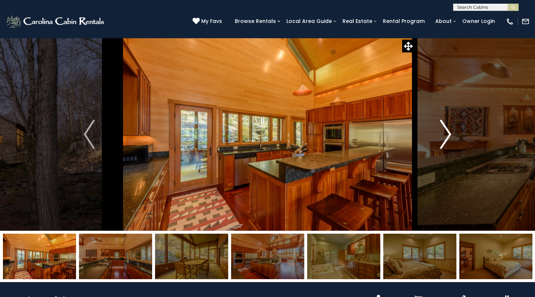
click at [450, 133] on img "Next" at bounding box center [445, 134] width 11 height 29
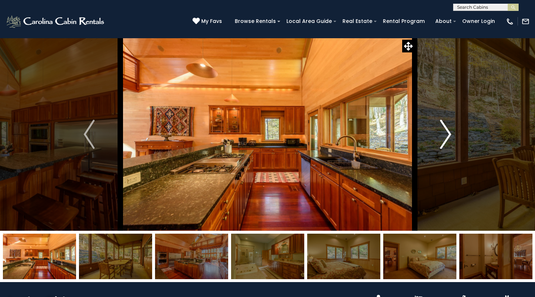
click at [450, 133] on img "Next" at bounding box center [445, 134] width 11 height 29
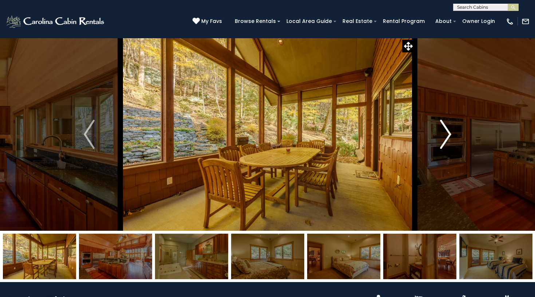
click at [450, 133] on img "Next" at bounding box center [445, 134] width 11 height 29
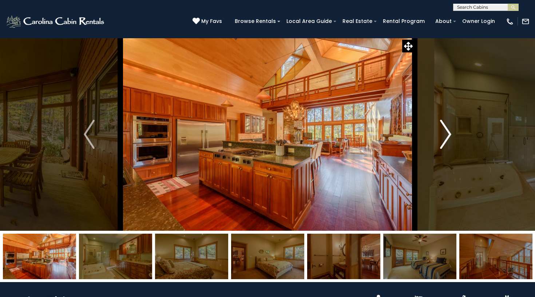
click at [450, 133] on img "Next" at bounding box center [445, 134] width 11 height 29
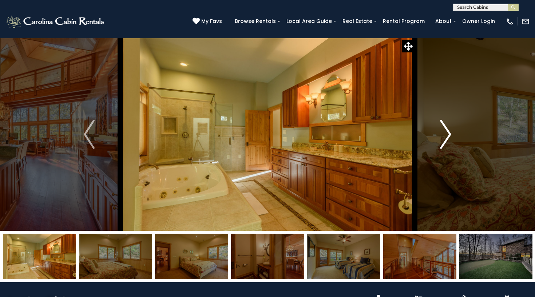
click at [450, 134] on img "Next" at bounding box center [445, 134] width 11 height 29
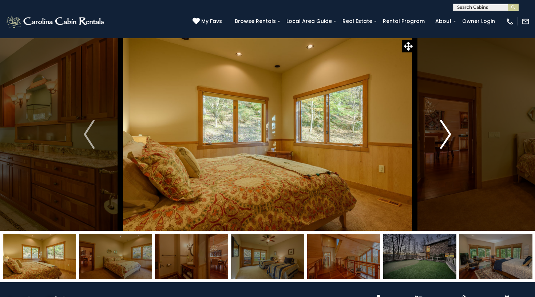
click at [450, 134] on img "Next" at bounding box center [445, 134] width 11 height 29
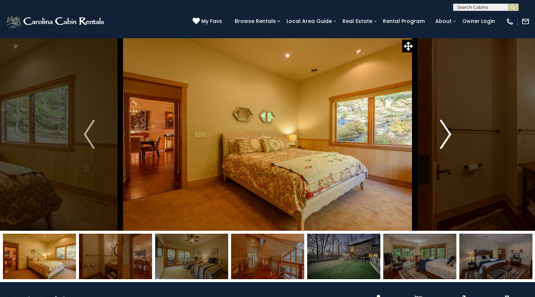
click at [450, 134] on img "Next" at bounding box center [445, 134] width 11 height 29
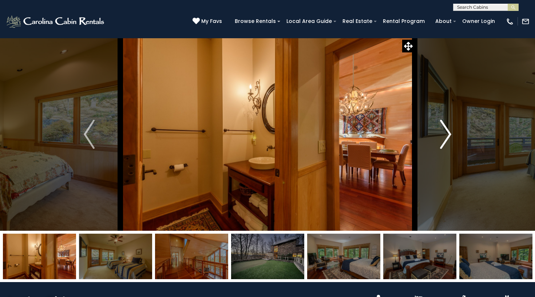
click at [450, 134] on img "Next" at bounding box center [445, 134] width 11 height 29
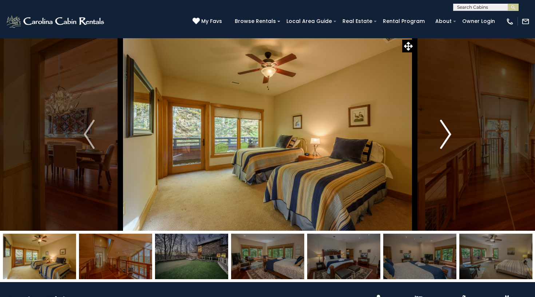
click at [450, 134] on img "Next" at bounding box center [445, 134] width 11 height 29
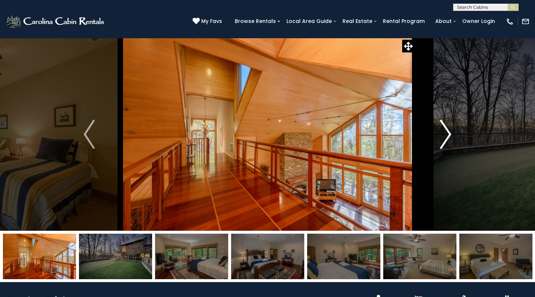
click at [450, 134] on img "Next" at bounding box center [445, 134] width 11 height 29
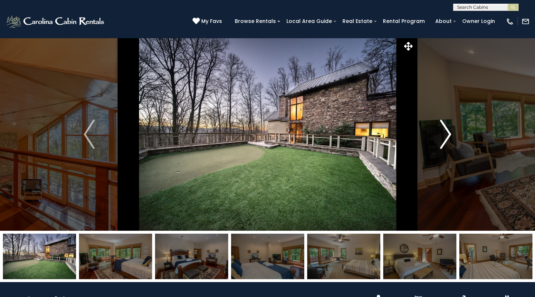
click at [450, 134] on img "Next" at bounding box center [445, 134] width 11 height 29
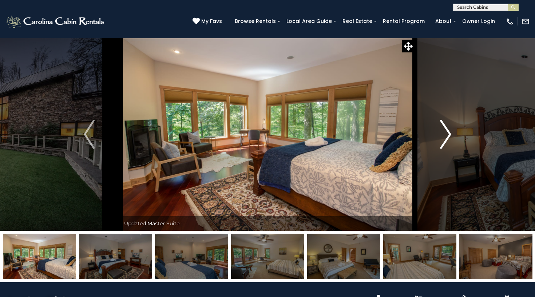
click at [450, 134] on img "Next" at bounding box center [445, 134] width 11 height 29
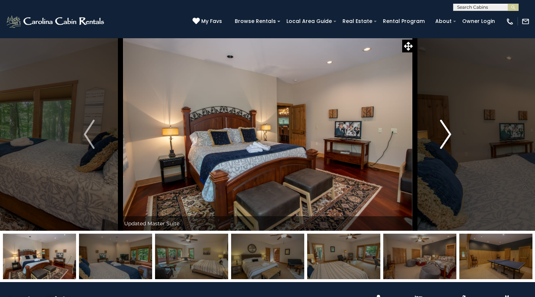
click at [450, 134] on img "Next" at bounding box center [445, 134] width 11 height 29
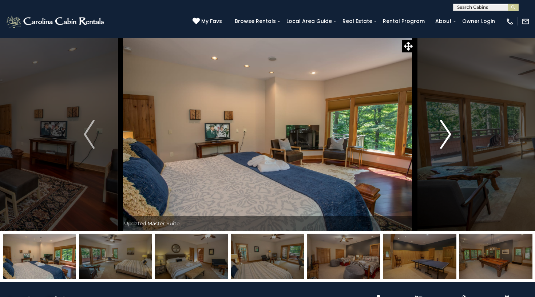
click at [450, 134] on img "Next" at bounding box center [445, 134] width 11 height 29
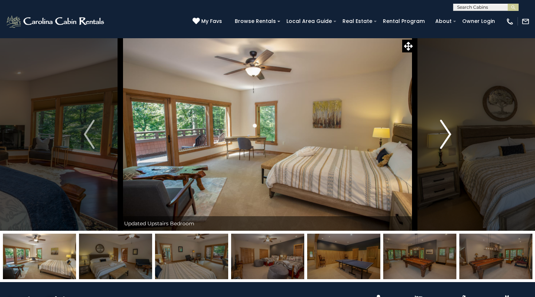
click at [450, 134] on img "Next" at bounding box center [445, 134] width 11 height 29
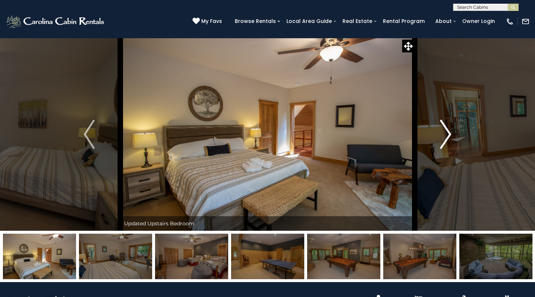
click at [450, 134] on img "Next" at bounding box center [445, 134] width 11 height 29
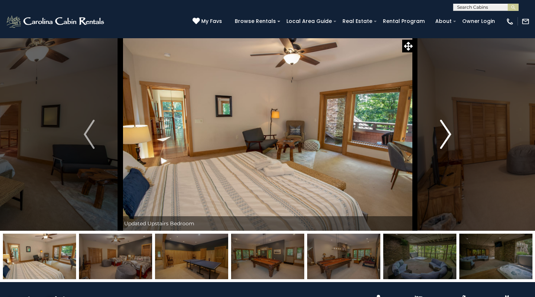
click at [450, 134] on img "Next" at bounding box center [445, 134] width 11 height 29
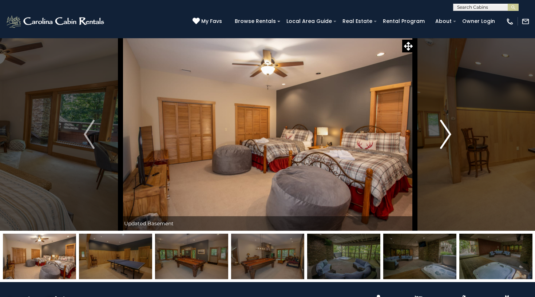
click at [450, 134] on img "Next" at bounding box center [445, 134] width 11 height 29
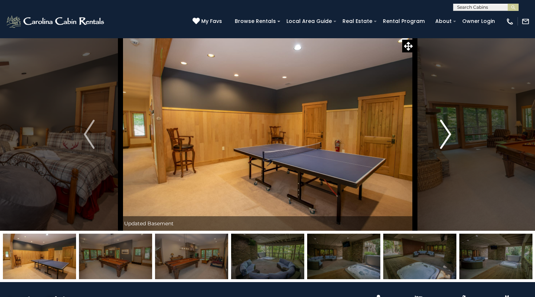
click at [450, 134] on img "Next" at bounding box center [445, 134] width 11 height 29
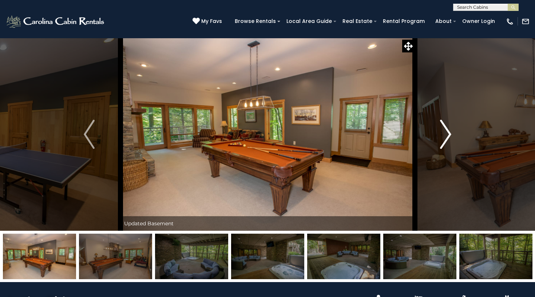
click at [450, 134] on img "Next" at bounding box center [445, 134] width 11 height 29
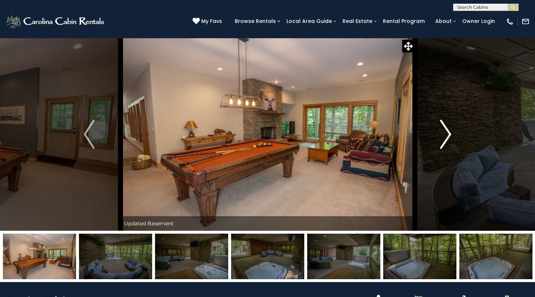
click at [450, 134] on img "Next" at bounding box center [445, 134] width 11 height 29
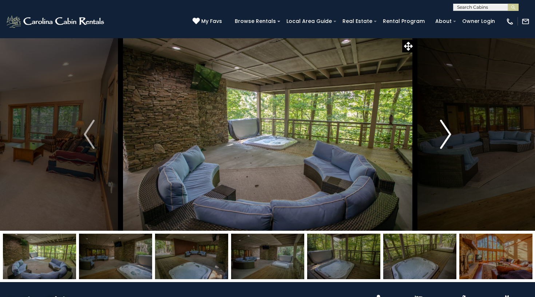
click at [450, 134] on img "Next" at bounding box center [445, 134] width 11 height 29
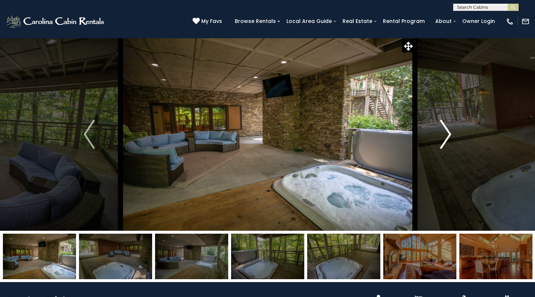
click at [450, 134] on img "Next" at bounding box center [445, 134] width 11 height 29
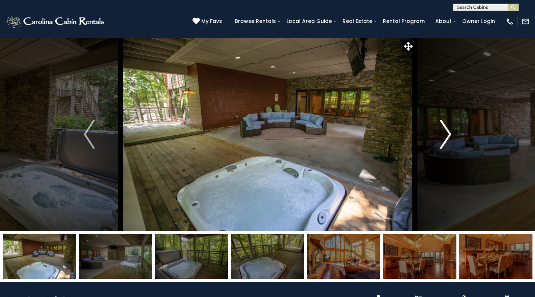
click at [450, 134] on img "Next" at bounding box center [445, 134] width 11 height 29
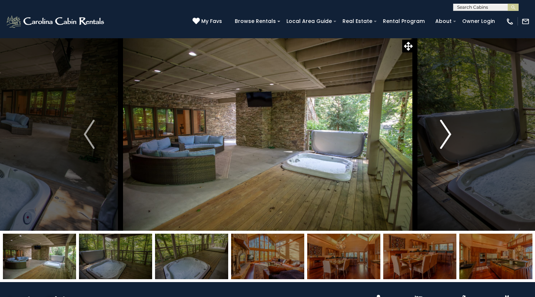
click at [450, 134] on img "Next" at bounding box center [445, 134] width 11 height 29
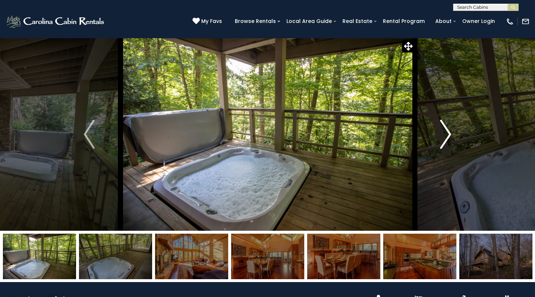
click at [450, 134] on img "Next" at bounding box center [445, 134] width 11 height 29
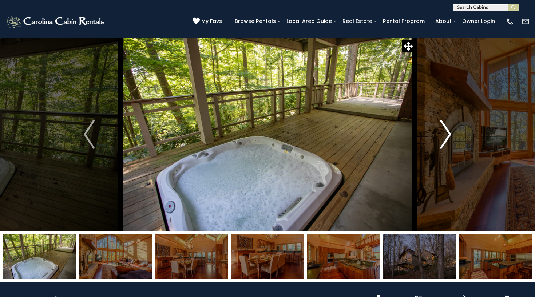
click at [450, 134] on img "Next" at bounding box center [445, 134] width 11 height 29
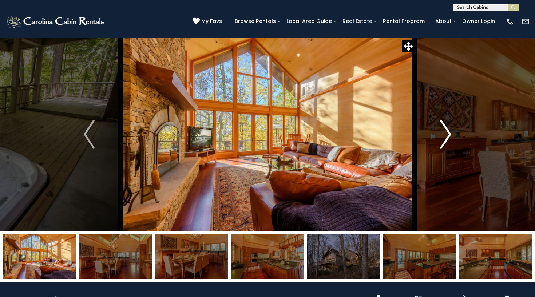
click at [450, 133] on img "Next" at bounding box center [445, 134] width 11 height 29
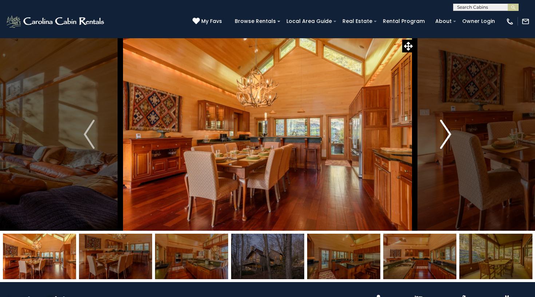
click at [451, 134] on img "Next" at bounding box center [445, 134] width 11 height 29
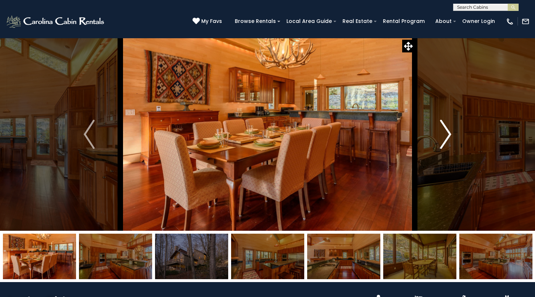
click at [451, 134] on img "Next" at bounding box center [445, 134] width 11 height 29
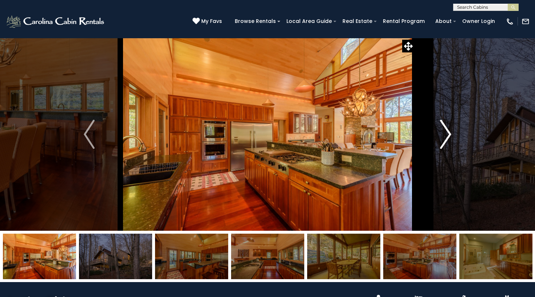
click at [451, 134] on img "Next" at bounding box center [445, 134] width 11 height 29
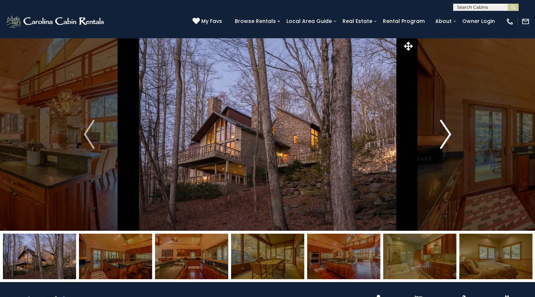
click at [451, 134] on img "Next" at bounding box center [445, 134] width 11 height 29
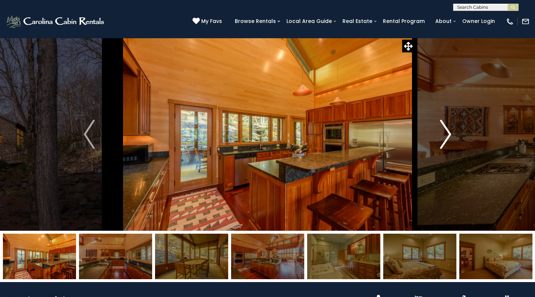
click at [451, 134] on img "Next" at bounding box center [445, 134] width 11 height 29
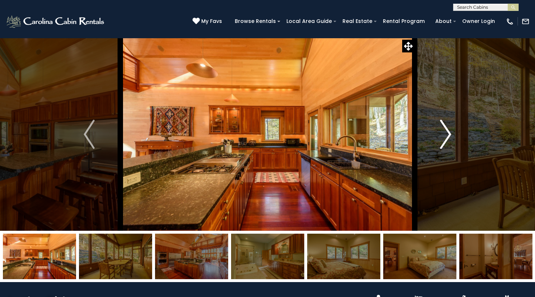
click at [453, 133] on button "Next" at bounding box center [445, 134] width 62 height 193
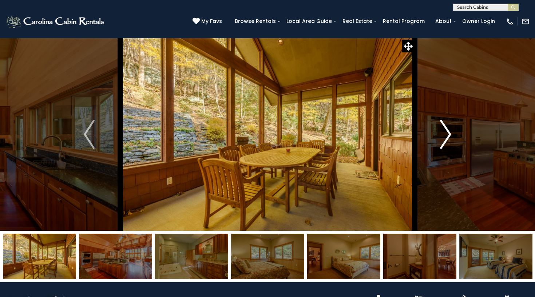
click at [453, 134] on button "Next" at bounding box center [445, 134] width 62 height 193
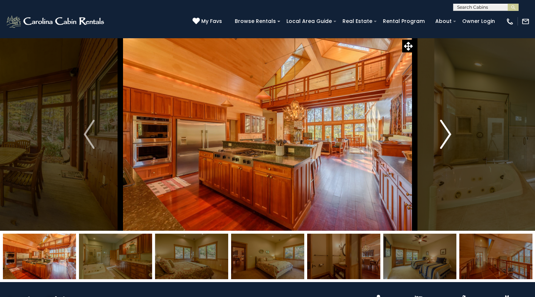
click at [453, 134] on button "Next" at bounding box center [445, 134] width 62 height 193
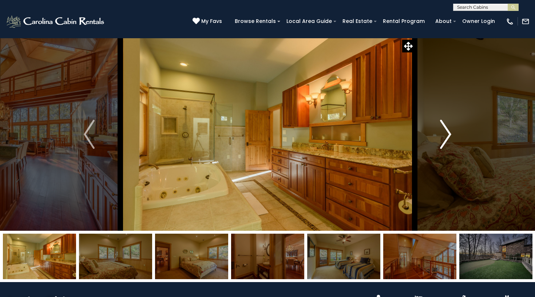
click at [453, 134] on button "Next" at bounding box center [445, 134] width 62 height 193
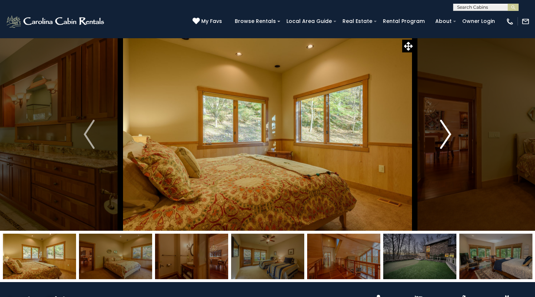
click at [453, 134] on button "Next" at bounding box center [445, 134] width 62 height 193
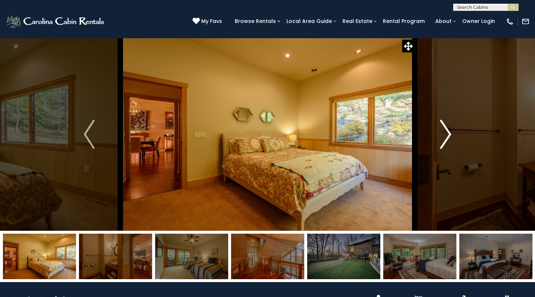
click at [453, 134] on button "Next" at bounding box center [445, 134] width 62 height 193
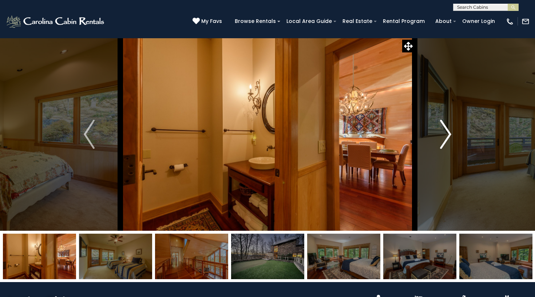
click at [453, 134] on button "Next" at bounding box center [445, 134] width 62 height 193
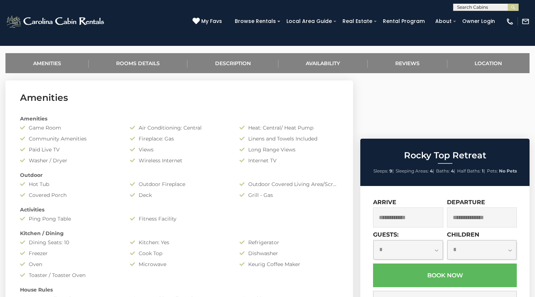
scroll to position [274, 0]
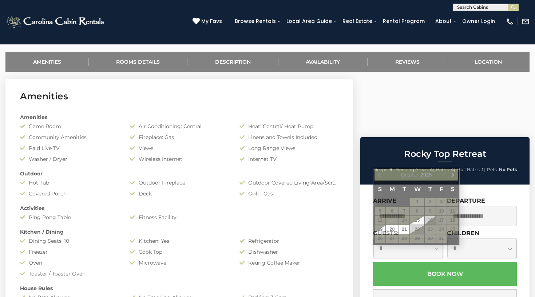
click at [387, 206] on input "text" at bounding box center [408, 216] width 70 height 20
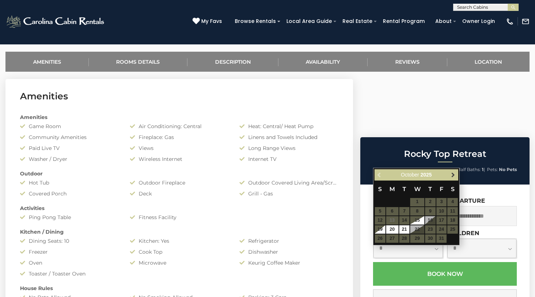
click at [454, 175] on span "Next" at bounding box center [453, 175] width 6 height 6
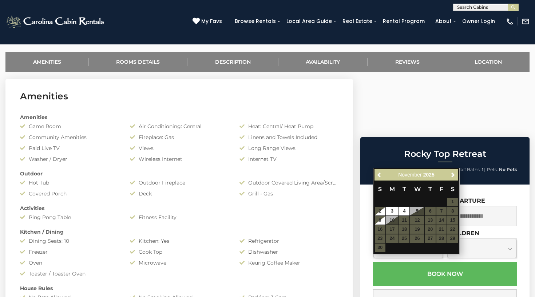
click at [441, 218] on table "S M T W T F S 1 2 3 4 5 6 7 8 9 10 11 12 13 14 15 16 17 18 19 20 21 22 23 24 25…" at bounding box center [416, 216] width 84 height 72
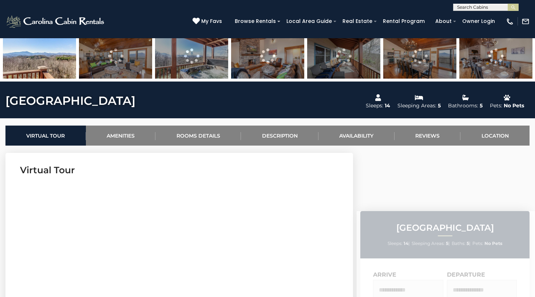
scroll to position [201, 0]
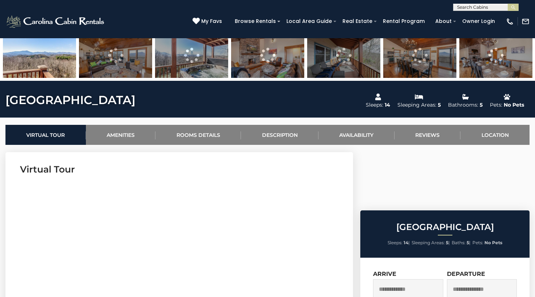
click at [408, 279] on input "text" at bounding box center [408, 289] width 70 height 20
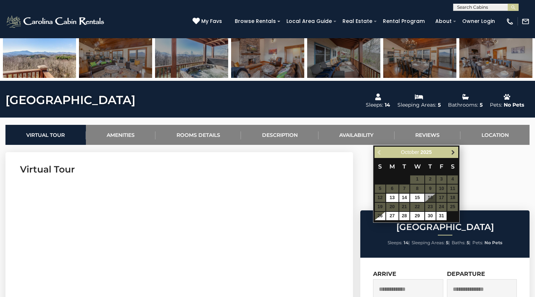
click at [454, 151] on span "Next" at bounding box center [453, 152] width 6 height 6
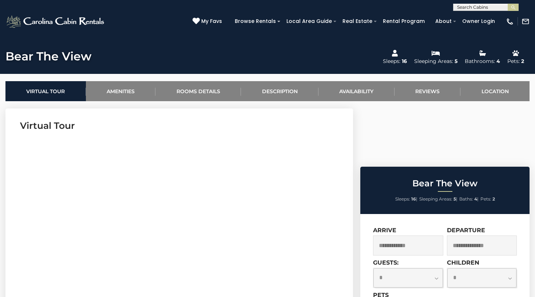
scroll to position [250, 0]
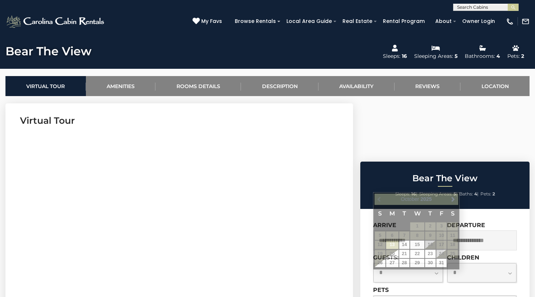
click at [393, 230] on input "text" at bounding box center [408, 240] width 70 height 20
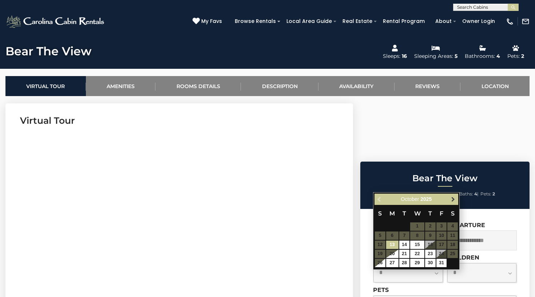
click at [453, 200] on span "Next" at bounding box center [453, 199] width 6 height 6
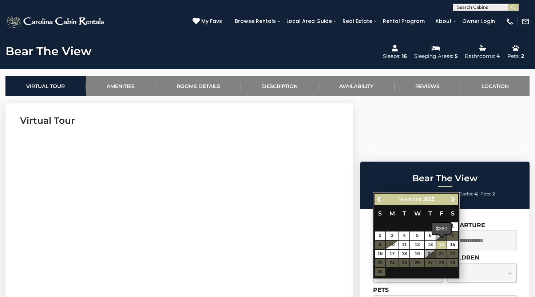
click at [441, 244] on link "14" at bounding box center [441, 244] width 11 height 8
type input "**********"
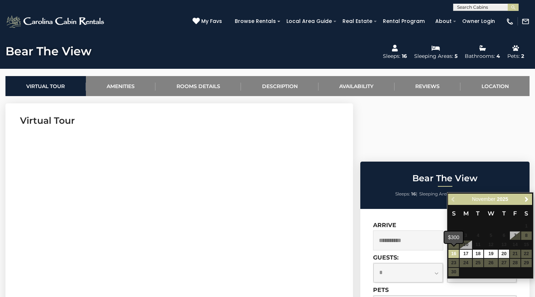
click at [452, 253] on link "16" at bounding box center [453, 254] width 11 height 8
type input "**********"
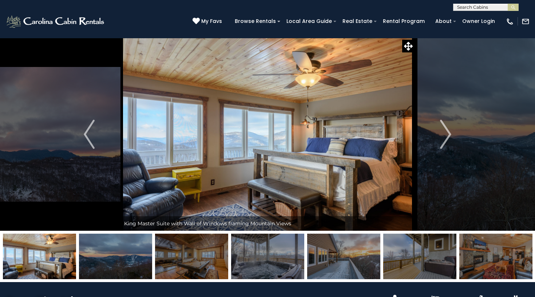
scroll to position [0, 0]
click at [449, 134] on img "Next" at bounding box center [445, 134] width 11 height 29
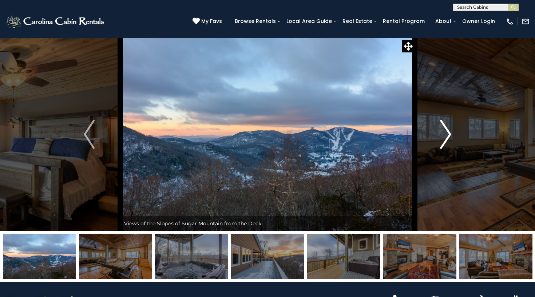
click at [449, 134] on img "Next" at bounding box center [445, 134] width 11 height 29
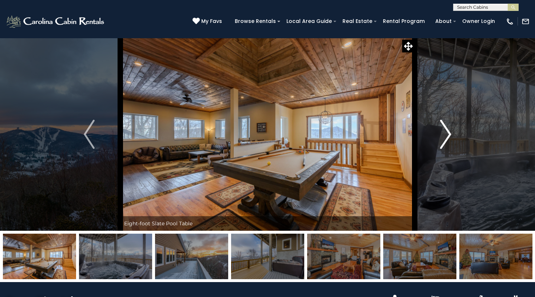
click at [449, 134] on img "Next" at bounding box center [445, 134] width 11 height 29
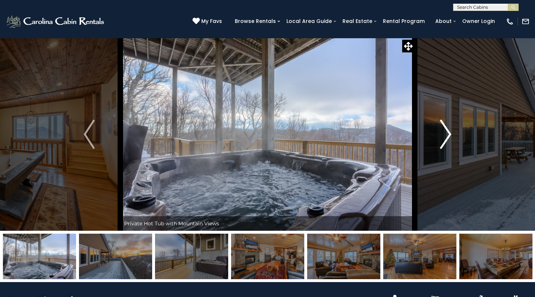
click at [449, 134] on img "Next" at bounding box center [445, 134] width 11 height 29
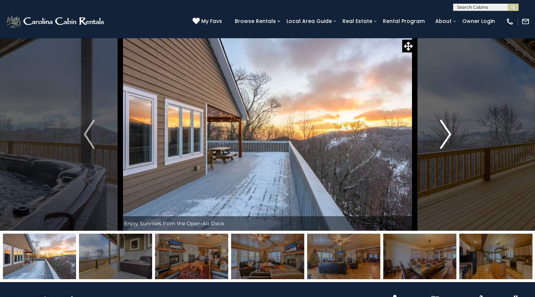
click at [449, 134] on img "Next" at bounding box center [445, 134] width 11 height 29
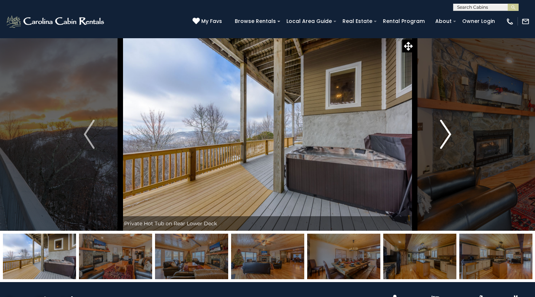
click at [449, 134] on img "Next" at bounding box center [445, 134] width 11 height 29
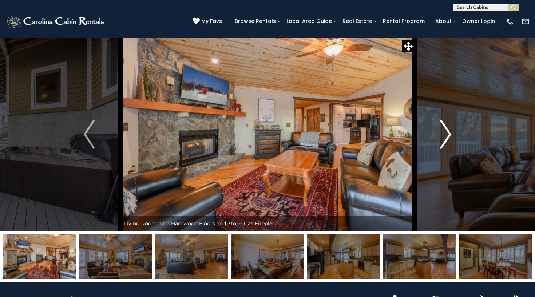
click at [451, 133] on img "Next" at bounding box center [445, 134] width 11 height 29
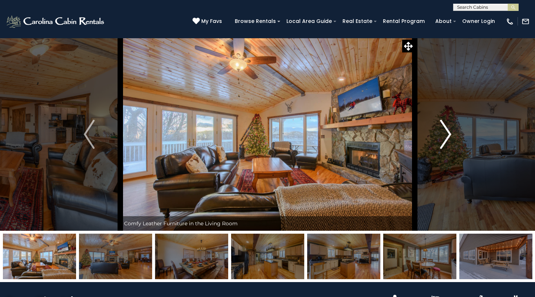
click at [451, 133] on img "Next" at bounding box center [445, 134] width 11 height 29
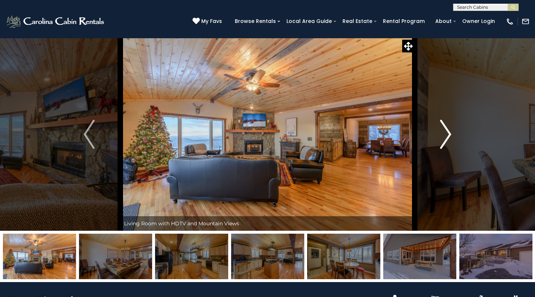
click at [451, 133] on img "Next" at bounding box center [445, 134] width 11 height 29
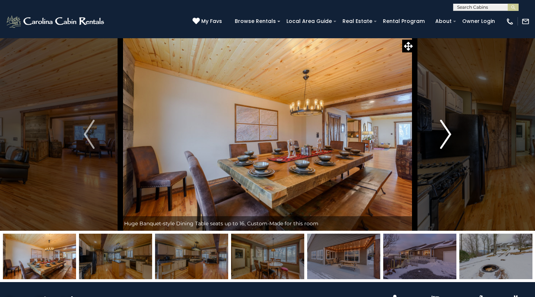
click at [451, 134] on button "Next" at bounding box center [445, 134] width 62 height 193
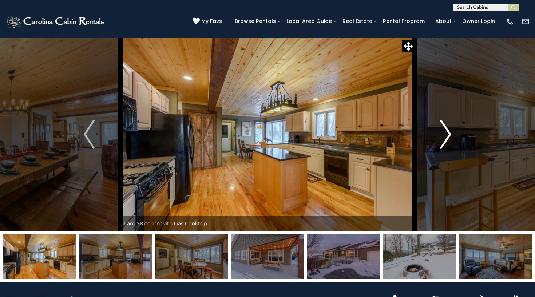
click at [452, 134] on button "Next" at bounding box center [445, 134] width 62 height 193
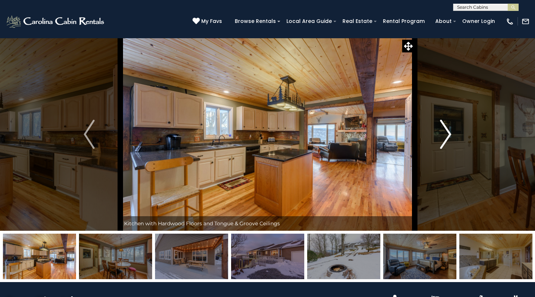
click at [452, 134] on button "Next" at bounding box center [445, 134] width 62 height 193
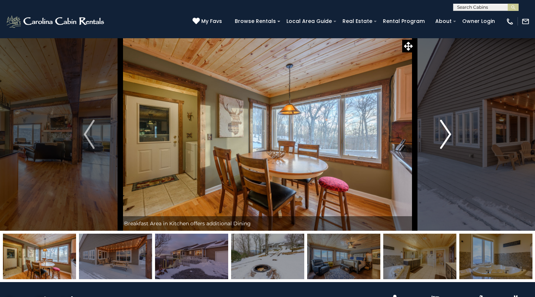
click at [452, 134] on button "Next" at bounding box center [445, 134] width 62 height 193
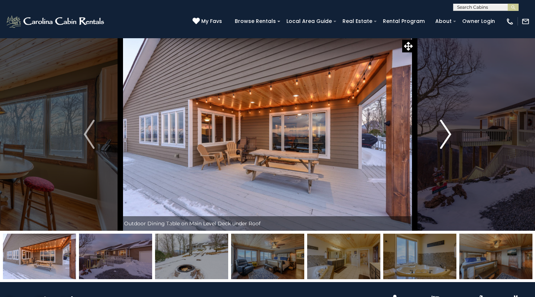
click at [452, 134] on button "Next" at bounding box center [445, 134] width 62 height 193
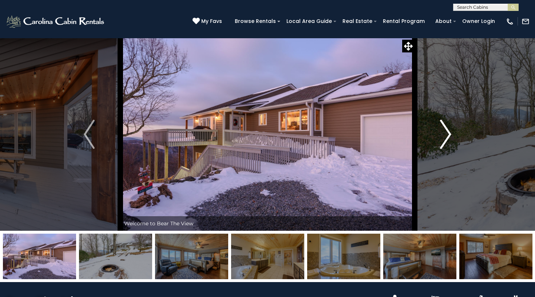
click at [452, 134] on button "Next" at bounding box center [445, 134] width 62 height 193
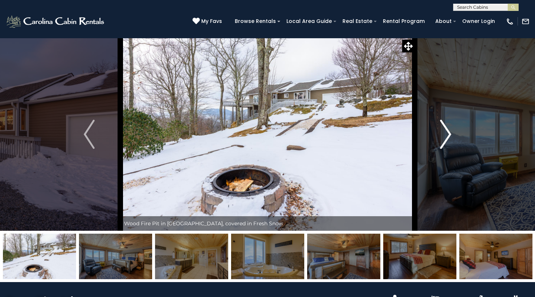
click at [452, 134] on button "Next" at bounding box center [445, 134] width 62 height 193
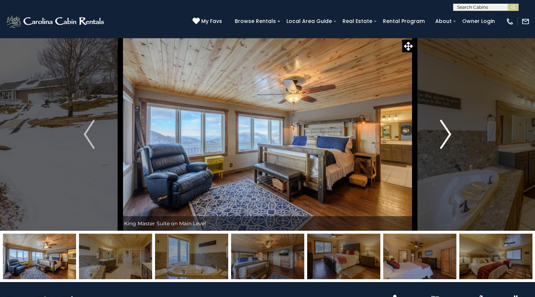
click at [452, 134] on button "Next" at bounding box center [445, 134] width 62 height 193
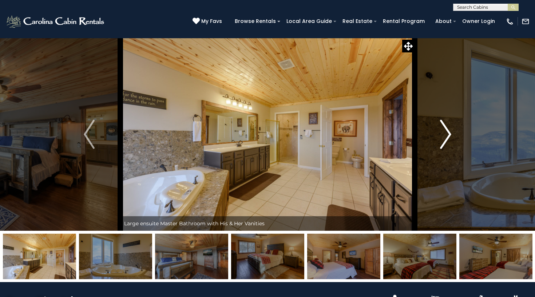
click at [452, 134] on button "Next" at bounding box center [445, 134] width 62 height 193
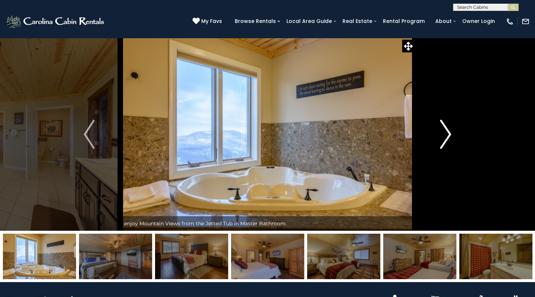
click at [452, 134] on button "Next" at bounding box center [445, 134] width 62 height 193
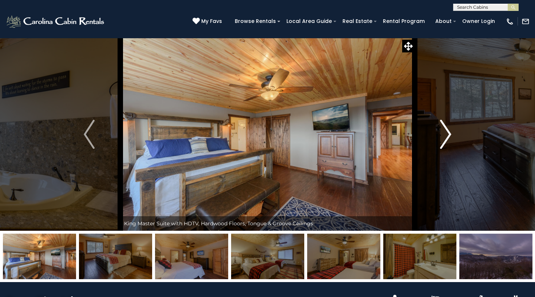
click at [452, 134] on button "Next" at bounding box center [445, 134] width 62 height 193
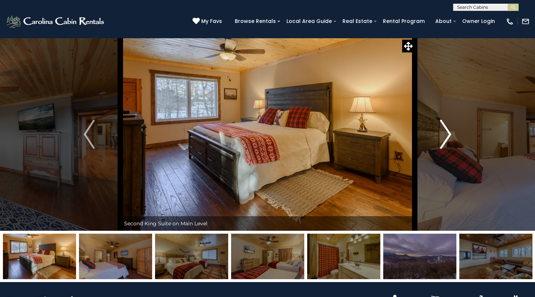
click at [452, 134] on button "Next" at bounding box center [445, 134] width 62 height 193
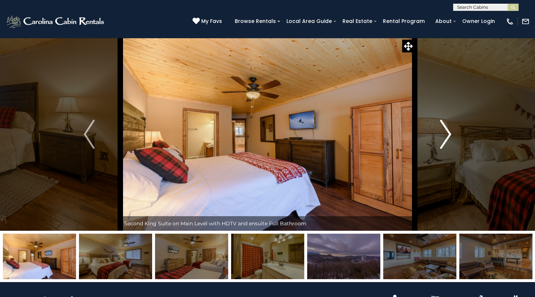
click at [452, 134] on button "Next" at bounding box center [445, 134] width 62 height 193
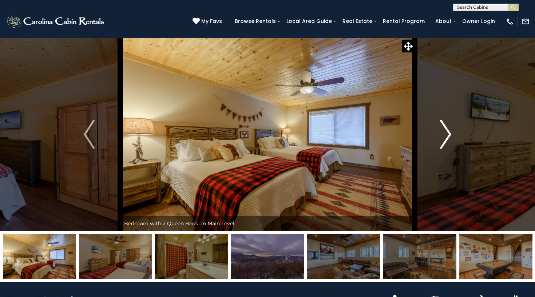
click at [452, 134] on button "Next" at bounding box center [445, 134] width 62 height 193
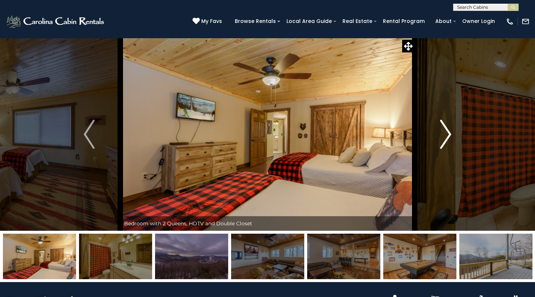
click at [452, 134] on button "Next" at bounding box center [445, 134] width 62 height 193
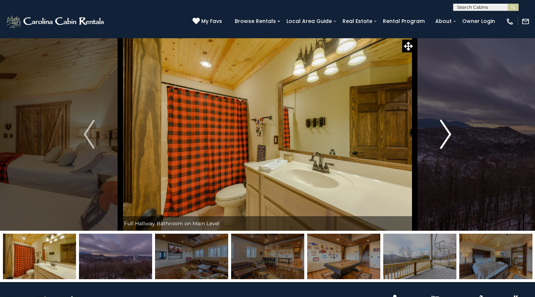
click at [452, 134] on button "Next" at bounding box center [445, 134] width 62 height 193
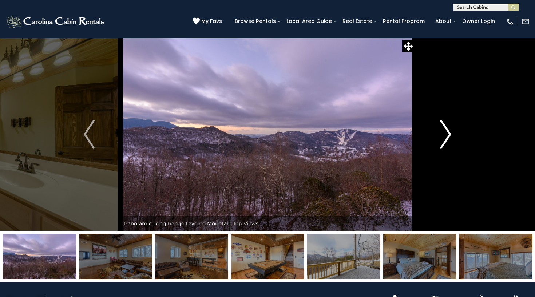
click at [452, 134] on button "Next" at bounding box center [445, 134] width 62 height 193
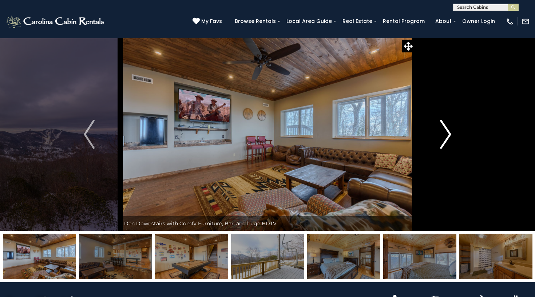
click at [452, 134] on button "Next" at bounding box center [445, 134] width 62 height 193
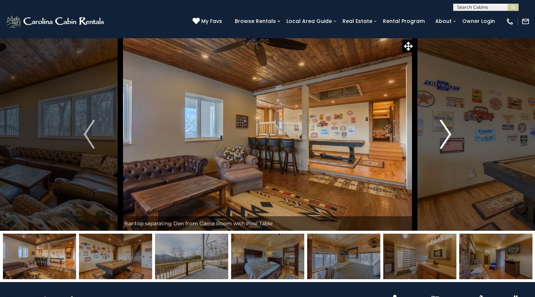
click at [452, 134] on button "Next" at bounding box center [445, 134] width 62 height 193
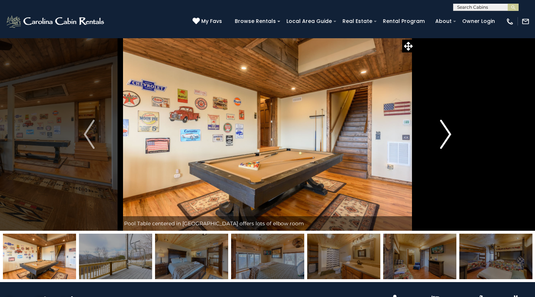
click at [452, 134] on button "Next" at bounding box center [445, 134] width 62 height 193
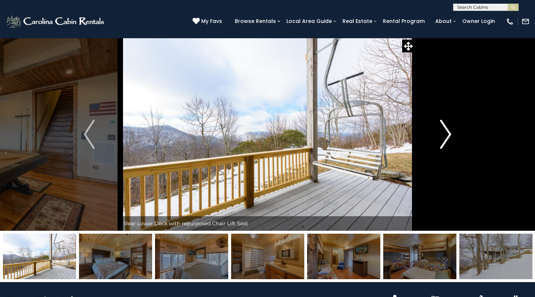
click at [452, 134] on button "Next" at bounding box center [445, 134] width 62 height 193
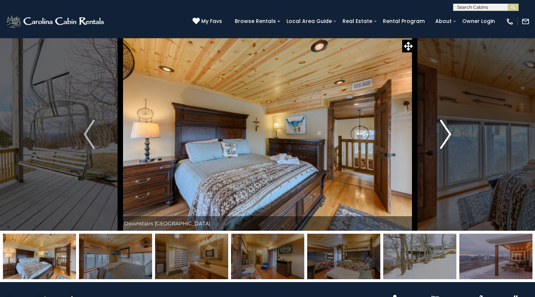
click at [452, 134] on button "Next" at bounding box center [445, 134] width 62 height 193
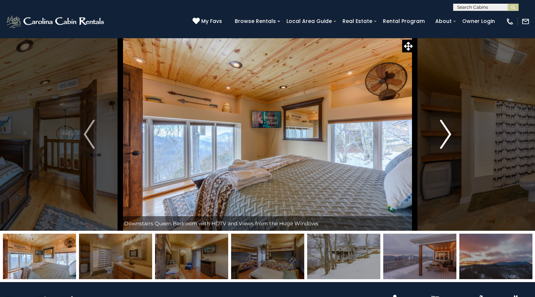
click at [452, 134] on button "Next" at bounding box center [445, 134] width 62 height 193
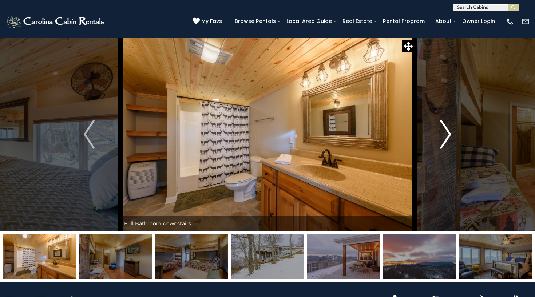
click at [452, 134] on button "Next" at bounding box center [445, 134] width 62 height 193
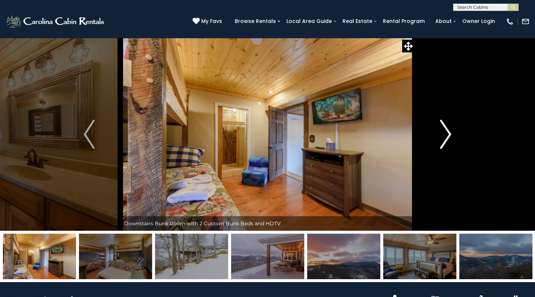
click at [452, 134] on button "Next" at bounding box center [445, 134] width 62 height 193
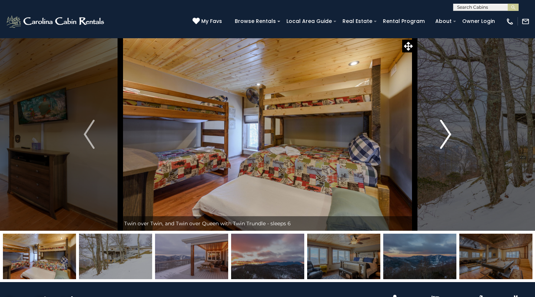
click at [452, 134] on button "Next" at bounding box center [445, 134] width 62 height 193
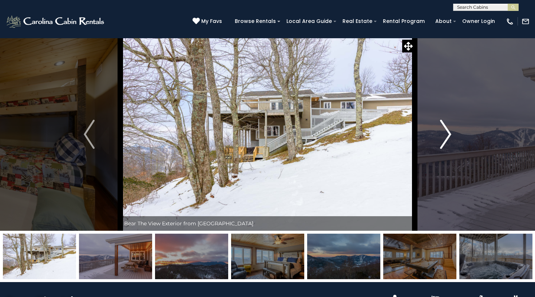
click at [452, 134] on button "Next" at bounding box center [445, 134] width 62 height 193
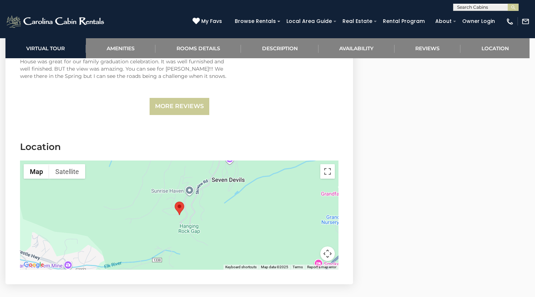
scroll to position [1691, 0]
click at [327, 246] on button "Map camera controls" at bounding box center [327, 253] width 15 height 15
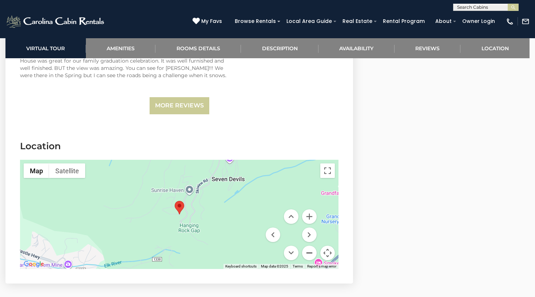
click at [311, 246] on button "Zoom out" at bounding box center [309, 253] width 15 height 15
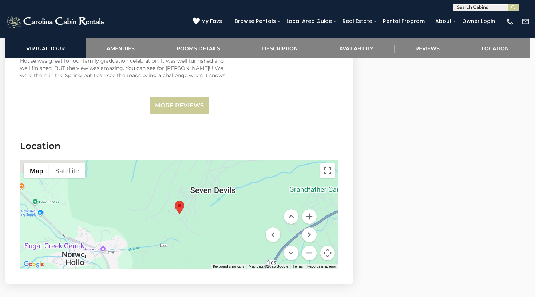
click at [311, 246] on button "Zoom out" at bounding box center [309, 253] width 15 height 15
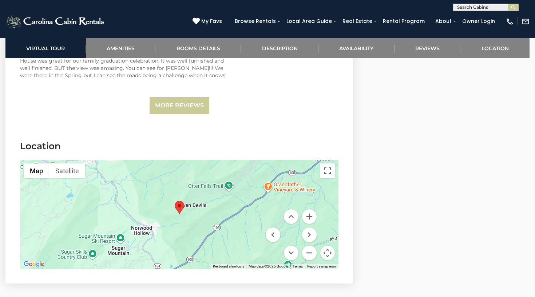
click at [311, 246] on button "Zoom out" at bounding box center [309, 253] width 15 height 15
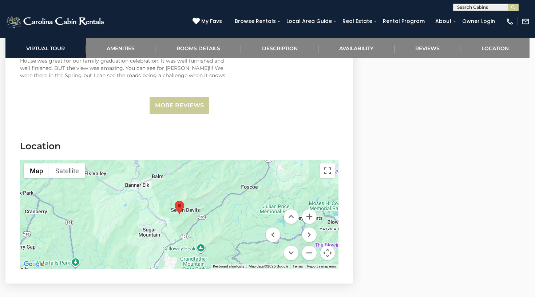
click at [311, 246] on button "Zoom out" at bounding box center [309, 253] width 15 height 15
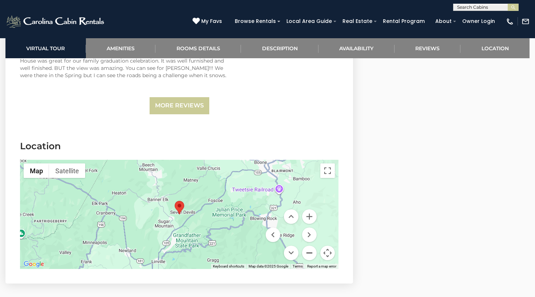
click at [311, 246] on button "Zoom out" at bounding box center [309, 253] width 15 height 15
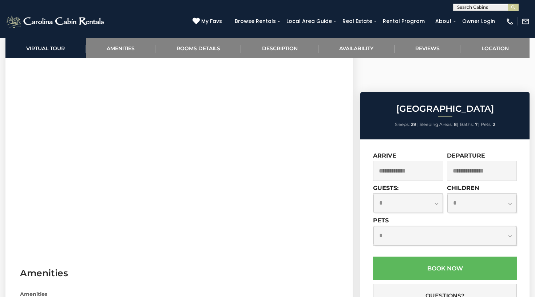
scroll to position [321, 0]
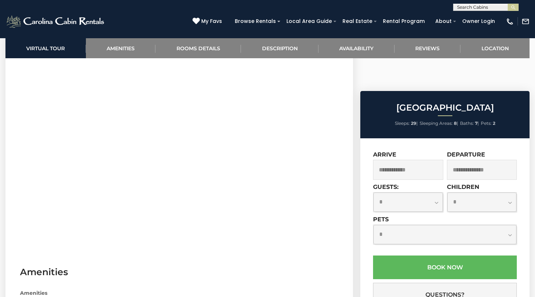
click at [391, 160] on input "text" at bounding box center [408, 170] width 70 height 20
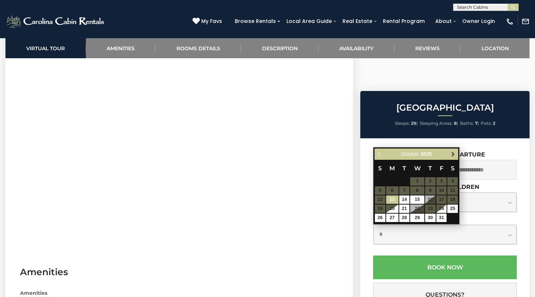
click at [453, 150] on link "Next" at bounding box center [452, 154] width 9 height 9
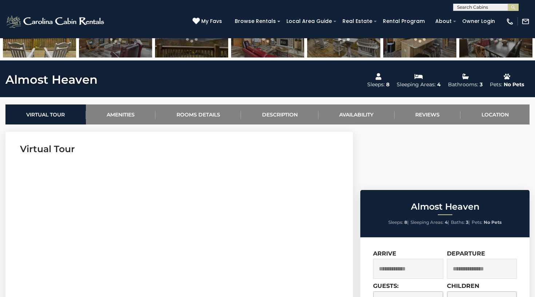
scroll to position [222, 0]
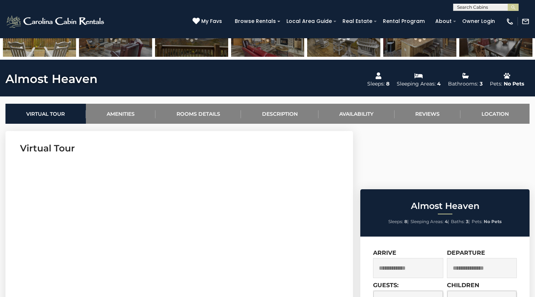
click at [395, 258] on input "text" at bounding box center [408, 268] width 70 height 20
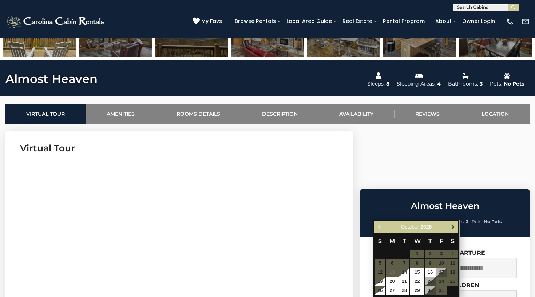
click at [454, 227] on span "Next" at bounding box center [453, 227] width 6 height 6
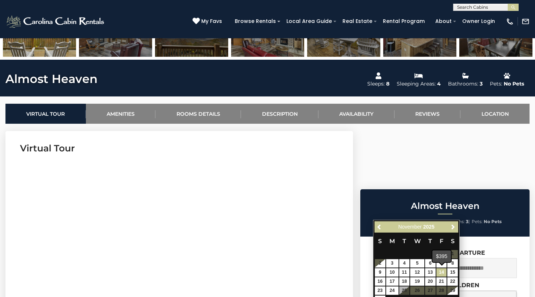
click at [441, 272] on link "14" at bounding box center [441, 272] width 11 height 8
type input "**********"
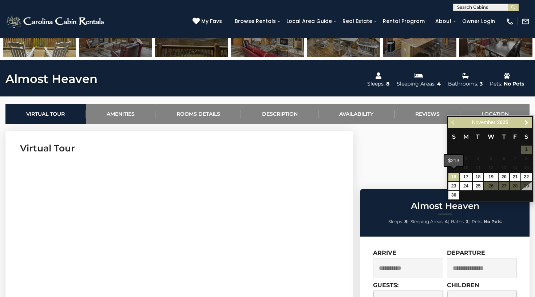
click at [454, 173] on link "16" at bounding box center [453, 177] width 11 height 8
type input "**********"
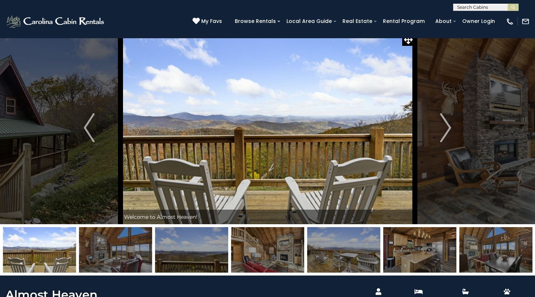
scroll to position [0, 0]
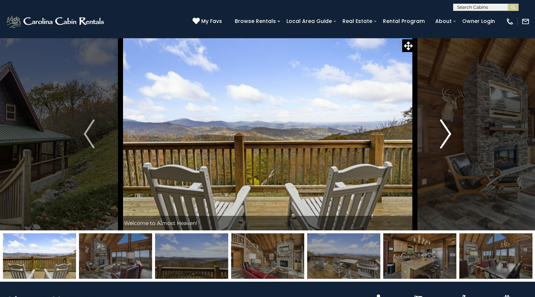
click at [448, 135] on img "Next" at bounding box center [445, 133] width 11 height 29
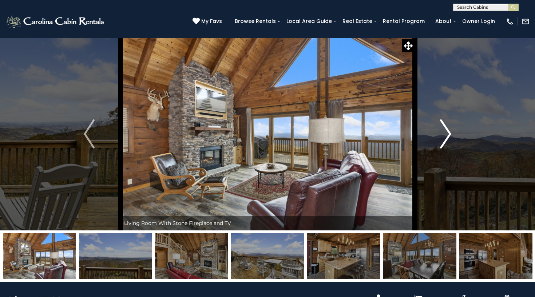
click at [448, 135] on img "Next" at bounding box center [445, 133] width 11 height 29
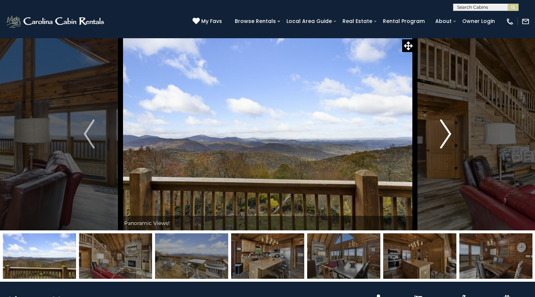
click at [448, 135] on img "Next" at bounding box center [445, 133] width 11 height 29
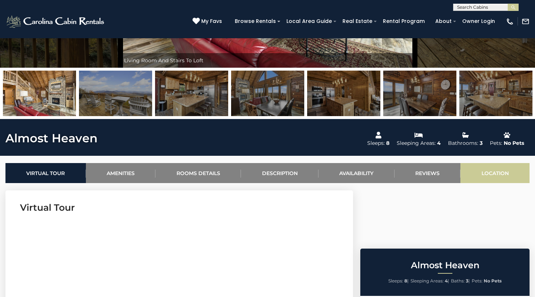
click at [496, 172] on link "Location" at bounding box center [494, 173] width 69 height 20
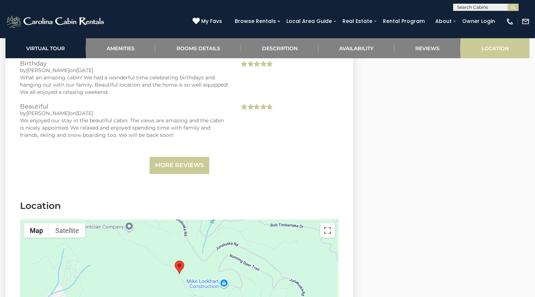
scroll to position [1624, 0]
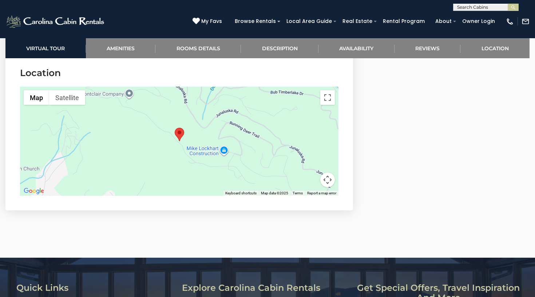
click at [329, 179] on button "Map camera controls" at bounding box center [327, 179] width 15 height 15
click at [314, 177] on button "Zoom out" at bounding box center [309, 179] width 15 height 15
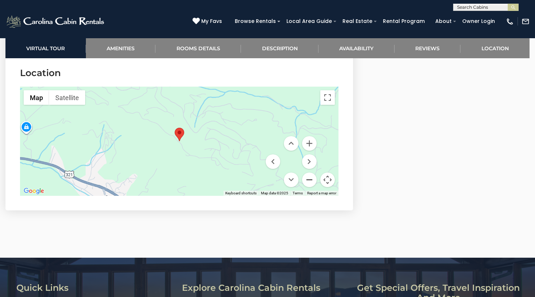
click at [314, 177] on button "Zoom out" at bounding box center [309, 179] width 15 height 15
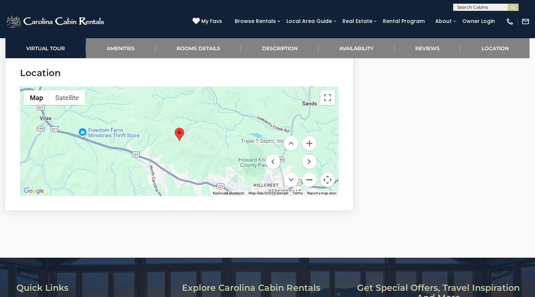
click at [314, 177] on button "Zoom out" at bounding box center [309, 179] width 15 height 15
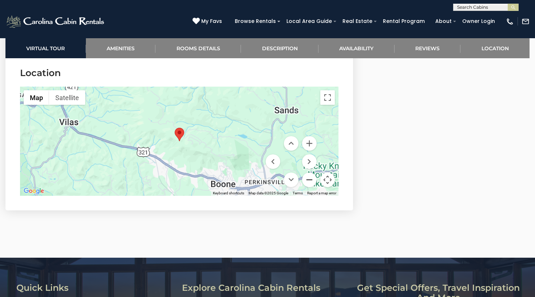
click at [314, 177] on button "Zoom out" at bounding box center [309, 179] width 15 height 15
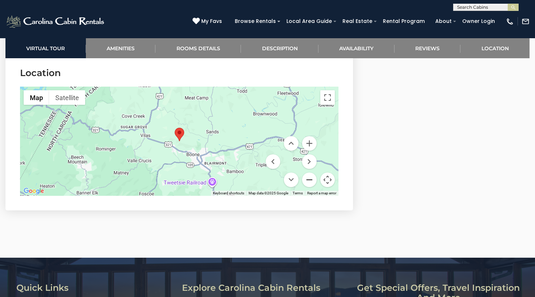
click at [314, 177] on button "Zoom out" at bounding box center [309, 179] width 15 height 15
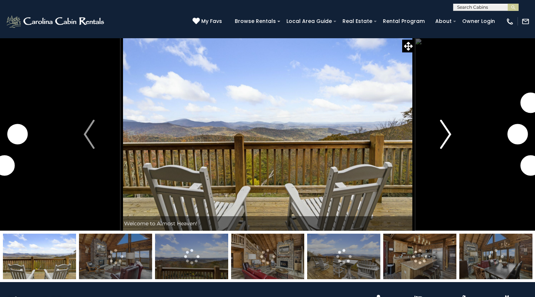
click at [448, 135] on img "Next" at bounding box center [445, 134] width 11 height 29
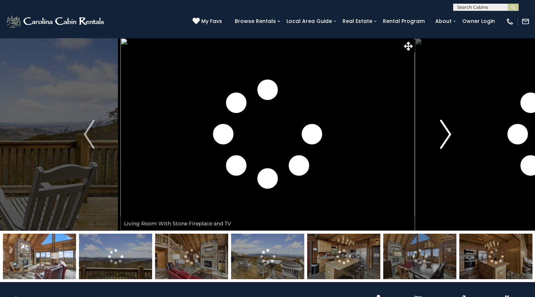
click at [448, 135] on img "Next" at bounding box center [445, 134] width 11 height 29
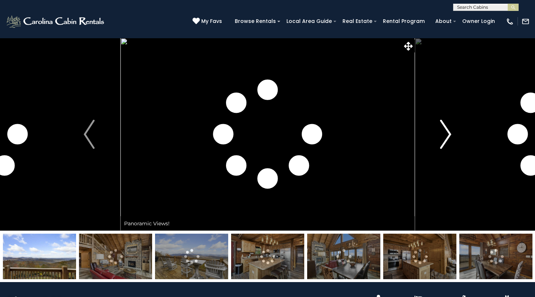
click at [448, 135] on img "Next" at bounding box center [445, 134] width 11 height 29
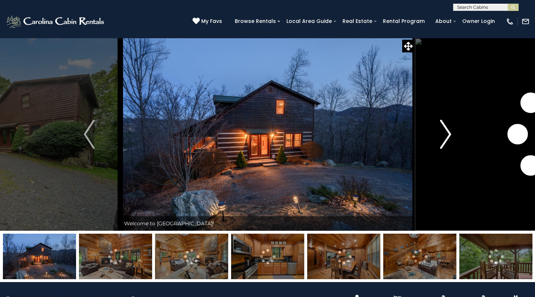
click at [451, 136] on img "Next" at bounding box center [445, 134] width 11 height 29
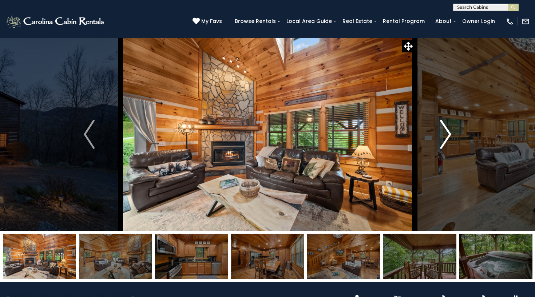
click at [451, 136] on img "Next" at bounding box center [445, 134] width 11 height 29
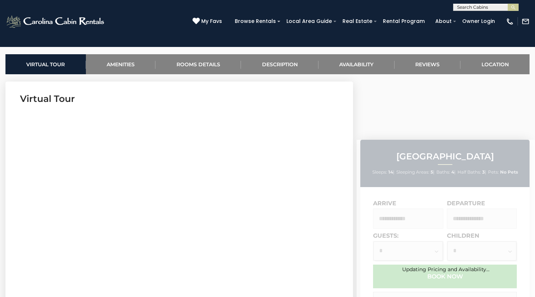
scroll to position [272, 0]
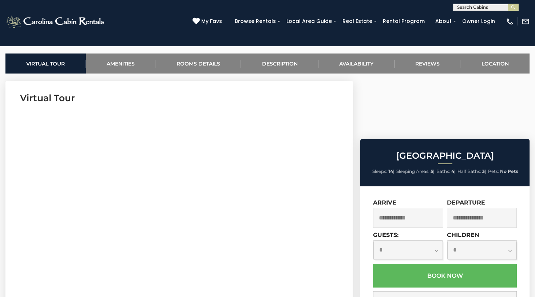
click at [403, 208] on input "text" at bounding box center [408, 218] width 70 height 20
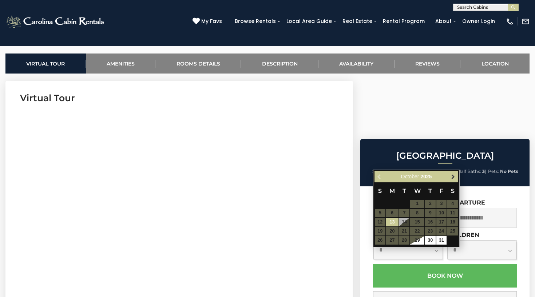
click at [454, 176] on span "Next" at bounding box center [453, 177] width 6 height 6
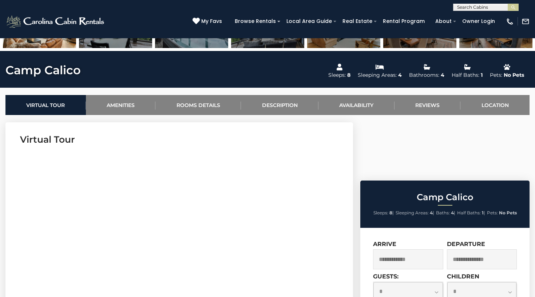
scroll to position [233, 0]
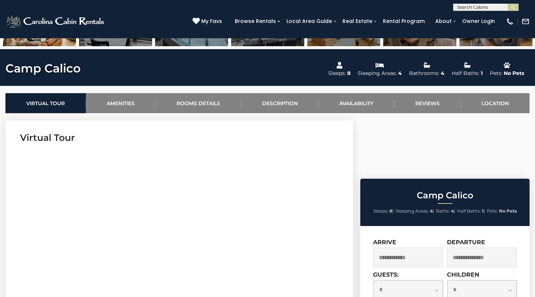
click at [395, 247] on input "text" at bounding box center [408, 257] width 70 height 20
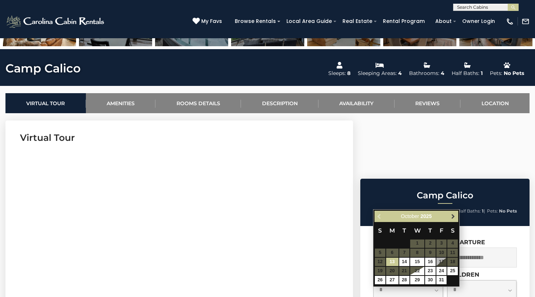
click at [453, 216] on span "Next" at bounding box center [453, 216] width 6 height 6
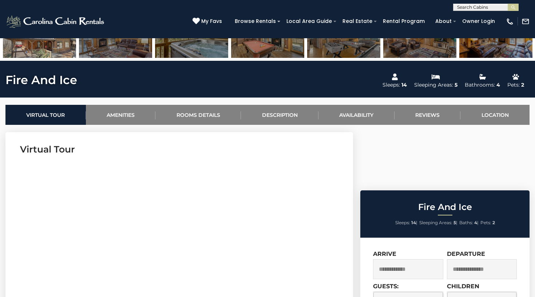
scroll to position [226, 0]
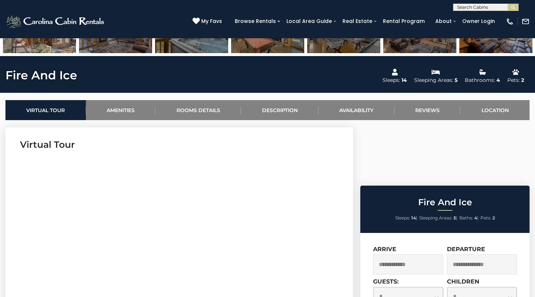
click at [396, 254] on input "text" at bounding box center [408, 264] width 70 height 20
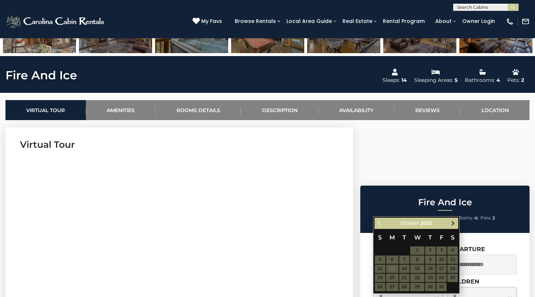
click at [453, 223] on span "Next" at bounding box center [453, 223] width 6 height 6
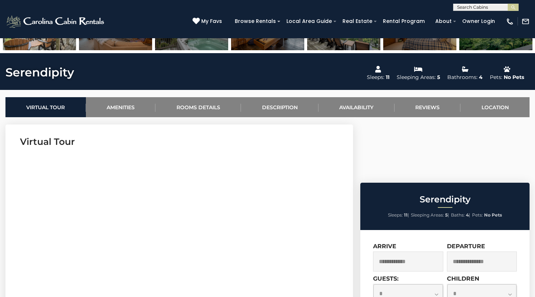
scroll to position [229, 0]
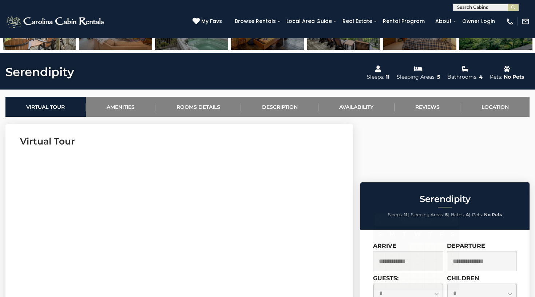
click at [397, 251] on input "text" at bounding box center [408, 261] width 70 height 20
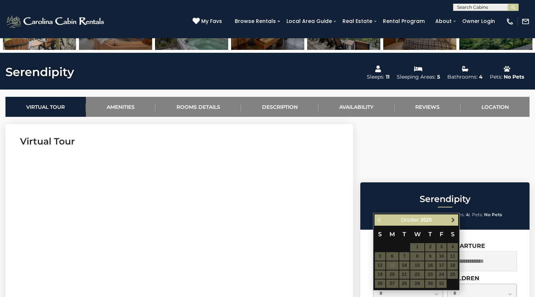
click at [454, 219] on span "Next" at bounding box center [453, 220] width 6 height 6
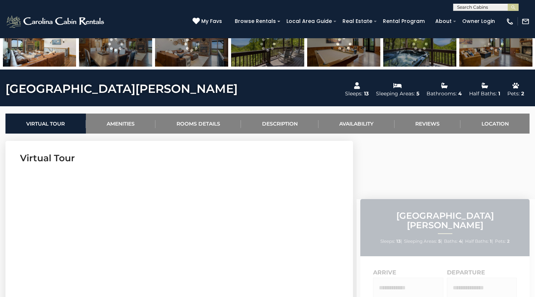
scroll to position [214, 0]
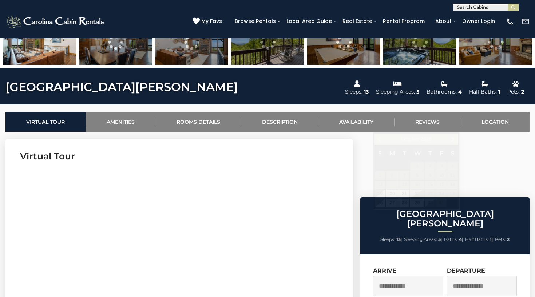
click at [388, 276] on input "text" at bounding box center [408, 286] width 70 height 20
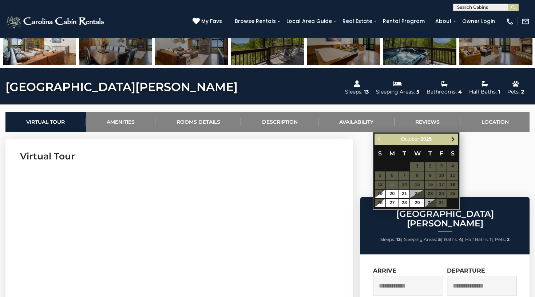
click at [450, 139] on span "Next" at bounding box center [453, 139] width 6 height 6
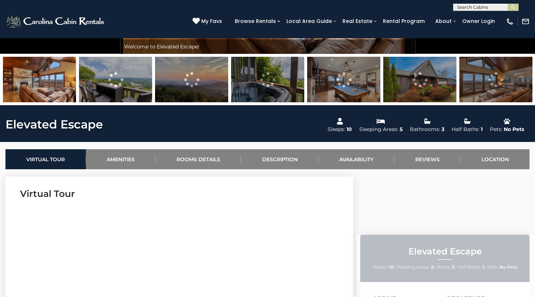
scroll to position [181, 0]
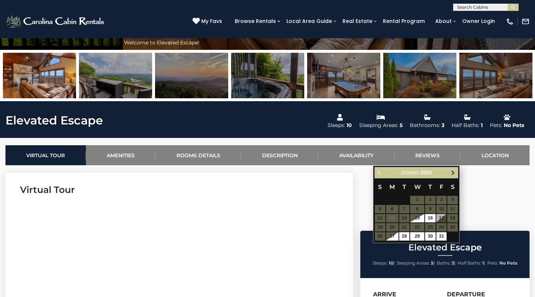
click at [454, 172] on span "Next" at bounding box center [453, 173] width 6 height 6
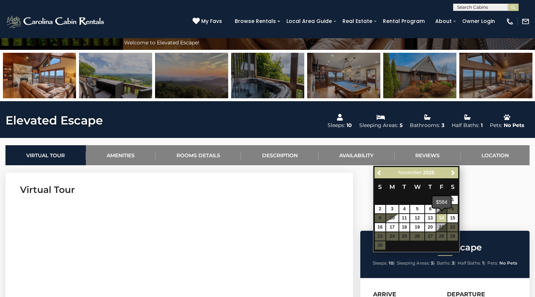
click at [441, 216] on link "14" at bounding box center [441, 218] width 11 height 8
type input "**********"
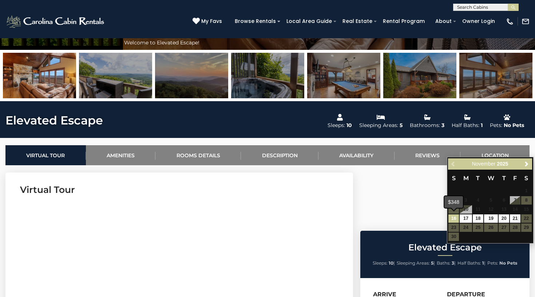
click at [457, 220] on link "16" at bounding box center [453, 218] width 11 height 8
type input "**********"
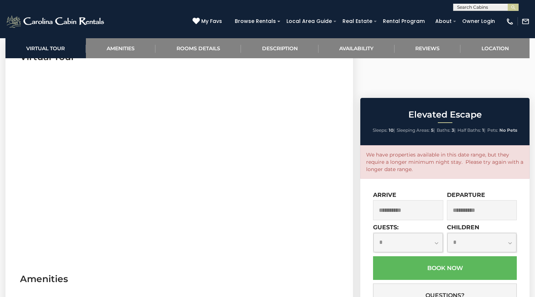
scroll to position [317, 0]
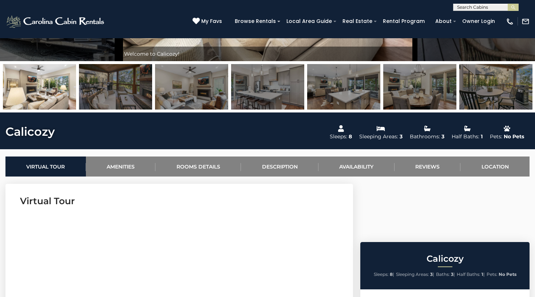
scroll to position [170, 0]
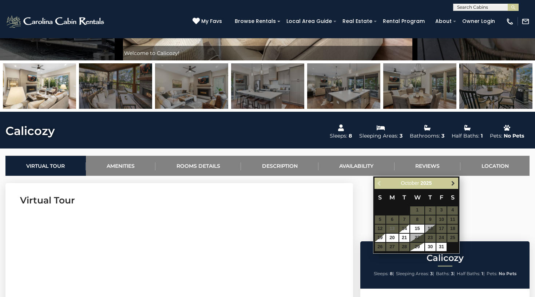
click at [453, 186] on span "Next" at bounding box center [453, 183] width 6 height 6
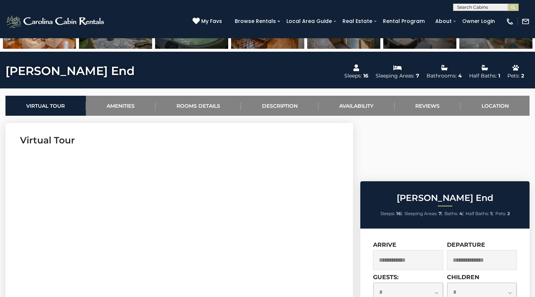
scroll to position [241, 0]
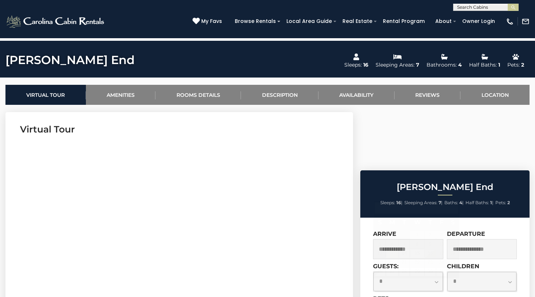
click at [393, 239] on input "text" at bounding box center [408, 249] width 70 height 20
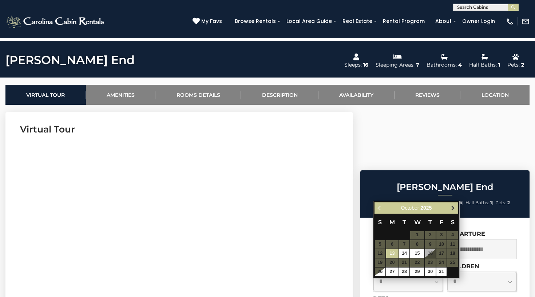
click at [453, 210] on span "Next" at bounding box center [453, 208] width 6 height 6
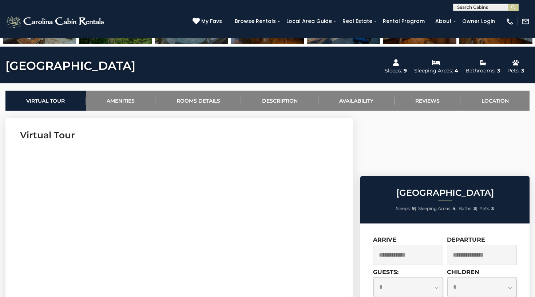
scroll to position [242, 0]
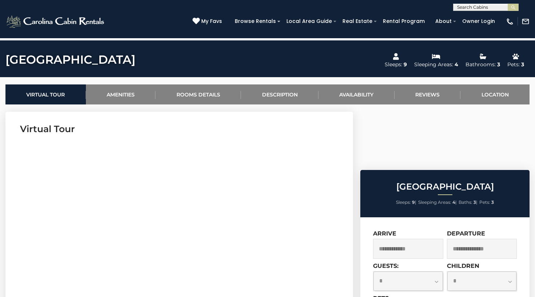
click at [393, 239] on input "text" at bounding box center [408, 249] width 70 height 20
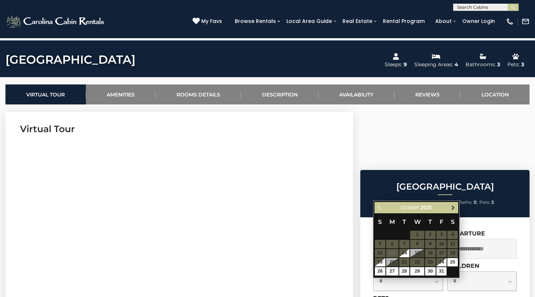
click at [452, 207] on span "Next" at bounding box center [453, 207] width 6 height 6
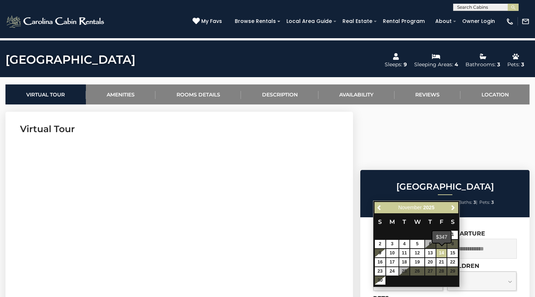
click at [444, 250] on link "14" at bounding box center [441, 253] width 11 height 8
type input "**********"
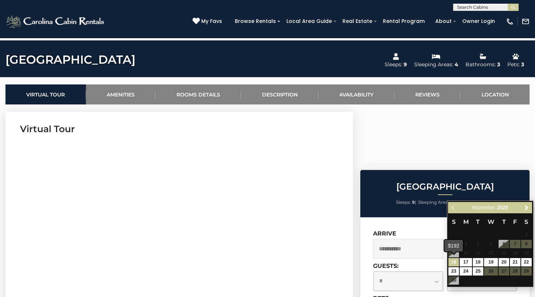
click at [457, 262] on link "16" at bounding box center [453, 262] width 11 height 8
type input "**********"
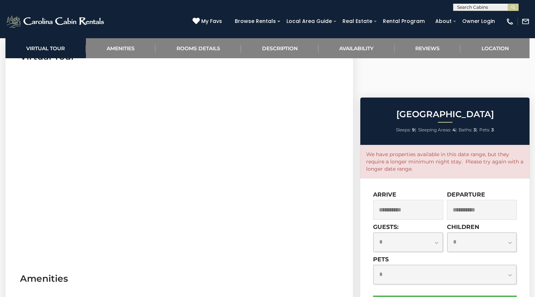
scroll to position [315, 0]
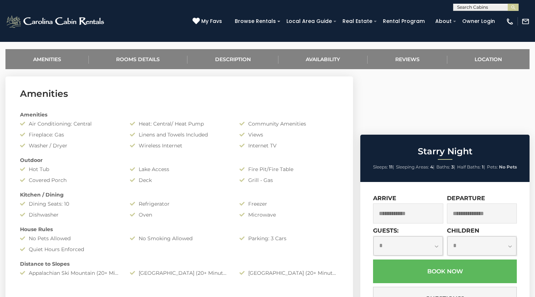
scroll to position [279, 0]
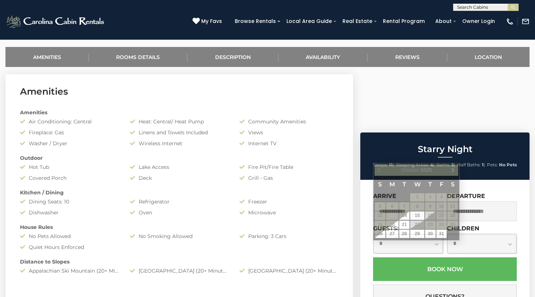
click at [394, 201] on input "text" at bounding box center [408, 211] width 70 height 20
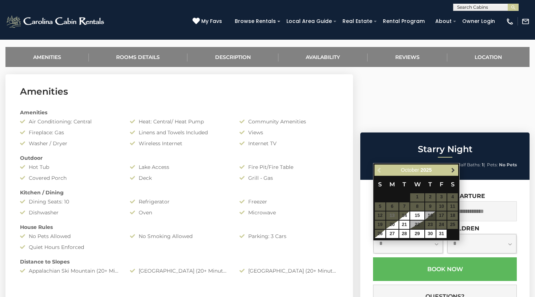
click at [454, 169] on span "Next" at bounding box center [453, 170] width 6 height 6
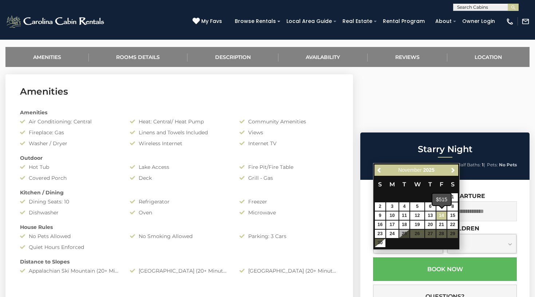
click at [442, 212] on link "14" at bounding box center [441, 215] width 11 height 8
type input "**********"
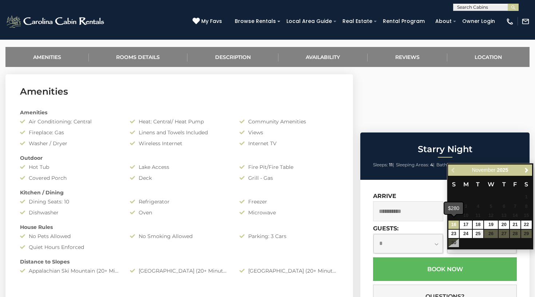
click at [455, 225] on link "16" at bounding box center [453, 224] width 11 height 8
type input "**********"
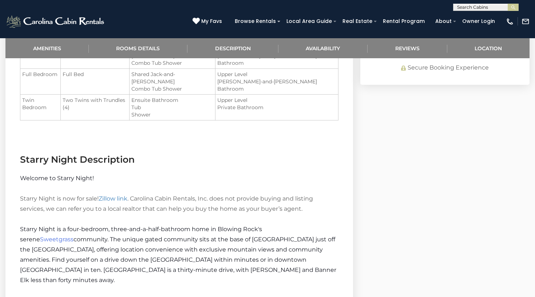
scroll to position [598, 0]
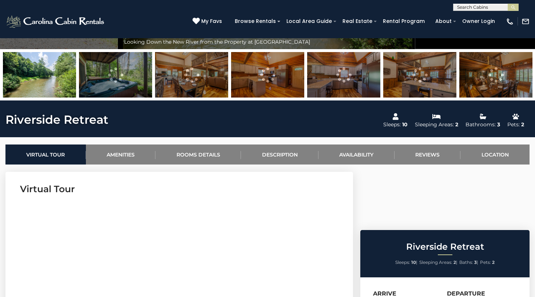
scroll to position [183, 0]
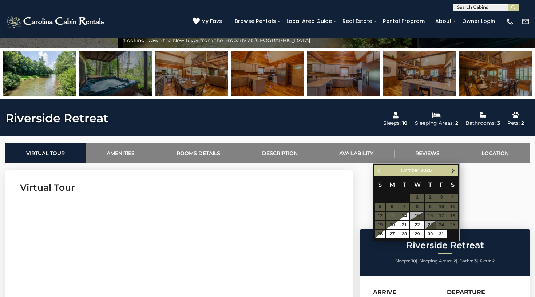
click at [452, 169] on span "Next" at bounding box center [453, 170] width 6 height 6
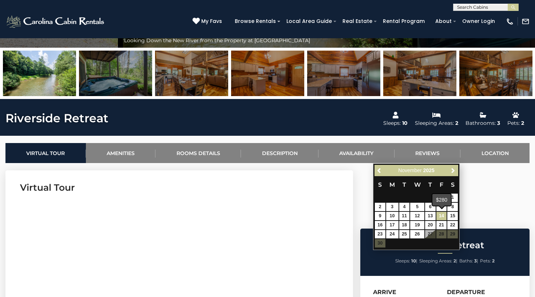
click at [441, 216] on link "14" at bounding box center [441, 216] width 11 height 8
type input "**********"
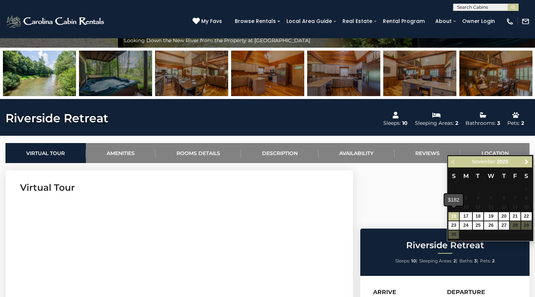
click at [453, 212] on link "16" at bounding box center [453, 216] width 11 height 8
type input "**********"
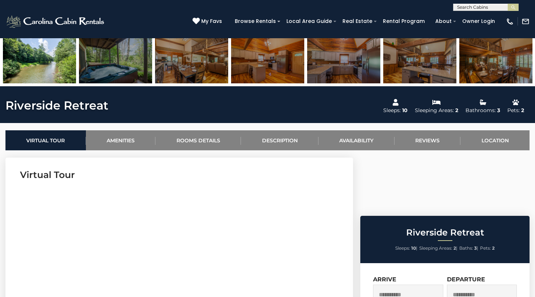
scroll to position [195, 0]
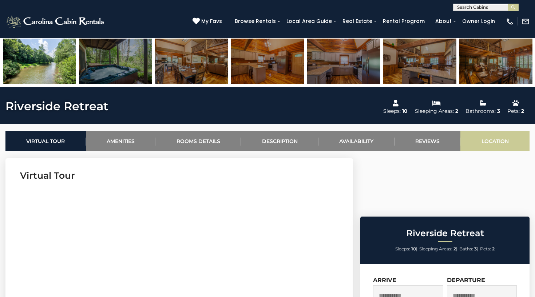
click at [498, 142] on link "Location" at bounding box center [494, 141] width 69 height 20
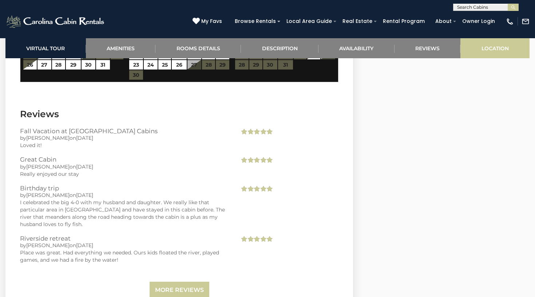
scroll to position [1934, 0]
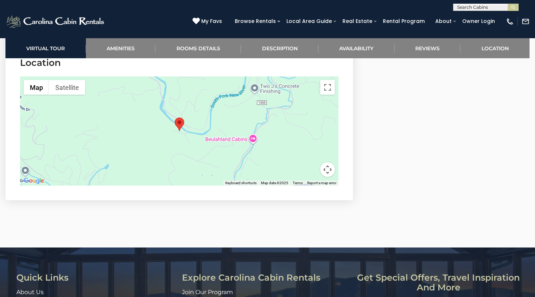
click at [325, 177] on button "Map camera controls" at bounding box center [327, 169] width 15 height 15
click at [311, 177] on button "Zoom out" at bounding box center [309, 169] width 15 height 15
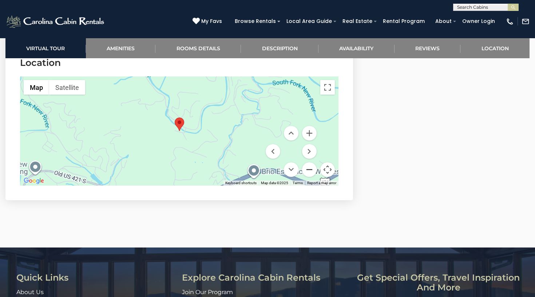
click at [311, 177] on button "Zoom out" at bounding box center [309, 169] width 15 height 15
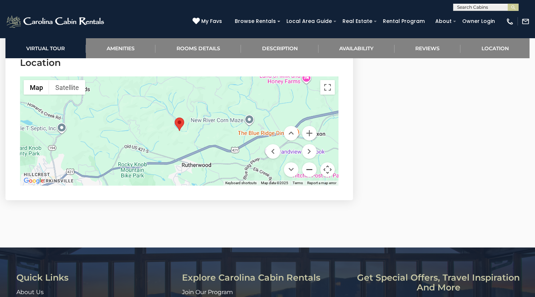
click at [311, 177] on button "Zoom out" at bounding box center [309, 169] width 15 height 15
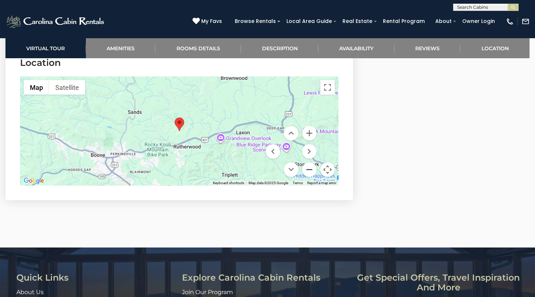
click at [311, 177] on button "Zoom out" at bounding box center [309, 169] width 15 height 15
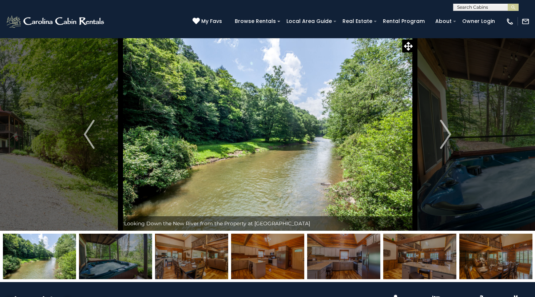
scroll to position [0, 0]
click at [450, 134] on img "Next" at bounding box center [445, 134] width 11 height 29
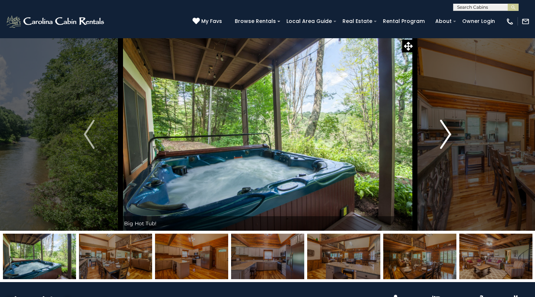
click at [450, 134] on img "Next" at bounding box center [445, 134] width 11 height 29
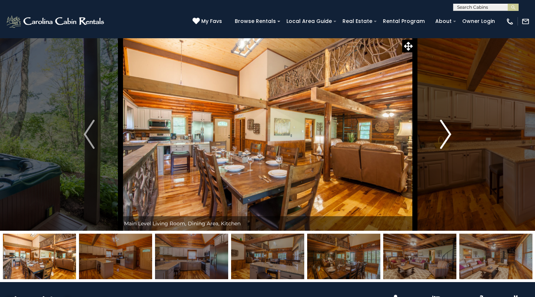
click at [450, 134] on img "Next" at bounding box center [445, 134] width 11 height 29
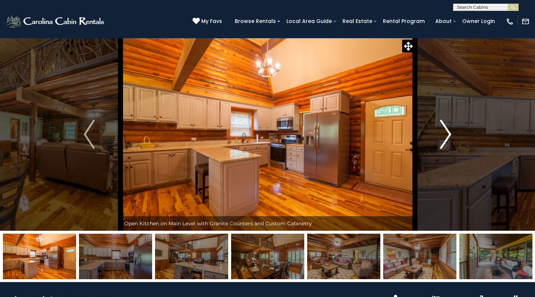
click at [452, 133] on button "Next" at bounding box center [445, 134] width 62 height 193
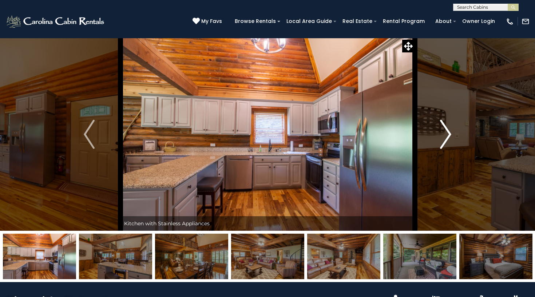
click at [452, 133] on button "Next" at bounding box center [445, 134] width 62 height 193
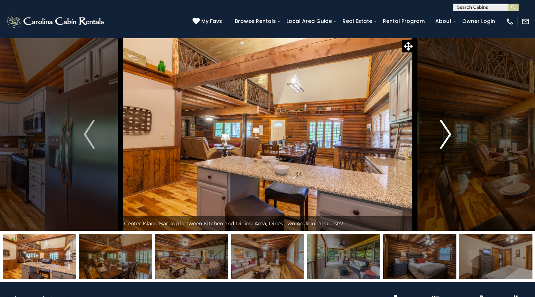
click at [452, 133] on button "Next" at bounding box center [445, 134] width 62 height 193
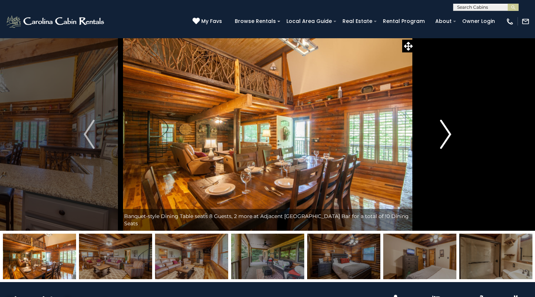
click at [452, 133] on button "Next" at bounding box center [445, 134] width 62 height 193
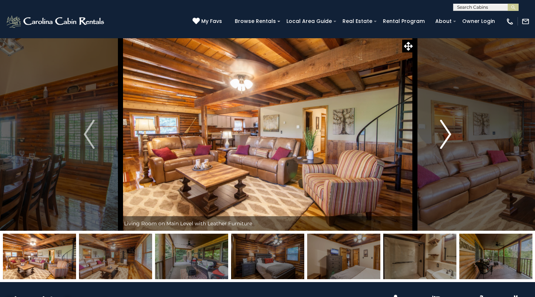
click at [452, 133] on button "Next" at bounding box center [445, 134] width 62 height 193
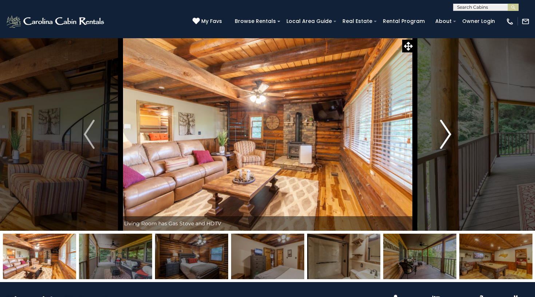
click at [452, 133] on button "Next" at bounding box center [445, 134] width 62 height 193
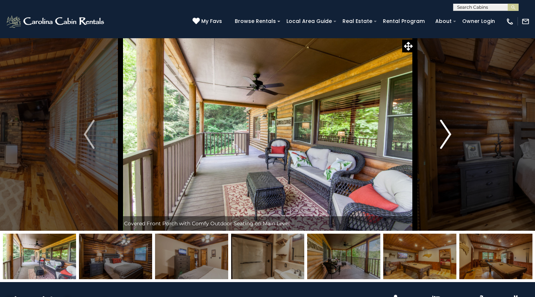
click at [452, 133] on button "Next" at bounding box center [445, 134] width 62 height 193
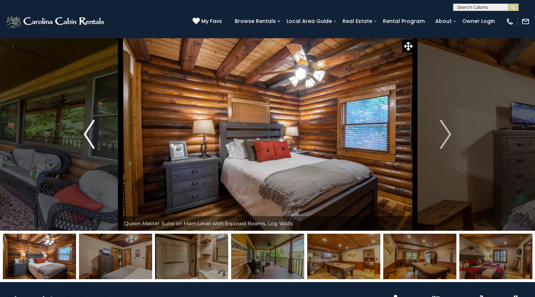
click at [83, 142] on button "Previous" at bounding box center [89, 134] width 62 height 193
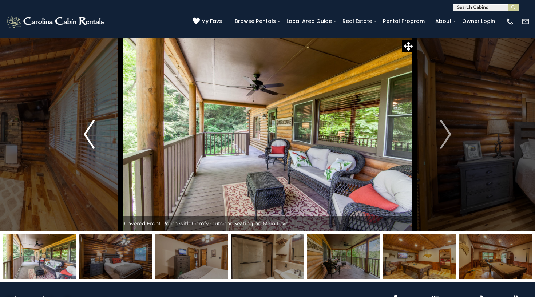
click at [89, 137] on img "Previous" at bounding box center [89, 134] width 11 height 29
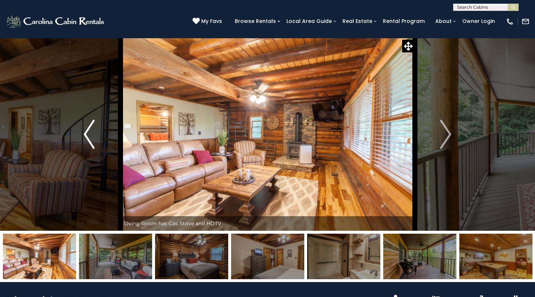
click at [89, 137] on img "Previous" at bounding box center [89, 134] width 11 height 29
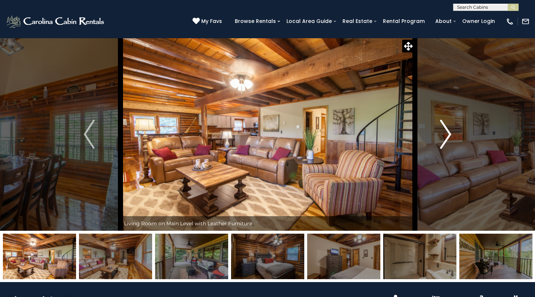
click at [448, 135] on img "Next" at bounding box center [445, 134] width 11 height 29
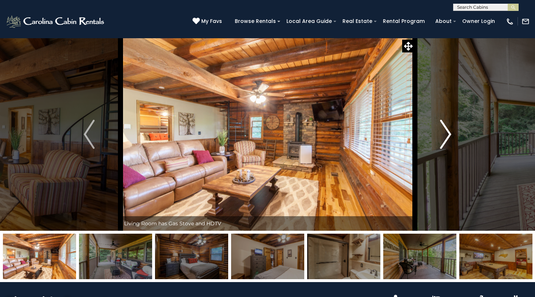
click at [448, 135] on img "Next" at bounding box center [445, 134] width 11 height 29
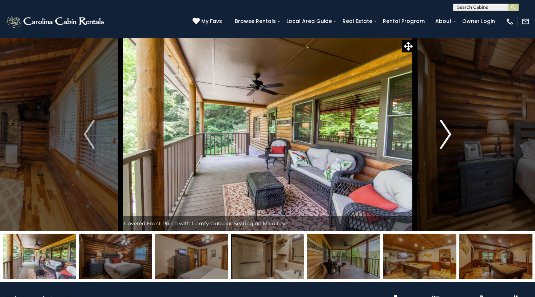
click at [448, 135] on img "Next" at bounding box center [445, 134] width 11 height 29
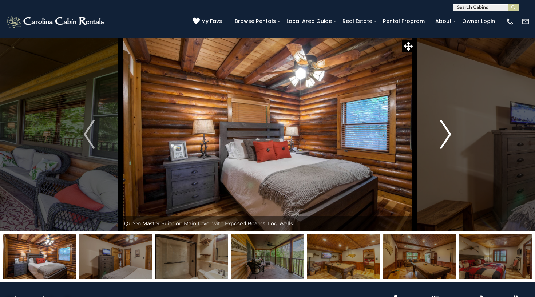
click at [448, 135] on img "Next" at bounding box center [445, 134] width 11 height 29
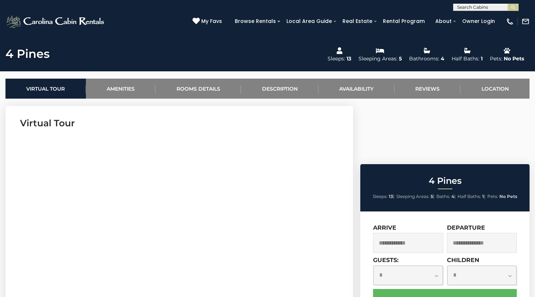
scroll to position [255, 0]
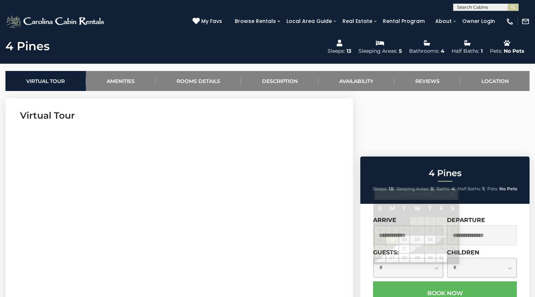
click at [389, 225] on input "text" at bounding box center [408, 235] width 70 height 20
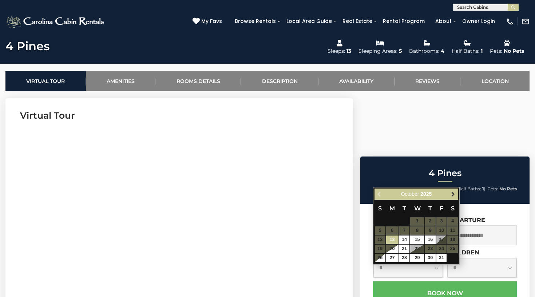
click at [453, 194] on span "Next" at bounding box center [453, 194] width 6 height 6
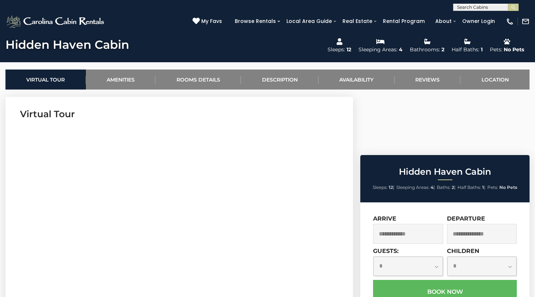
scroll to position [257, 0]
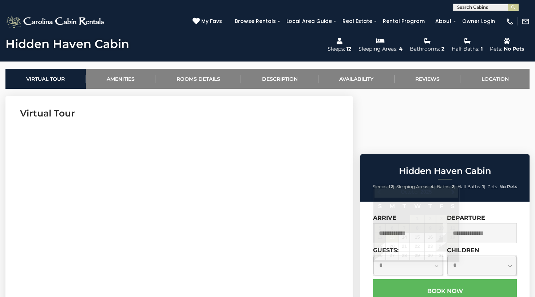
click at [394, 223] on input "text" at bounding box center [408, 233] width 70 height 20
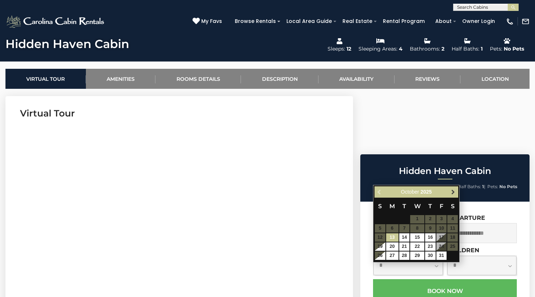
click at [453, 190] on span "Next" at bounding box center [453, 192] width 6 height 6
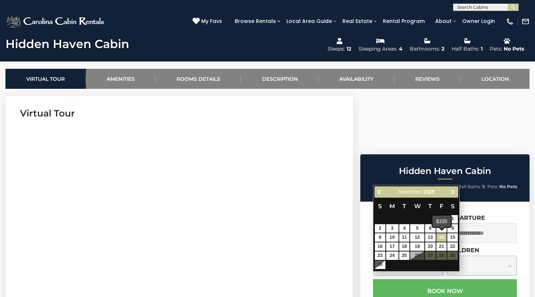
click at [442, 239] on link "14" at bounding box center [441, 237] width 11 height 8
type input "**********"
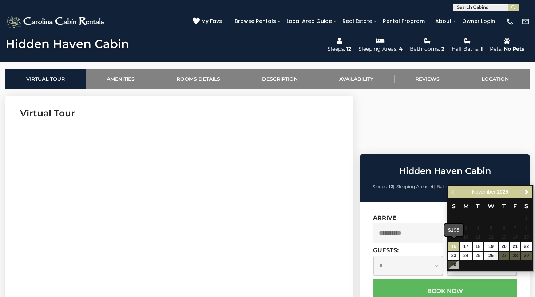
click at [455, 245] on link "16" at bounding box center [453, 246] width 11 height 8
type input "**********"
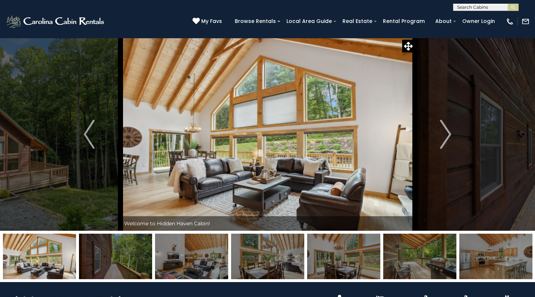
scroll to position [0, 0]
click at [450, 134] on img "Next" at bounding box center [445, 134] width 11 height 29
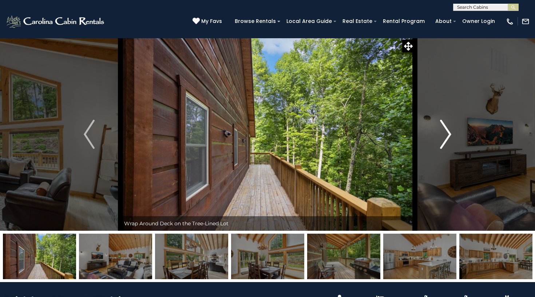
click at [450, 134] on img "Next" at bounding box center [445, 134] width 11 height 29
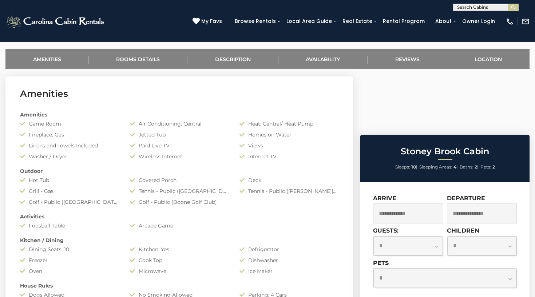
scroll to position [278, 0]
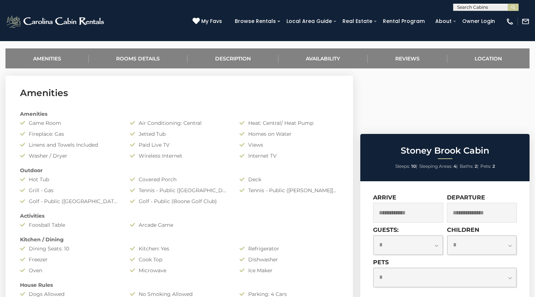
click at [395, 203] on input "text" at bounding box center [408, 213] width 70 height 20
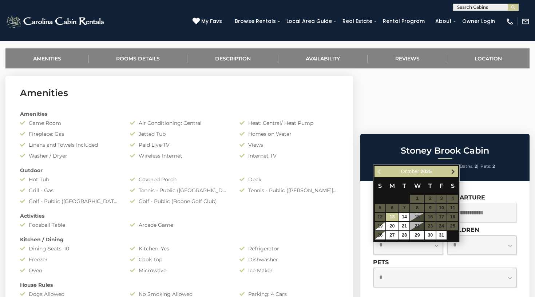
click at [454, 172] on span "Next" at bounding box center [453, 171] width 6 height 6
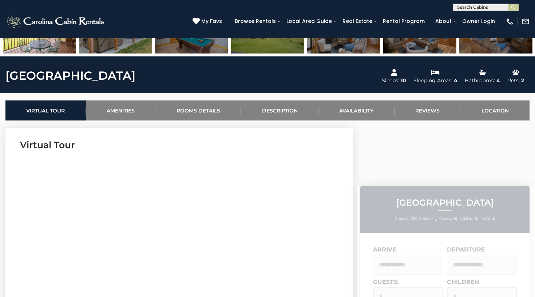
scroll to position [226, 0]
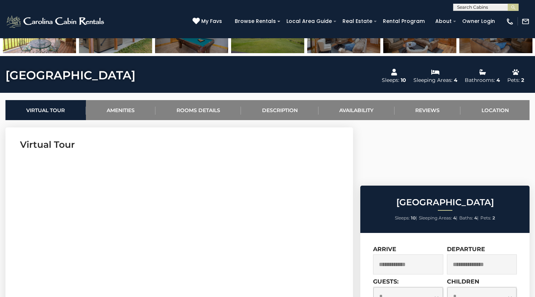
click at [397, 254] on input "text" at bounding box center [408, 264] width 70 height 20
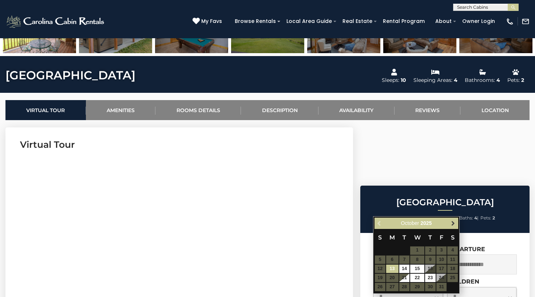
click at [455, 222] on span "Next" at bounding box center [453, 223] width 6 height 6
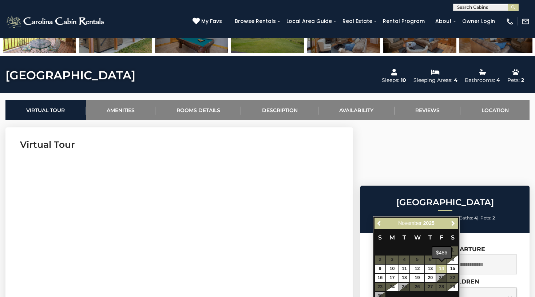
click at [442, 268] on link "14" at bounding box center [441, 268] width 11 height 8
type input "**********"
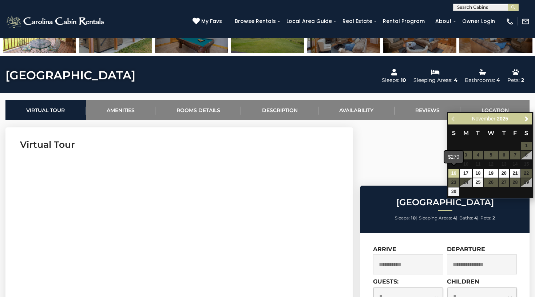
click at [452, 173] on link "16" at bounding box center [453, 173] width 11 height 8
type input "**********"
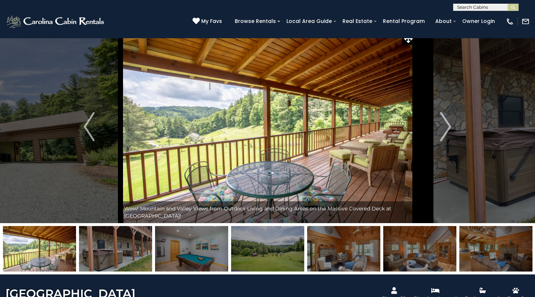
scroll to position [5, 0]
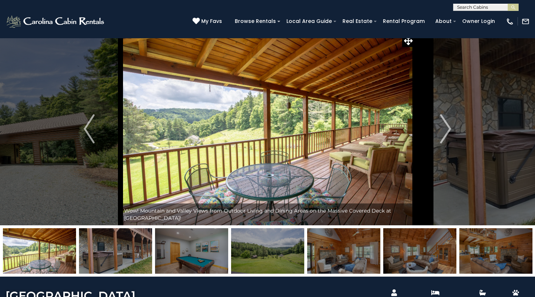
click at [270, 144] on img at bounding box center [267, 128] width 294 height 193
click at [448, 128] on img "Next" at bounding box center [445, 128] width 11 height 29
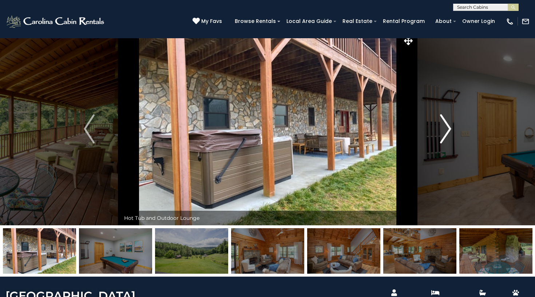
click at [448, 128] on img "Next" at bounding box center [445, 128] width 11 height 29
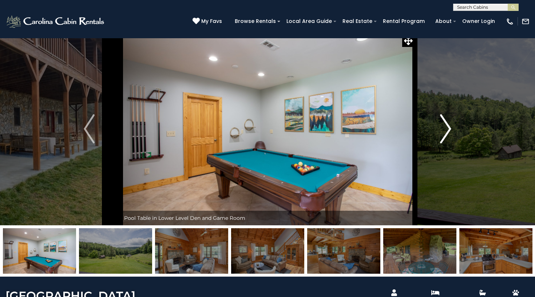
click at [448, 128] on img "Next" at bounding box center [445, 128] width 11 height 29
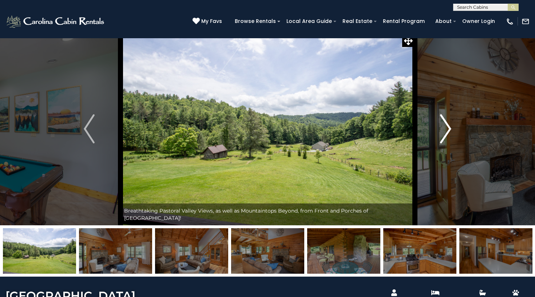
click at [448, 128] on img "Next" at bounding box center [445, 128] width 11 height 29
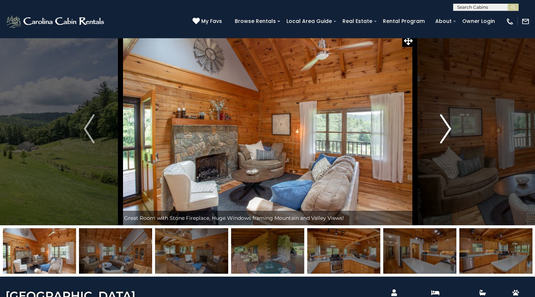
click at [448, 128] on img "Next" at bounding box center [445, 128] width 11 height 29
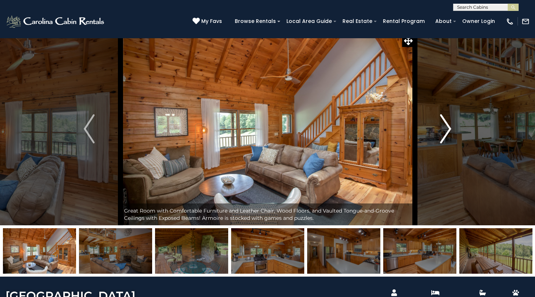
click at [448, 128] on img "Next" at bounding box center [445, 128] width 11 height 29
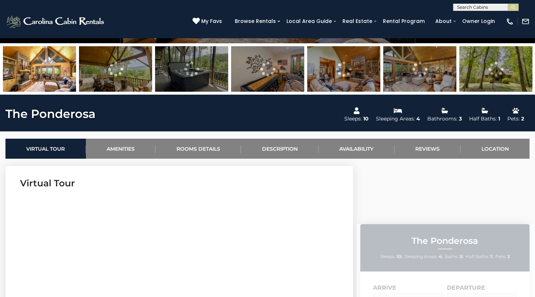
scroll to position [193, 0]
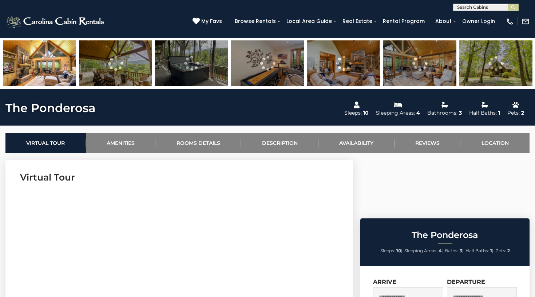
click at [395, 287] on input "text" at bounding box center [408, 297] width 70 height 20
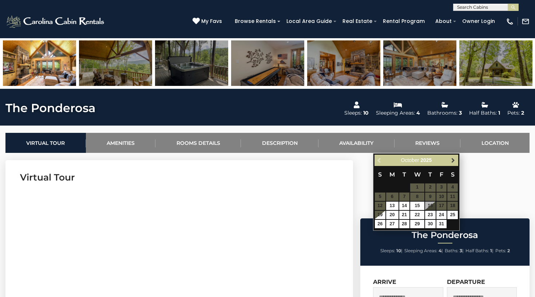
click at [454, 160] on span "Next" at bounding box center [453, 160] width 6 height 6
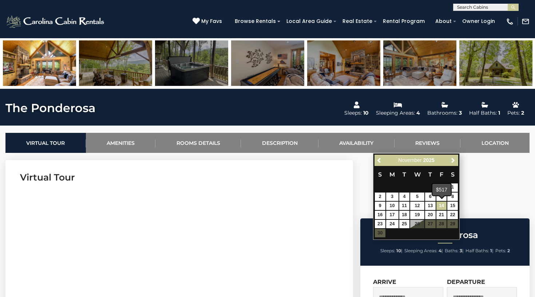
click at [444, 204] on link "14" at bounding box center [441, 206] width 11 height 8
type input "**********"
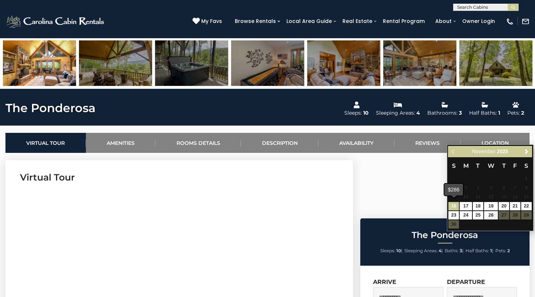
click at [453, 204] on link "16" at bounding box center [453, 206] width 11 height 8
type input "**********"
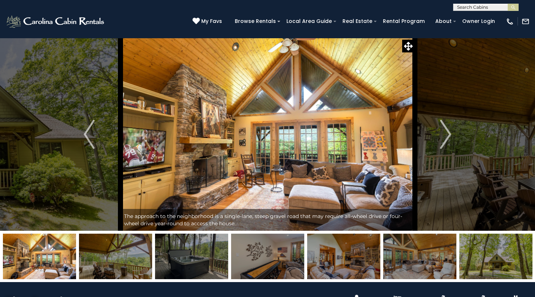
scroll to position [0, 0]
click at [450, 135] on img "Next" at bounding box center [445, 134] width 11 height 29
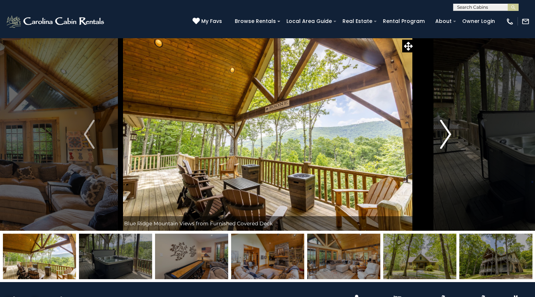
click at [450, 135] on img "Next" at bounding box center [445, 134] width 11 height 29
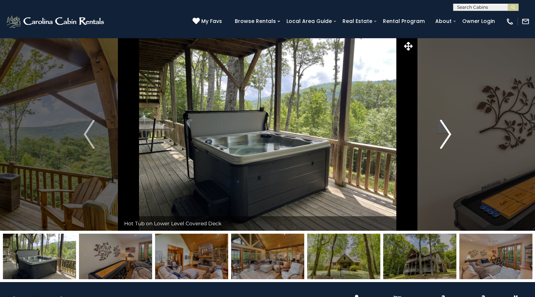
click at [450, 135] on img "Next" at bounding box center [445, 134] width 11 height 29
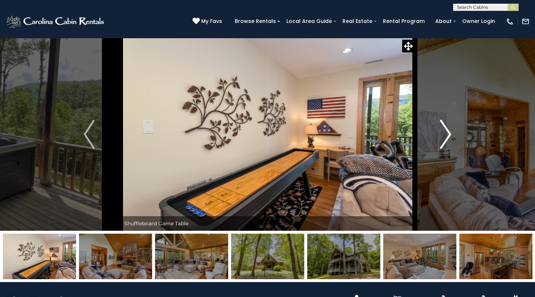
click at [450, 135] on img "Next" at bounding box center [445, 134] width 11 height 29
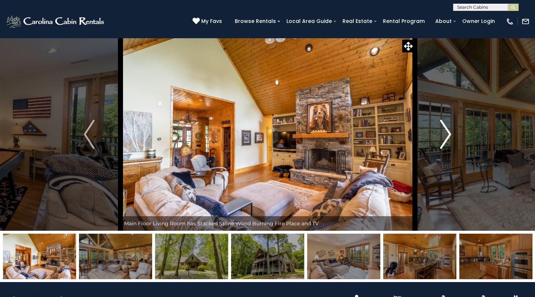
click at [450, 135] on img "Next" at bounding box center [445, 134] width 11 height 29
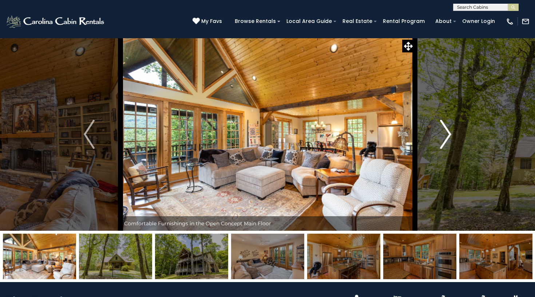
click at [450, 136] on img "Next" at bounding box center [445, 134] width 11 height 29
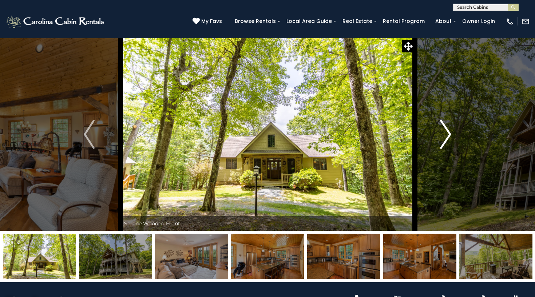
click at [450, 136] on img "Next" at bounding box center [445, 134] width 11 height 29
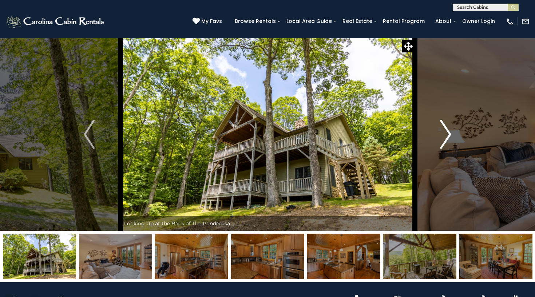
click at [450, 136] on img "Next" at bounding box center [445, 134] width 11 height 29
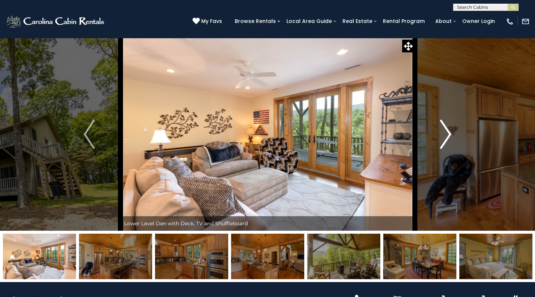
click at [450, 136] on img "Next" at bounding box center [445, 134] width 11 height 29
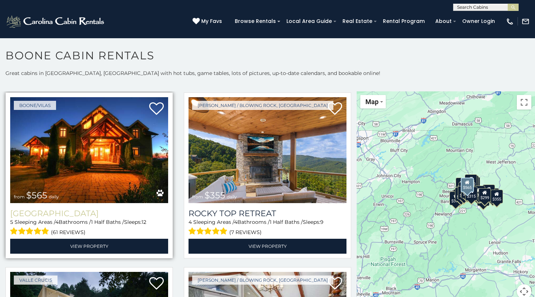
scroll to position [365, 0]
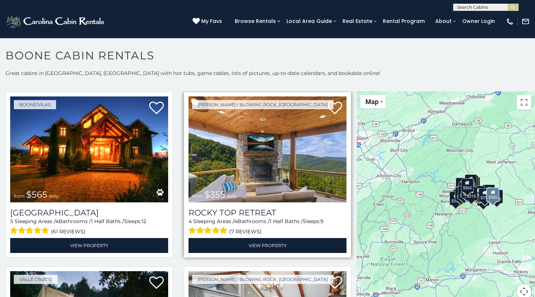
click at [248, 183] on img at bounding box center [267, 149] width 158 height 106
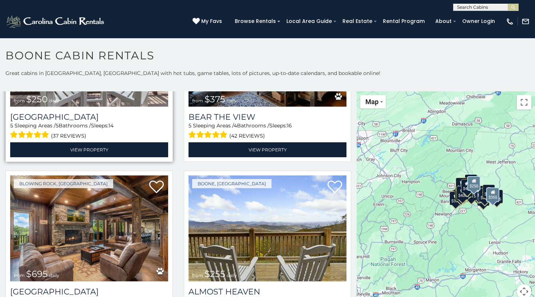
scroll to position [1513, 0]
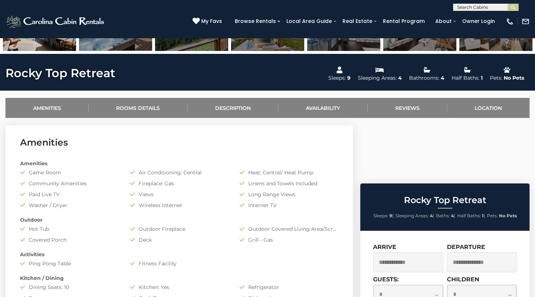
scroll to position [230, 0]
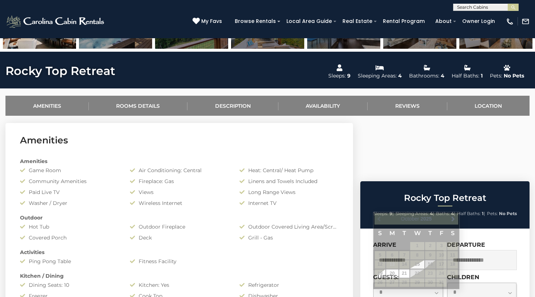
click at [404, 250] on input "text" at bounding box center [408, 260] width 70 height 20
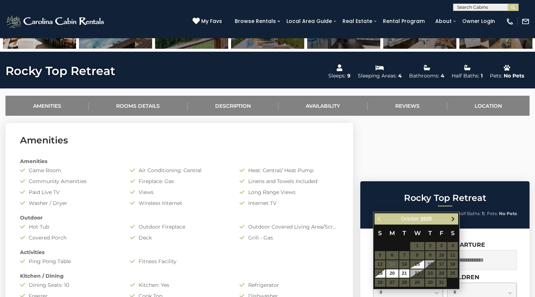
click at [454, 218] on span "Next" at bounding box center [453, 219] width 6 height 6
